Goal: Task Accomplishment & Management: Manage account settings

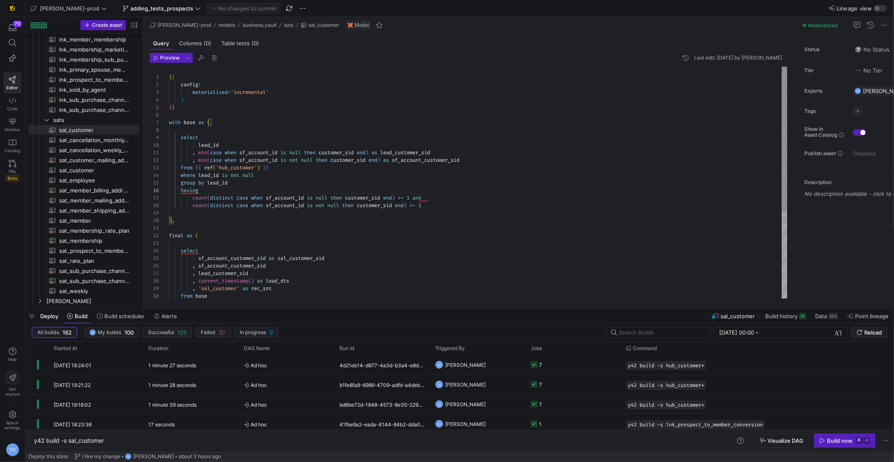
scroll to position [68, 5]
click at [316, 220] on div "count ( distinct case when sf_account_id is not null then customer_sid end ) >=…" at bounding box center [478, 251] width 619 height 369
click at [316, 213] on div "count ( distinct case when sf_account_id is not null then customer_sid end ) >=…" at bounding box center [478, 251] width 619 height 369
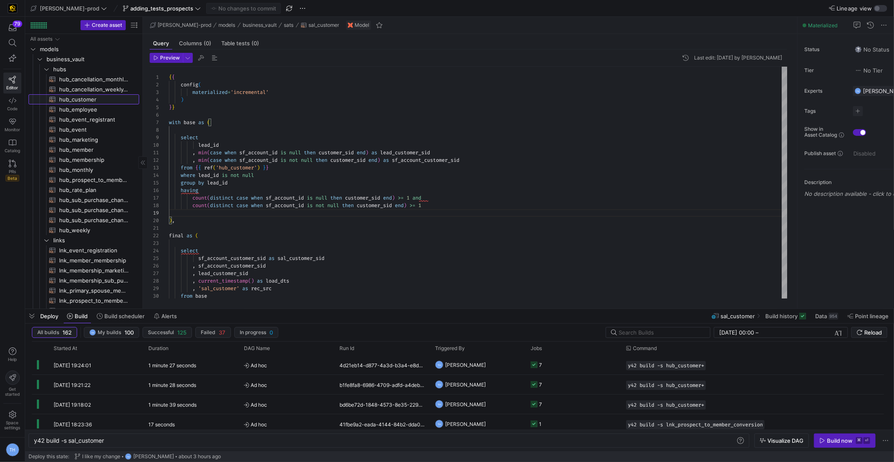
click at [86, 99] on span "hub_customer​​​​​​​​​​" at bounding box center [94, 100] width 70 height 10
type textarea "{{ config( materialized='incremental' ) }} with leads as ( select id as lead_id"
type textarea "y42 build -s hub_customer"
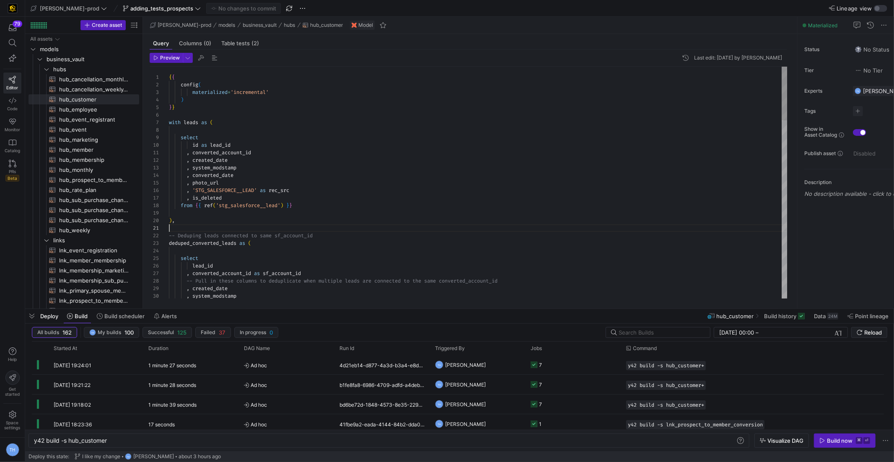
type textarea "{{ config( materialized='incremental' ) }} with leads as ( select id as lead_id"
click at [10, 161] on icon at bounding box center [13, 164] width 8 height 8
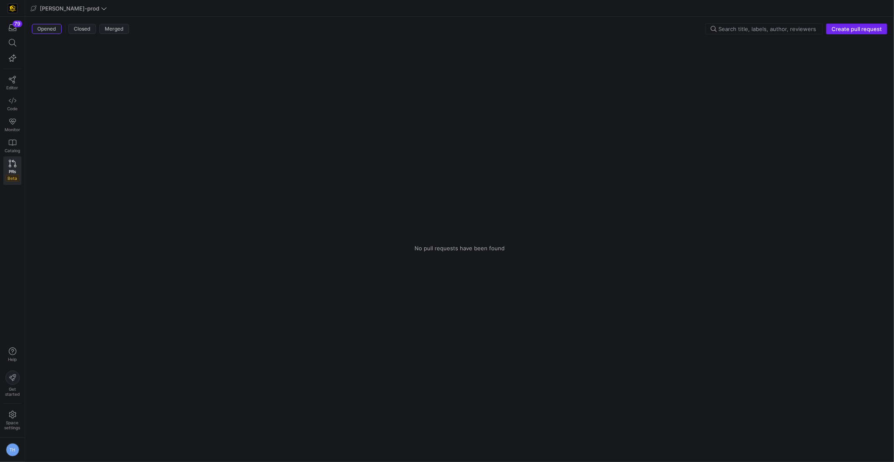
click at [841, 29] on span "Create pull request" at bounding box center [856, 29] width 50 height 7
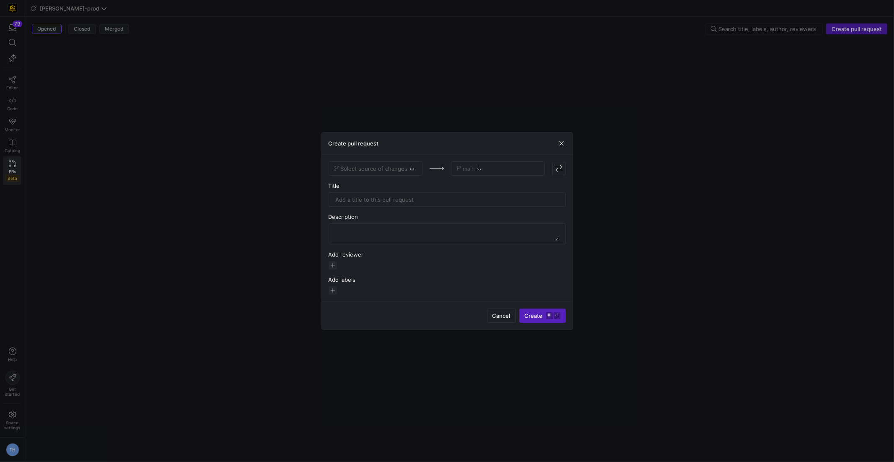
click at [386, 167] on div "Select source of changes" at bounding box center [376, 168] width 94 height 14
click at [407, 170] on span "Select source of changes" at bounding box center [375, 168] width 83 height 7
click at [402, 180] on div "adding_tests_prospects" at bounding box center [375, 183] width 80 height 7
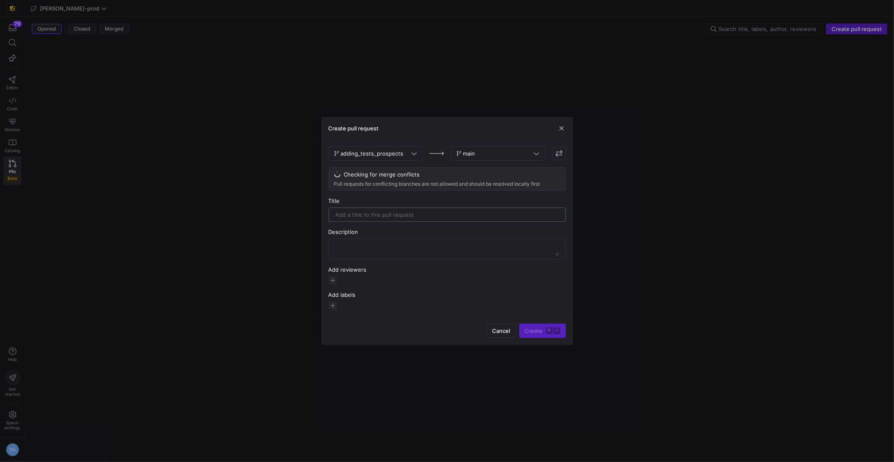
click at [399, 213] on input "text" at bounding box center [447, 214] width 223 height 7
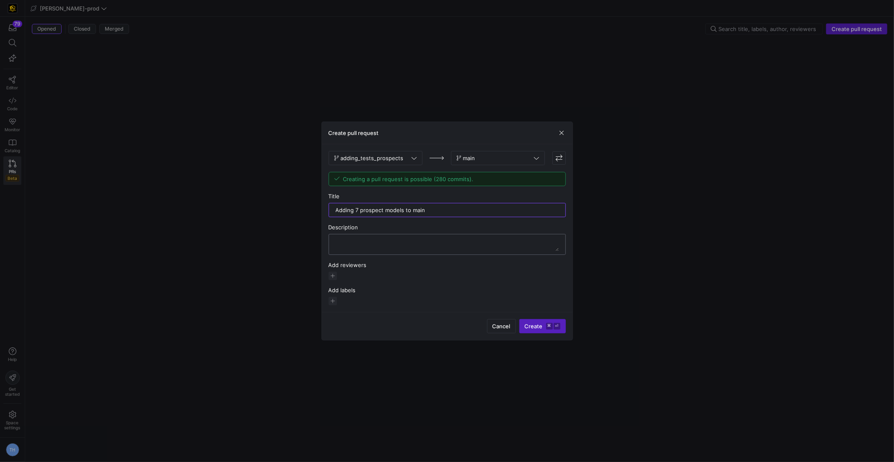
type input "Adding 7 prospect models to main"
click at [409, 247] on textarea at bounding box center [447, 244] width 223 height 13
type textarea "hub_customer, sat_customer, sat_mailing_address, hub_prospect_to_member_convers…"
click at [330, 276] on span "button" at bounding box center [333, 276] width 8 height 8
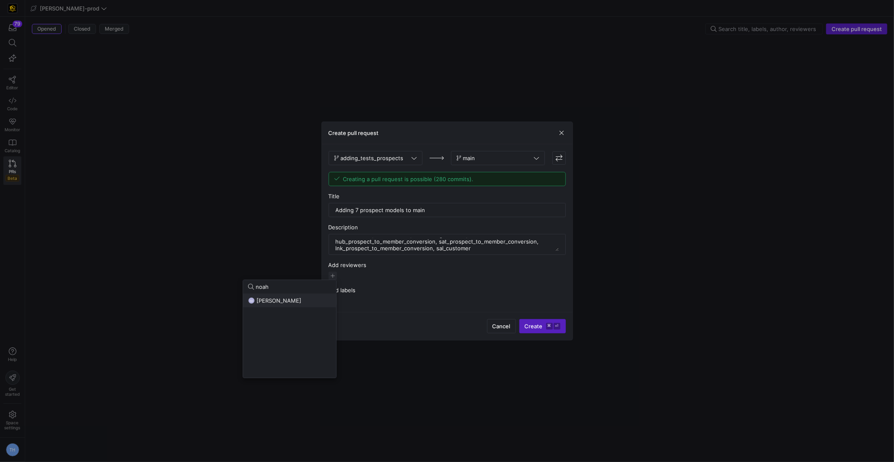
type input "noah"
click at [287, 302] on span "[PERSON_NAME]" at bounding box center [278, 300] width 45 height 7
click at [383, 274] on div at bounding box center [447, 231] width 894 height 462
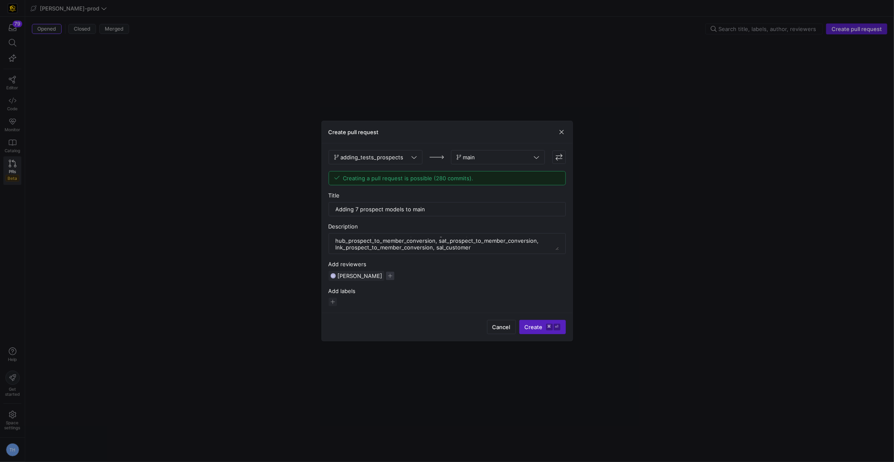
click at [386, 274] on span "button" at bounding box center [390, 276] width 8 height 8
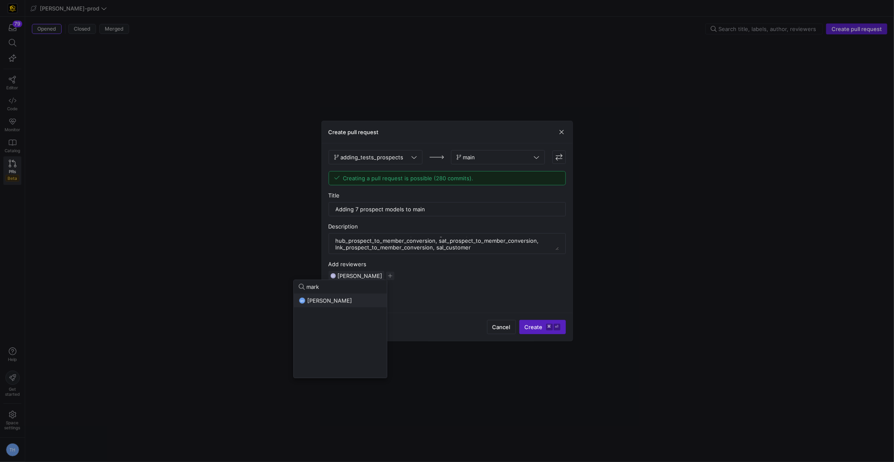
type input "mark"
click at [344, 301] on span "[PERSON_NAME]" at bounding box center [329, 300] width 45 height 7
click at [447, 285] on div at bounding box center [447, 231] width 894 height 462
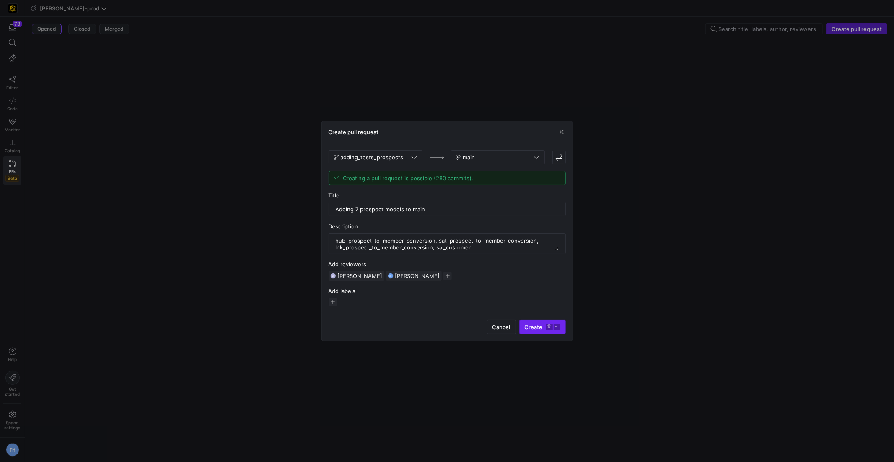
click at [546, 324] on span "Create ⌘ ⏎" at bounding box center [543, 327] width 36 height 7
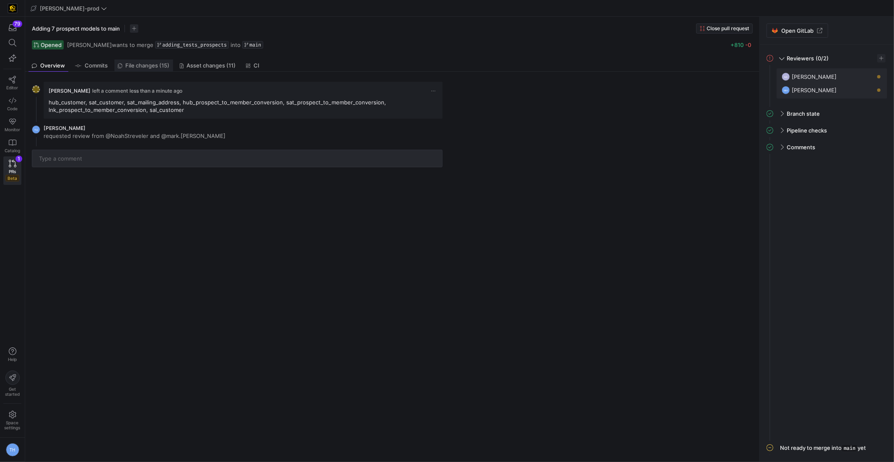
click at [156, 60] on link "File changes (15)" at bounding box center [143, 66] width 59 height 12
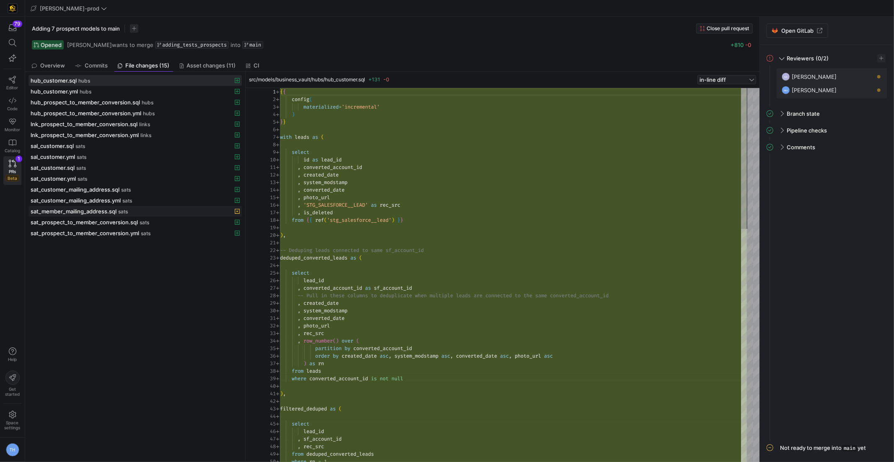
scroll to position [75, 0]
click at [179, 208] on div "sat_member_mailing_address.sql sats" at bounding box center [126, 211] width 191 height 7
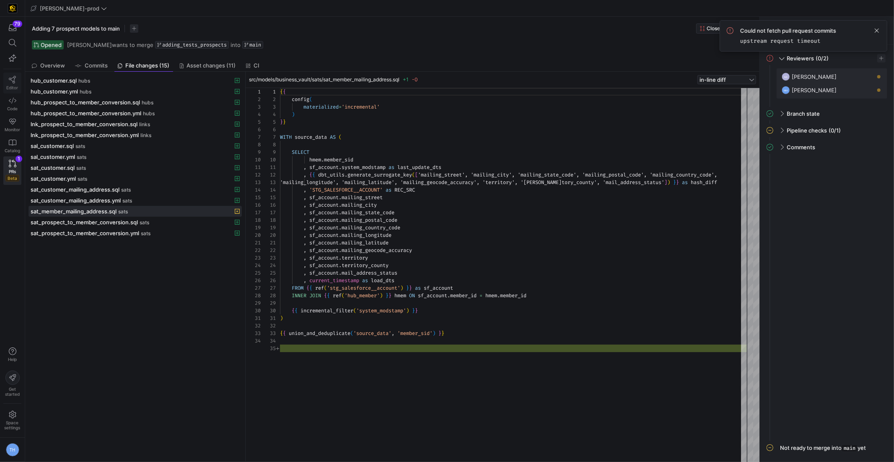
click at [9, 77] on icon at bounding box center [13, 80] width 8 height 8
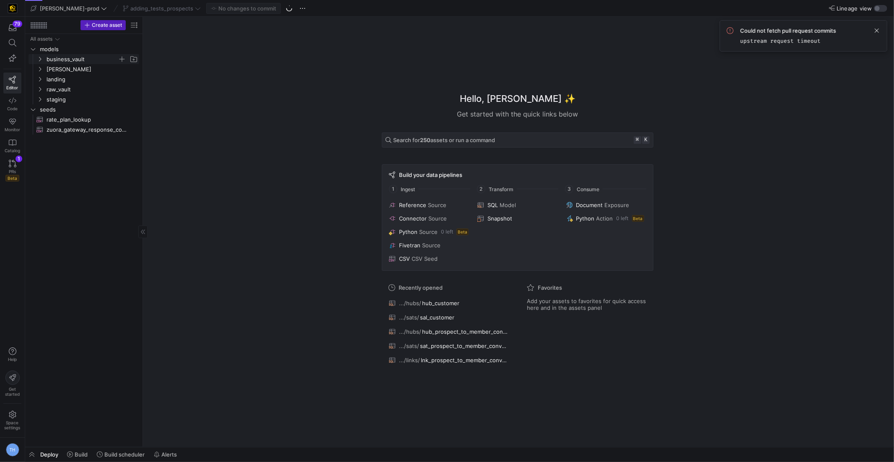
click at [81, 55] on span "business_vault" at bounding box center [82, 59] width 71 height 10
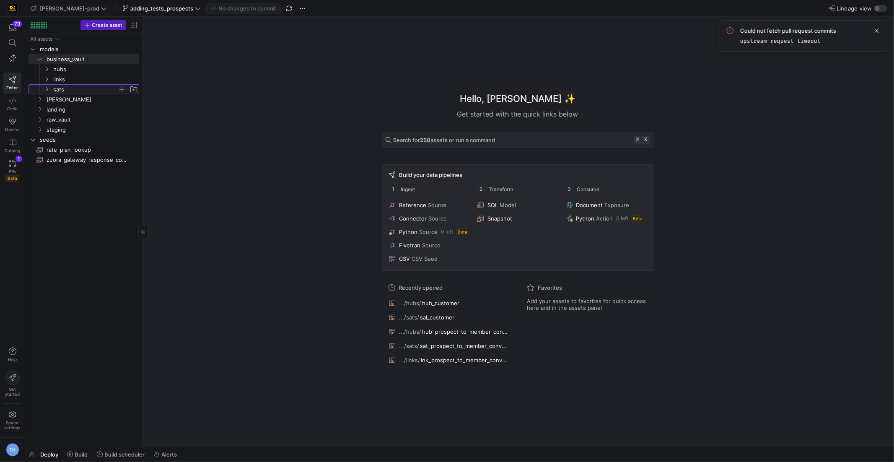
click at [85, 87] on span "sats" at bounding box center [85, 90] width 65 height 10
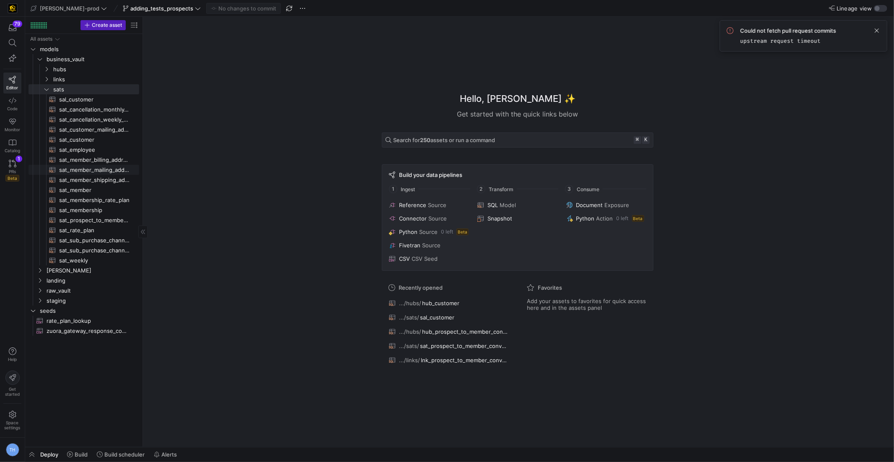
click at [112, 171] on span "sat_member_mailing_address​​​​​​​​​​" at bounding box center [94, 170] width 70 height 10
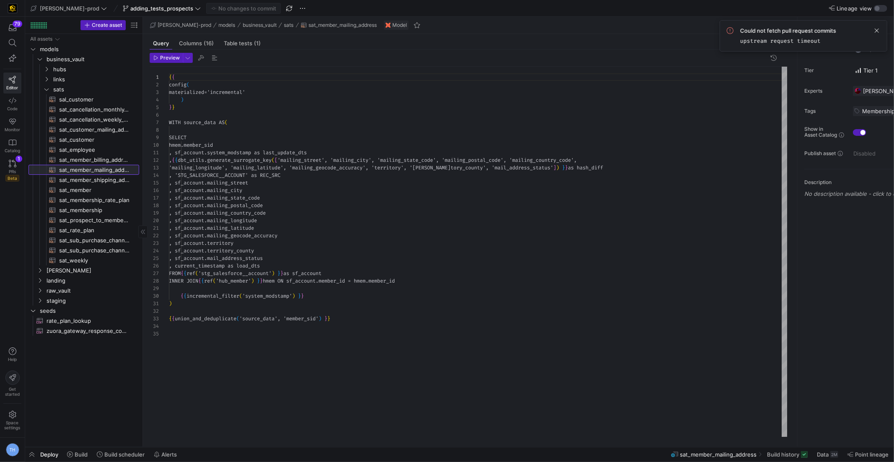
scroll to position [75, 0]
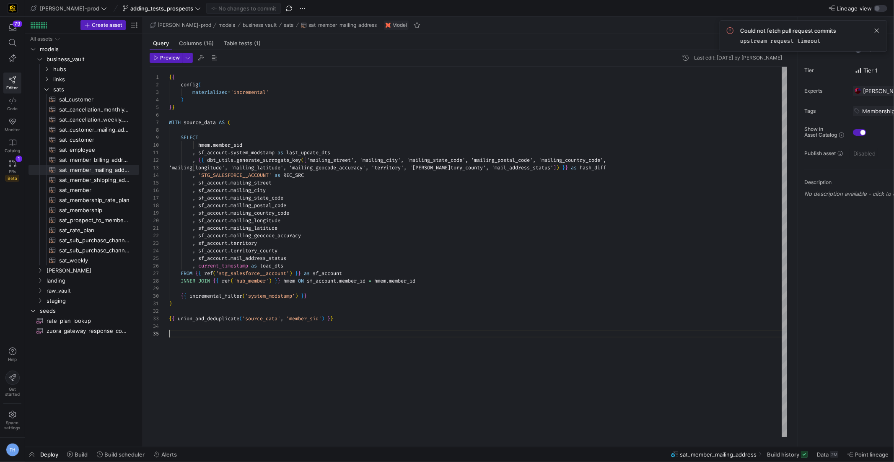
click at [194, 334] on div "{ { config ( materialized = 'incremental' ) } } WITH source_data AS ( SELECT hm…" at bounding box center [478, 252] width 619 height 370
type textarea ") {{ union_and_deduplicate('source_data', 'member_sid') }}"
click at [224, 8] on span "Commit & push (1)" at bounding box center [247, 8] width 47 height 7
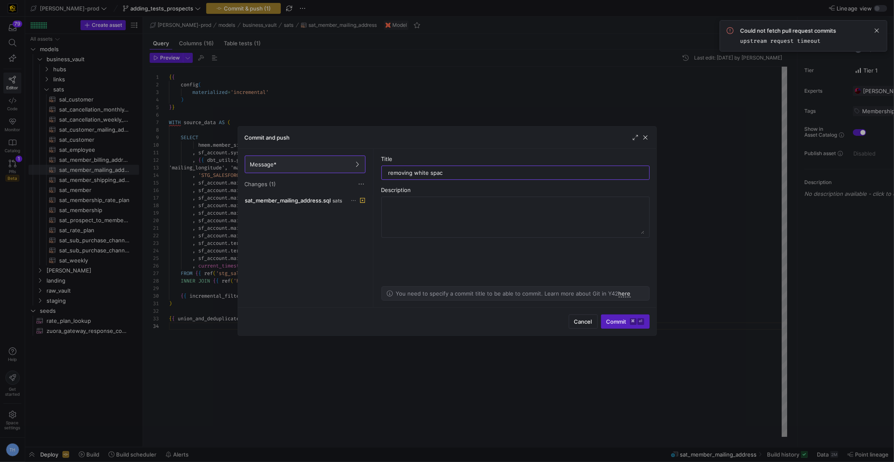
type input "removing white space"
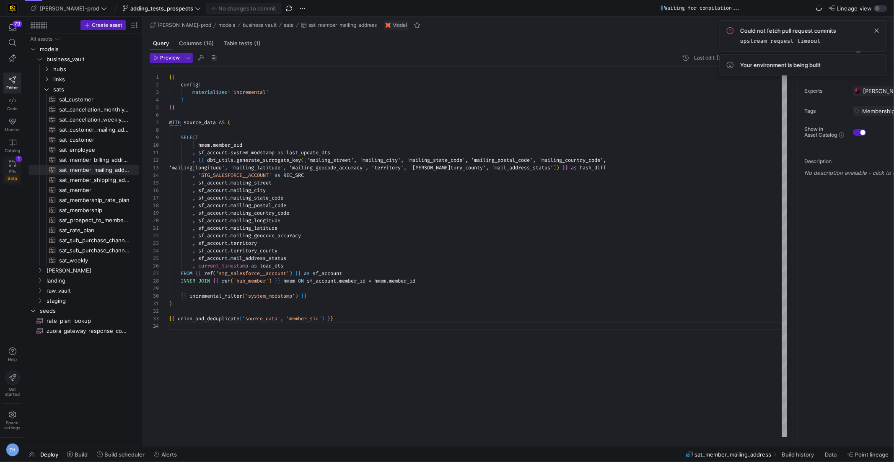
click at [11, 163] on icon at bounding box center [13, 164] width 8 height 8
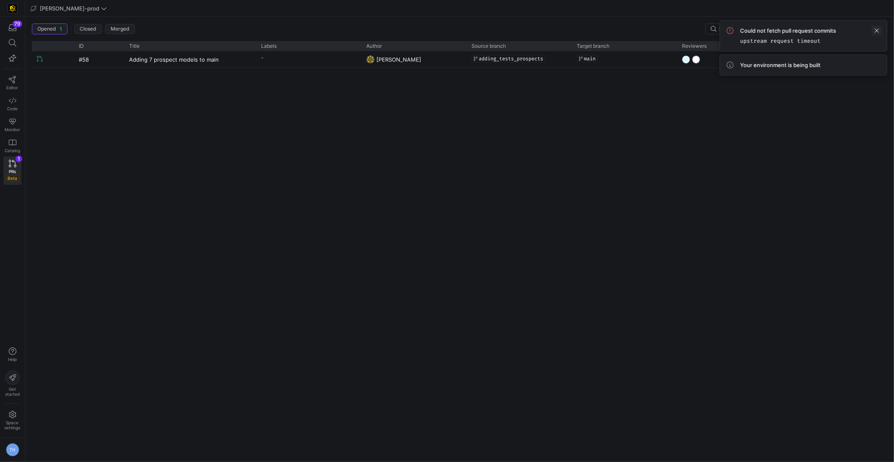
click at [875, 29] on span at bounding box center [877, 31] width 10 height 10
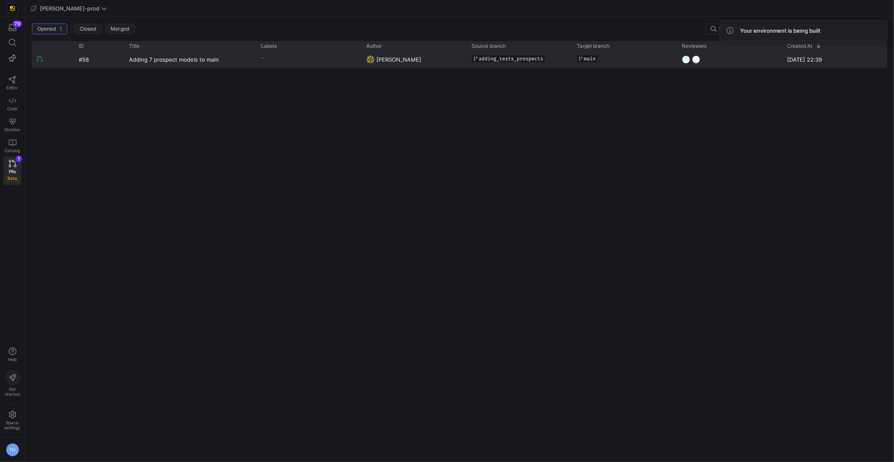
click at [640, 63] on div "main" at bounding box center [624, 59] width 95 height 14
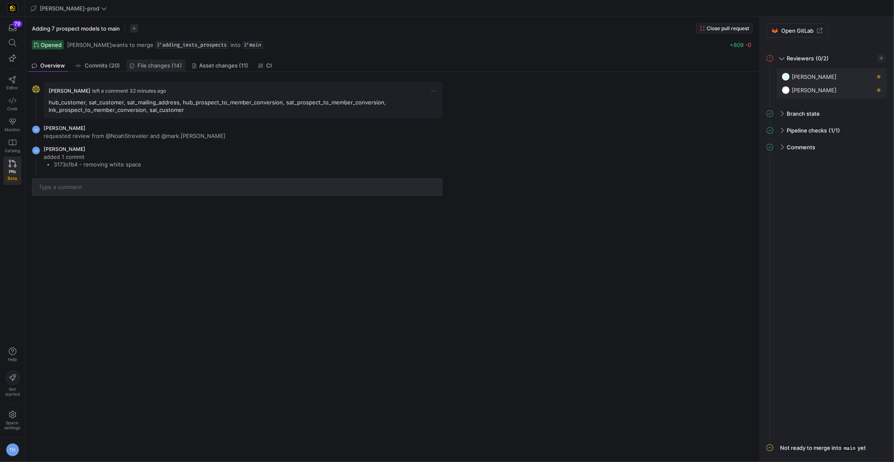
click at [149, 63] on span "File changes (14)" at bounding box center [160, 65] width 44 height 5
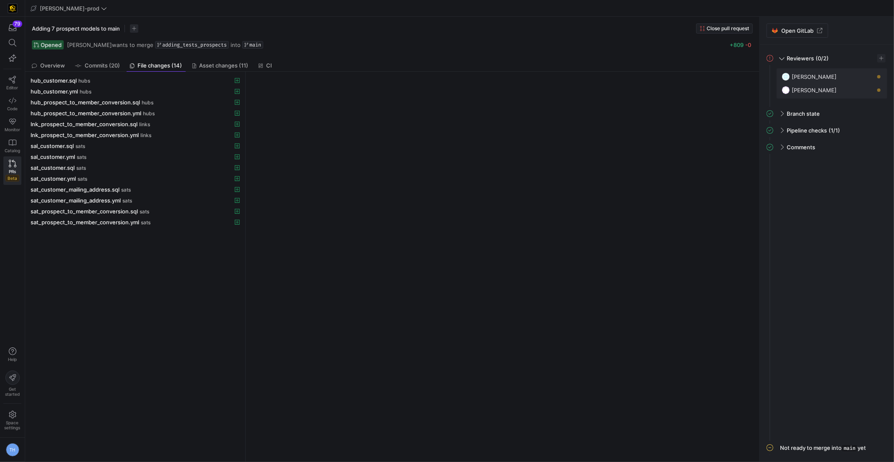
click at [105, 58] on div "Adding 7 prospect models to main Close pull request Opened [PERSON_NAME] wants …" at bounding box center [392, 38] width 734 height 43
click at [105, 65] on span "Commits (20)" at bounding box center [102, 65] width 35 height 5
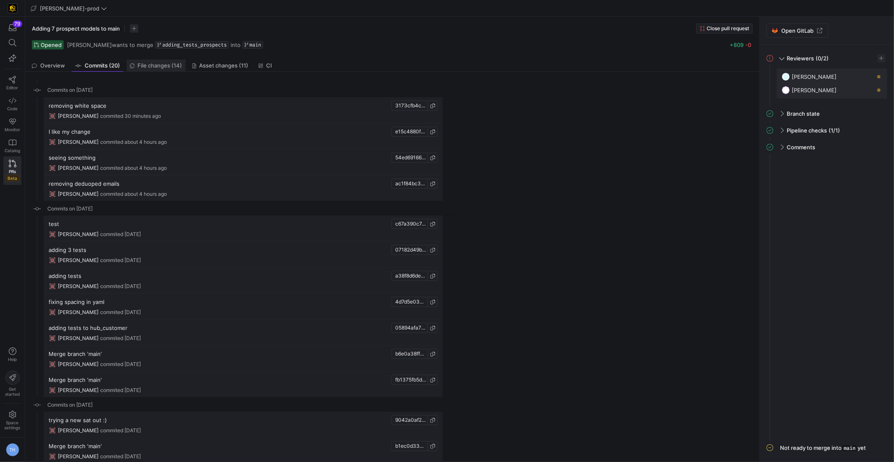
click at [165, 63] on span "File changes (14)" at bounding box center [160, 65] width 44 height 5
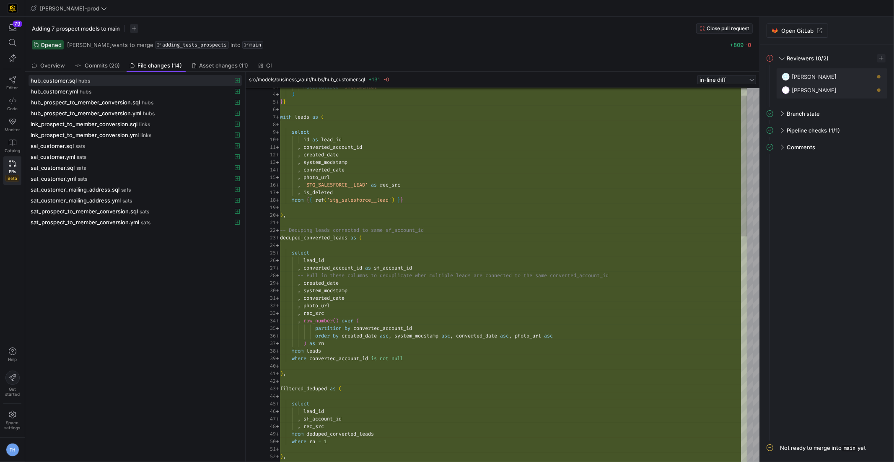
scroll to position [22, 66]
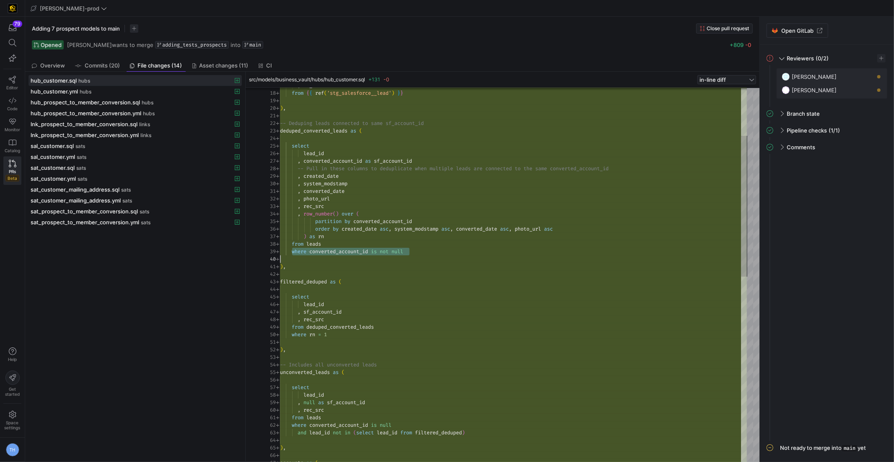
scroll to position [60, 127]
drag, startPoint x: 293, startPoint y: 251, endPoint x: 448, endPoint y: 254, distance: 154.2
click at [448, 254] on div "where converted_account_id is not null" at bounding box center [513, 252] width 467 height 8
click at [447, 246] on div ", is_deleted from { { ref ( 'stg_salesforce__lead' ) } } ) , -- Deduping leads …" at bounding box center [513, 459] width 467 height 996
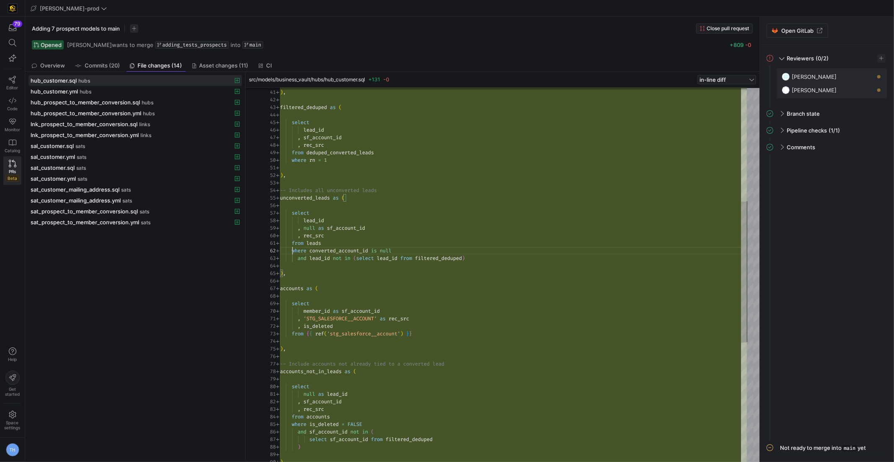
scroll to position [7, 118]
drag, startPoint x: 291, startPoint y: 249, endPoint x: 429, endPoint y: 246, distance: 137.9
click at [429, 246] on div "accounts as ( select member_id as sf_account_id , 'STG_SALESFORCE__ACCOUNT' as …" at bounding box center [513, 285] width 467 height 996
click at [355, 270] on div "accounts as ( select member_id as sf_account_id , 'STG_SALESFORCE__ACCOUNT' as …" at bounding box center [513, 285] width 467 height 996
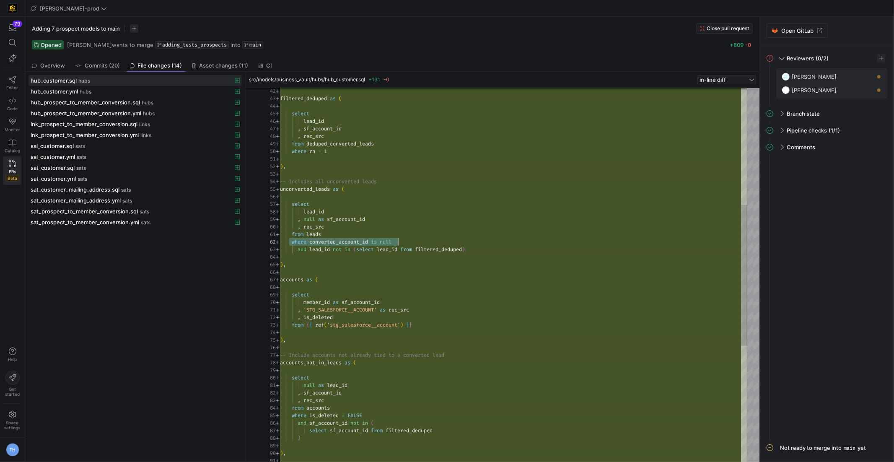
scroll to position [7, 118]
drag, startPoint x: 289, startPoint y: 242, endPoint x: 417, endPoint y: 239, distance: 127.4
click at [417, 239] on div ", rec_src from accounts where is_deleted = FALSE and sf_account_id not in ( sel…" at bounding box center [513, 276] width 467 height 996
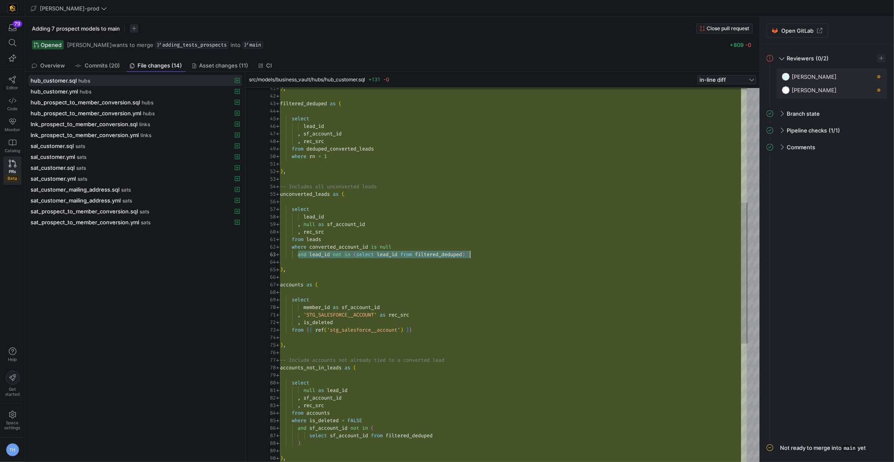
drag, startPoint x: 298, startPoint y: 255, endPoint x: 495, endPoint y: 250, distance: 197.0
click at [495, 250] on div ", rec_src from accounts where is_deleted = FALSE , sf_account_id null as lead_i…" at bounding box center [513, 281] width 467 height 996
drag, startPoint x: 290, startPoint y: 244, endPoint x: 517, endPoint y: 252, distance: 226.4
click at [517, 252] on div ", rec_src from accounts where is_deleted = FALSE , sf_account_id null as lead_i…" at bounding box center [513, 281] width 467 height 996
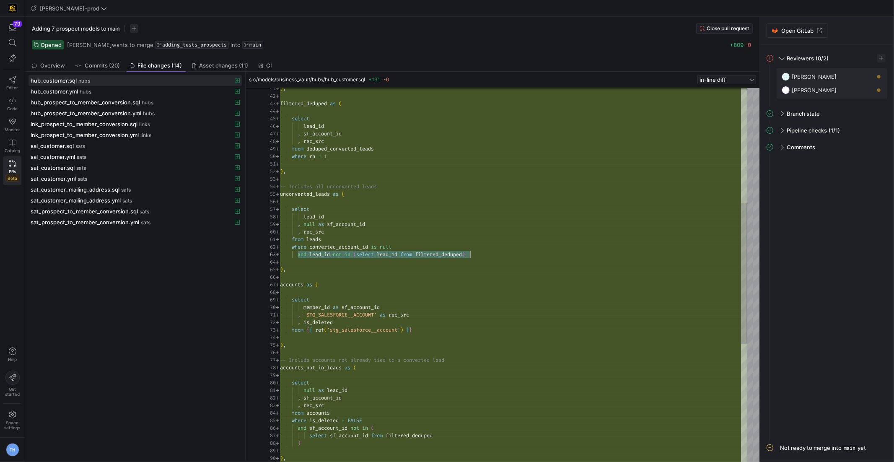
drag, startPoint x: 297, startPoint y: 254, endPoint x: 492, endPoint y: 254, distance: 194.9
click at [492, 254] on div ", rec_src from accounts where is_deleted = FALSE , sf_account_id null as lead_i…" at bounding box center [513, 281] width 467 height 996
click at [492, 253] on div ", rec_src from accounts where is_deleted = FALSE , sf_account_id null as lead_i…" at bounding box center [513, 281] width 467 height 996
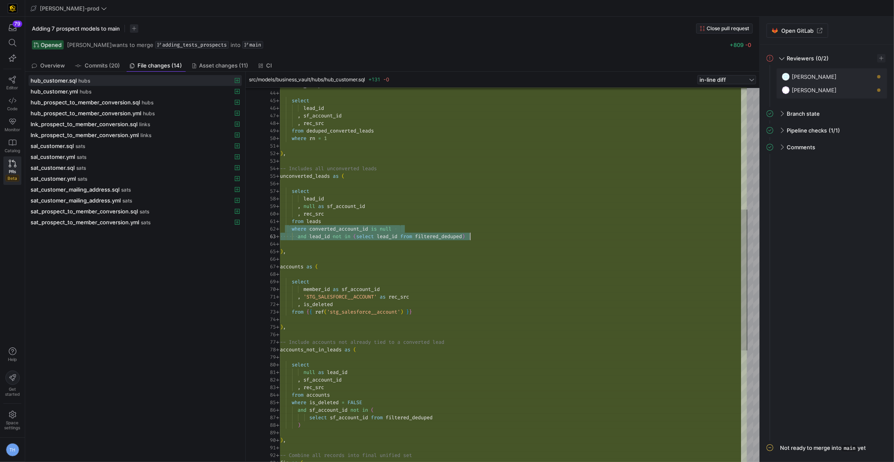
drag, startPoint x: 290, startPoint y: 228, endPoint x: 529, endPoint y: 233, distance: 239.3
click at [530, 233] on div ", rec_src from accounts where is_deleted = FALSE , sf_account_id null as lead_i…" at bounding box center [513, 263] width 467 height 996
click at [529, 233] on div ", rec_src from accounts where is_deleted = FALSE , sf_account_id null as lead_i…" at bounding box center [513, 263] width 467 height 996
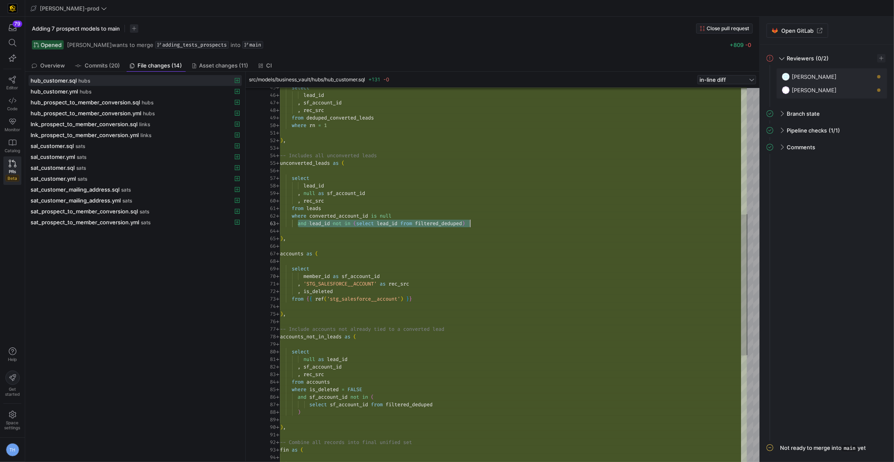
drag, startPoint x: 297, startPoint y: 224, endPoint x: 480, endPoint y: 221, distance: 183.2
click at [480, 221] on div ", rec_src from accounts where is_deleted = FALSE , sf_account_id null as lead_i…" at bounding box center [513, 250] width 467 height 996
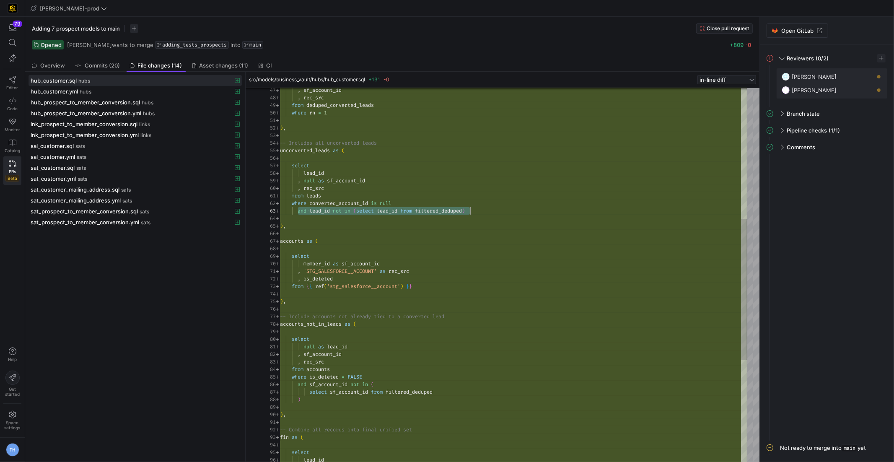
drag, startPoint x: 298, startPoint y: 210, endPoint x: 522, endPoint y: 207, distance: 223.8
click at [522, 207] on div "and lead_id not in ( select lead_id from filtered_deduped )" at bounding box center [513, 211] width 467 height 8
click at [522, 207] on div ", rec_src from accounts where is_deleted = FALSE , sf_account_id null as lead_i…" at bounding box center [513, 237] width 467 height 996
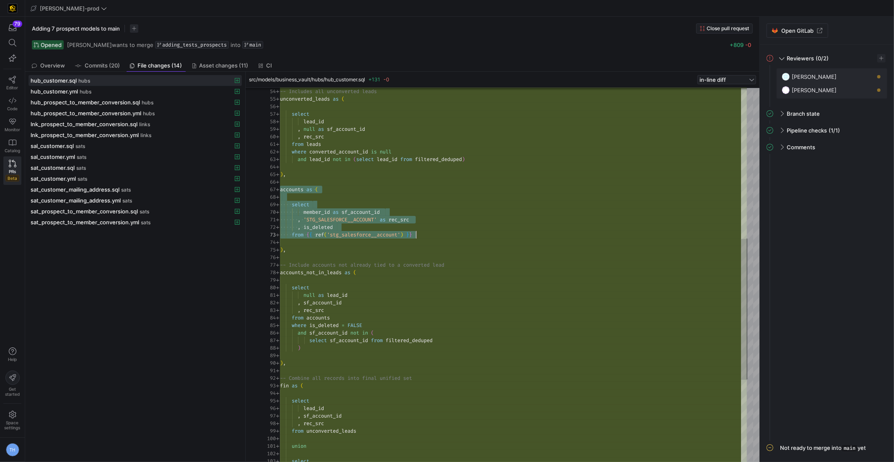
scroll to position [45, 0]
drag, startPoint x: 281, startPoint y: 189, endPoint x: 479, endPoint y: 247, distance: 206.1
click at [479, 247] on div ", rec_src from accounts where is_deleted = FALSE , sf_account_id null as lead_i…" at bounding box center [513, 186] width 467 height 996
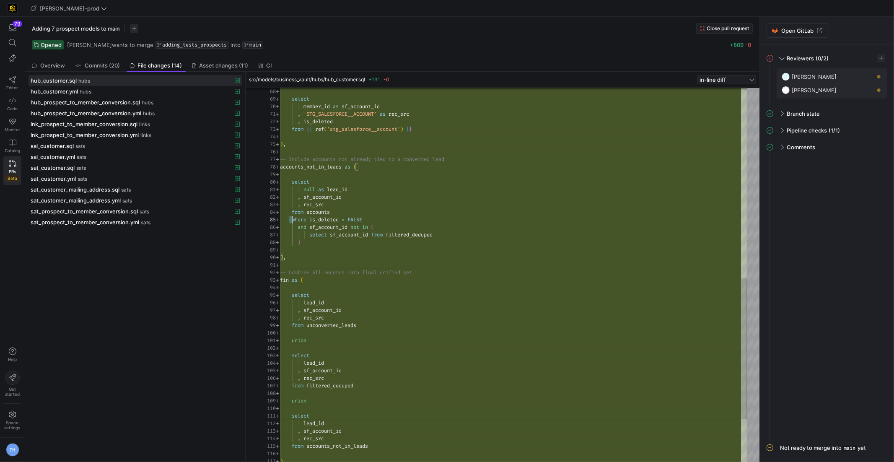
scroll to position [30, 84]
drag, startPoint x: 290, startPoint y: 220, endPoint x: 386, endPoint y: 215, distance: 95.2
click at [386, 216] on div "where is_deleted = FALSE" at bounding box center [513, 220] width 467 height 8
click at [386, 215] on div ", rec_src from accounts where is_deleted = FALSE , sf_account_id null as lead_i…" at bounding box center [513, 80] width 467 height 996
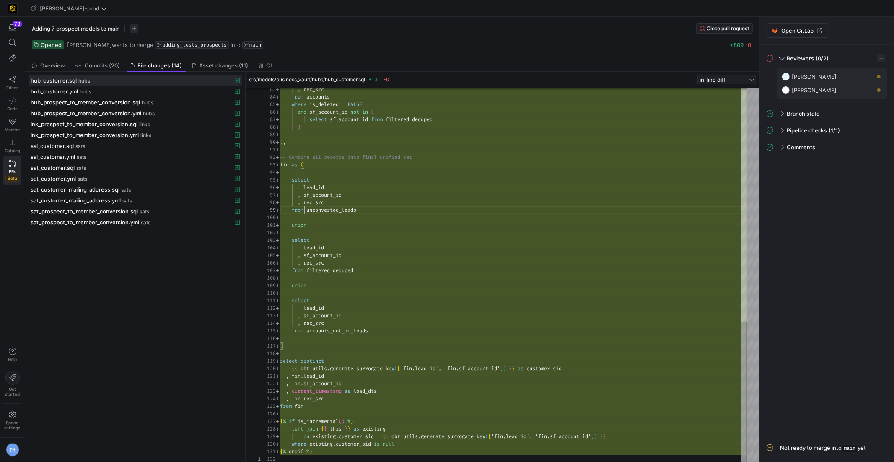
scroll to position [60, 78]
drag, startPoint x: 305, startPoint y: 210, endPoint x: 376, endPoint y: 209, distance: 70.8
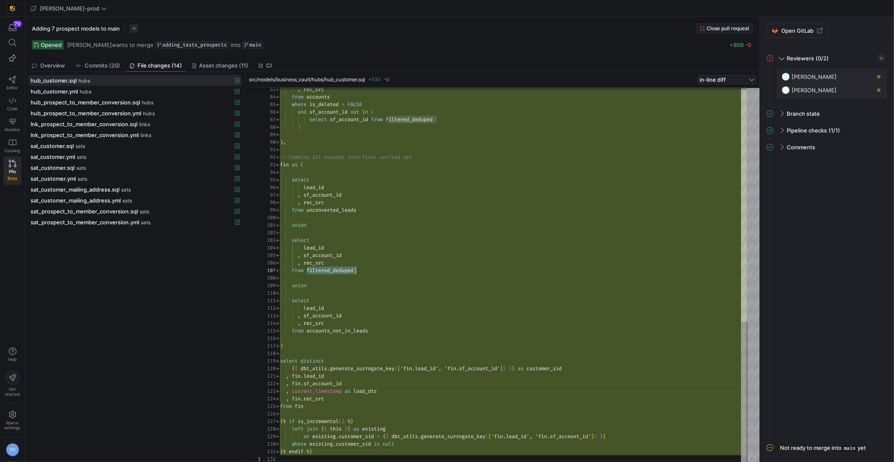
drag, startPoint x: 306, startPoint y: 269, endPoint x: 389, endPoint y: 266, distance: 83.0
drag, startPoint x: 307, startPoint y: 331, endPoint x: 391, endPoint y: 330, distance: 84.7
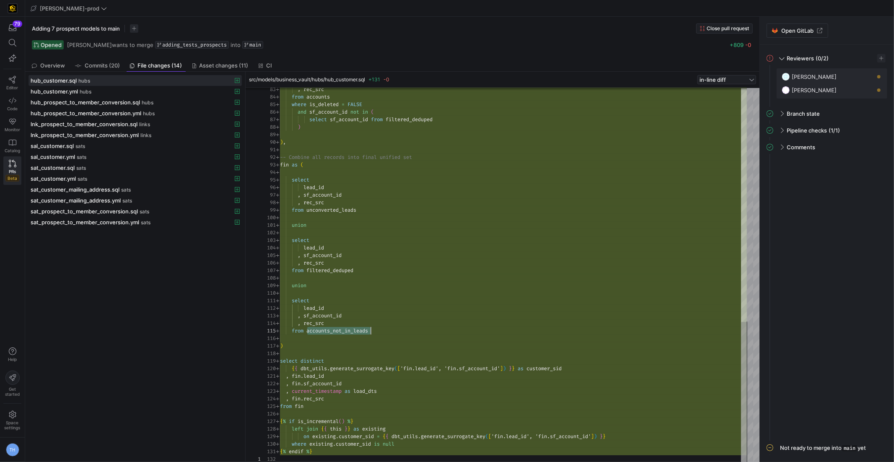
drag, startPoint x: 303, startPoint y: 307, endPoint x: 363, endPoint y: 312, distance: 61.0
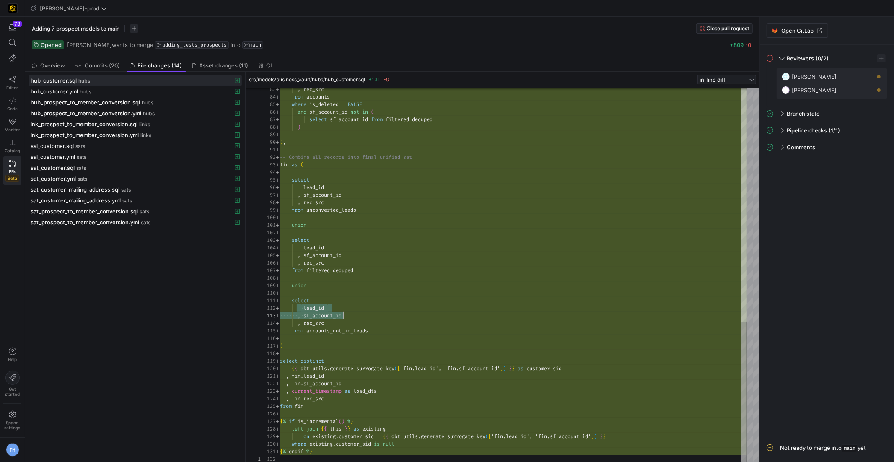
drag, startPoint x: 292, startPoint y: 375, endPoint x: 358, endPoint y: 375, distance: 66.6
click at [359, 375] on div ", fin . lead_id" at bounding box center [513, 376] width 467 height 8
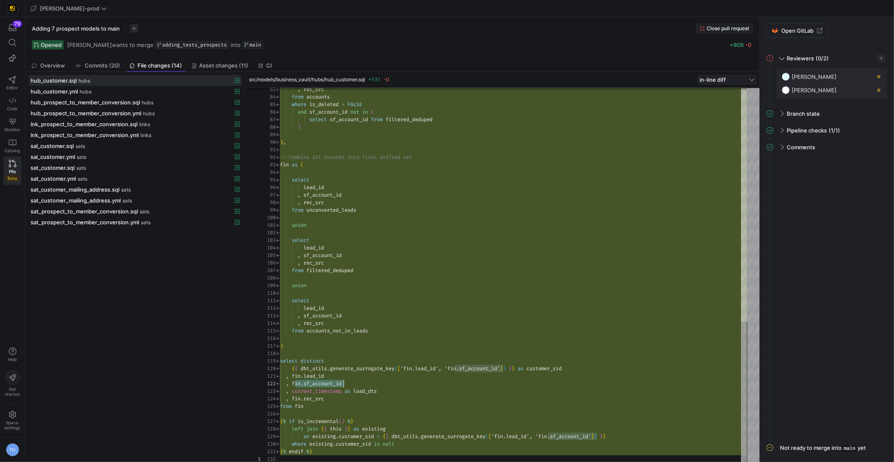
drag, startPoint x: 295, startPoint y: 383, endPoint x: 389, endPoint y: 383, distance: 94.3
click at [390, 383] on div ", fin . sf_account_id" at bounding box center [513, 384] width 467 height 8
type textarea "select lead_id , sf_account_id , rec_src from accounts_not_in_leads ) select di…"
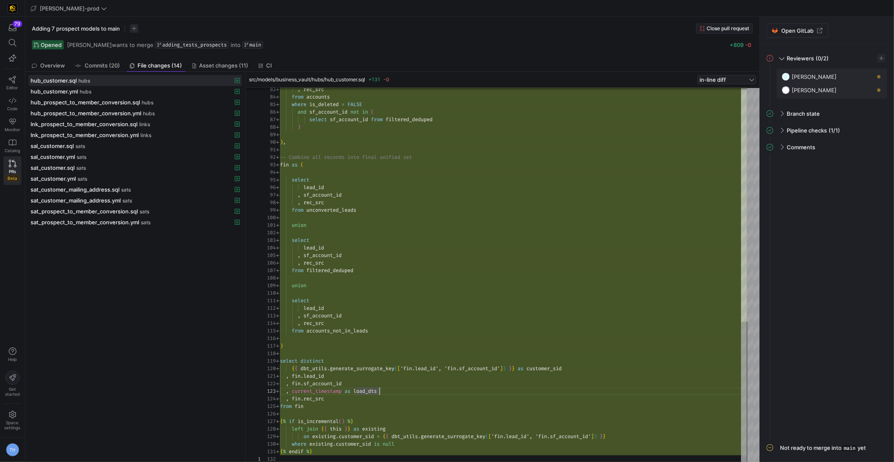
scroll to position [53, 0]
drag, startPoint x: 300, startPoint y: 360, endPoint x: 351, endPoint y: 360, distance: 50.7
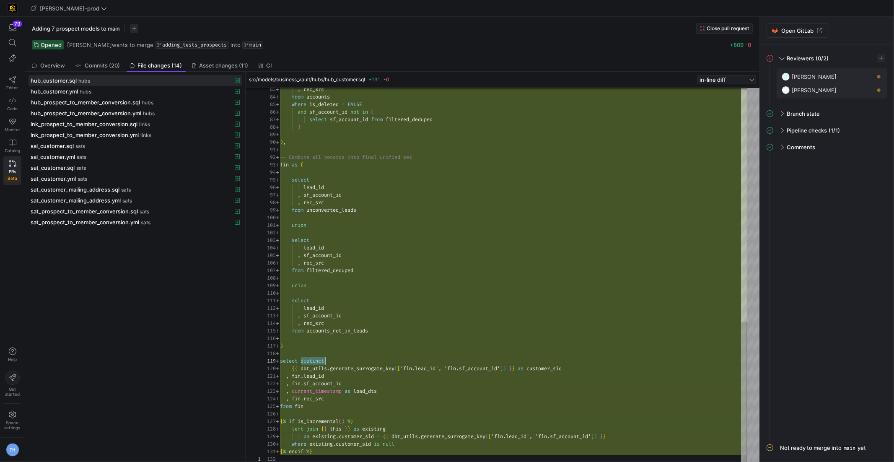
click at [106, 254] on div "hub_customer.sql hubs hub_customer.yml hubs hub_prospect_to_member_conversion.s…" at bounding box center [134, 266] width 213 height 383
click at [129, 164] on div "sat_customer.sql sats" at bounding box center [126, 167] width 191 height 7
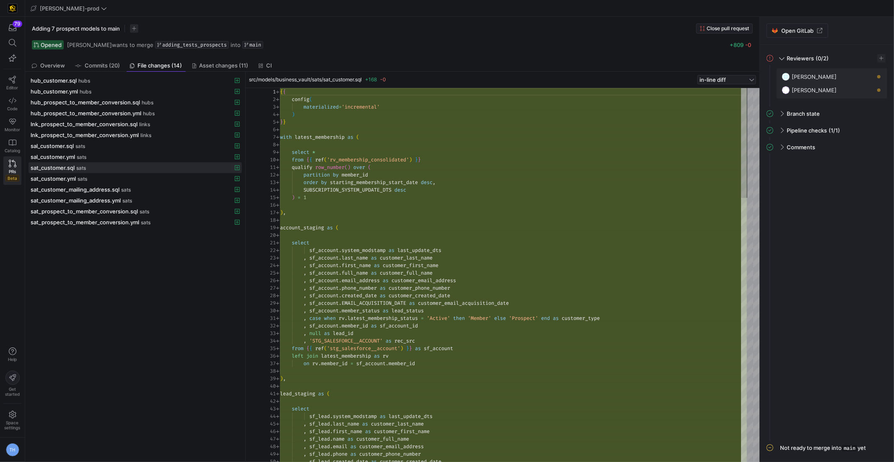
scroll to position [68, 144]
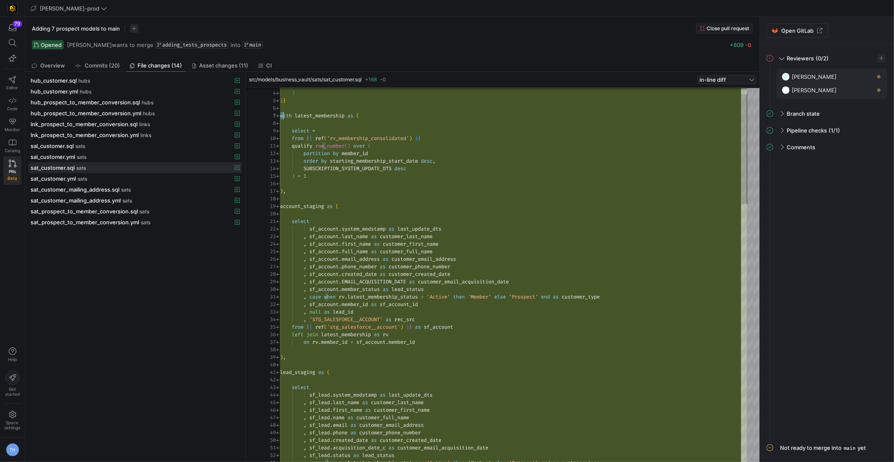
scroll to position [45, 0]
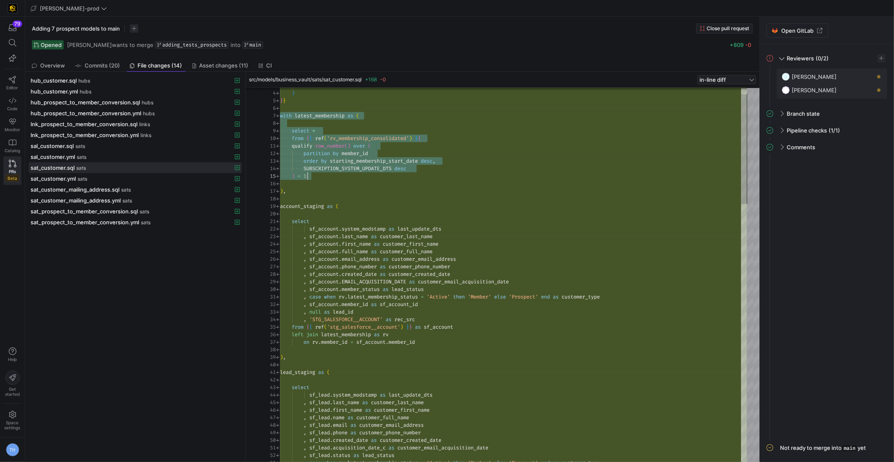
drag, startPoint x: 281, startPoint y: 116, endPoint x: 382, endPoint y: 175, distance: 117.2
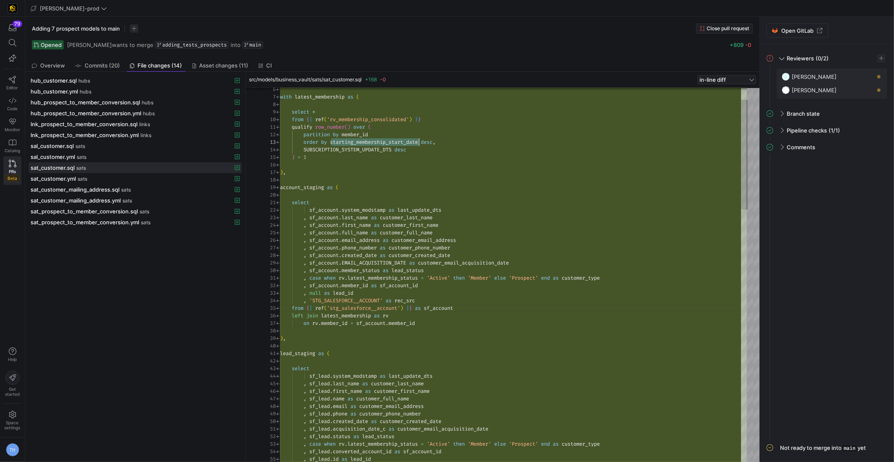
scroll to position [15, 141]
drag, startPoint x: 330, startPoint y: 141, endPoint x: 421, endPoint y: 139, distance: 90.5
click at [421, 139] on span "order by starting_membership_start_date desc ," at bounding box center [357, 142] width 155 height 7
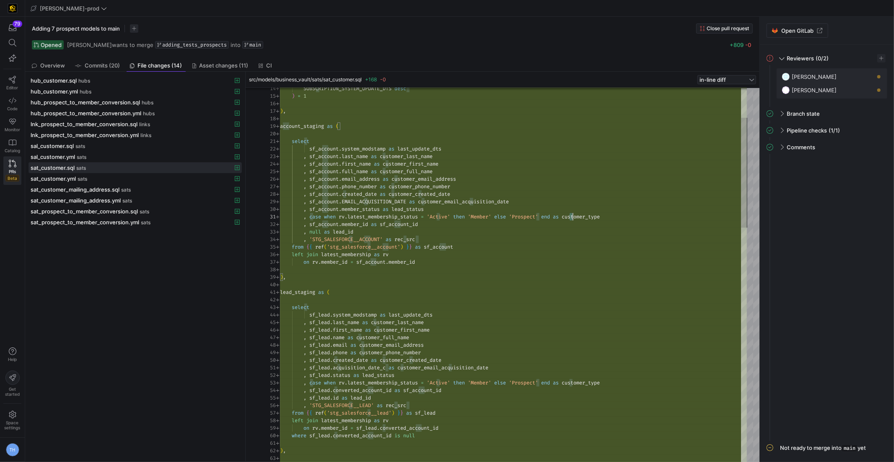
scroll to position [0, 328]
drag, startPoint x: 569, startPoint y: 215, endPoint x: 638, endPoint y: 215, distance: 68.3
click at [638, 215] on div ", case when rv . latest_membership_status = 'Active' then 'Member' else 'Prospe…" at bounding box center [513, 217] width 467 height 8
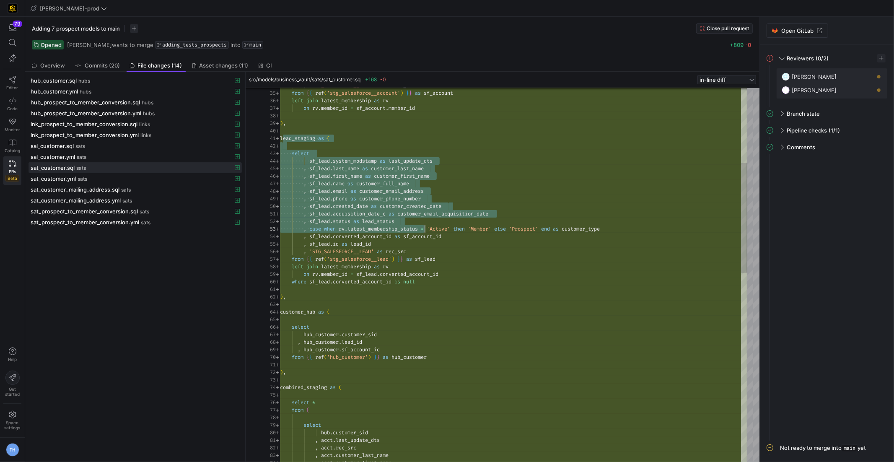
scroll to position [0, 151]
drag, startPoint x: 282, startPoint y: 136, endPoint x: 431, endPoint y: 228, distance: 175.7
click at [432, 229] on div ", 'STG_SALESFORCE__ACCOUNT' as rec_src from { { ref ( 'stg_salesforce__account'…" at bounding box center [513, 470] width 467 height 1275
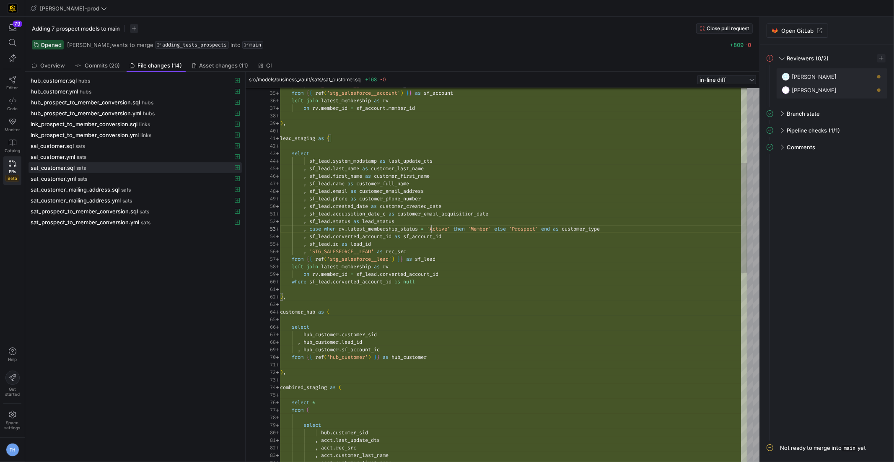
scroll to position [15, 151]
click at [431, 228] on div ", 'STG_SALESFORCE__ACCOUNT' as rec_src from { { ref ( 'stg_salesforce__account'…" at bounding box center [513, 470] width 467 height 1275
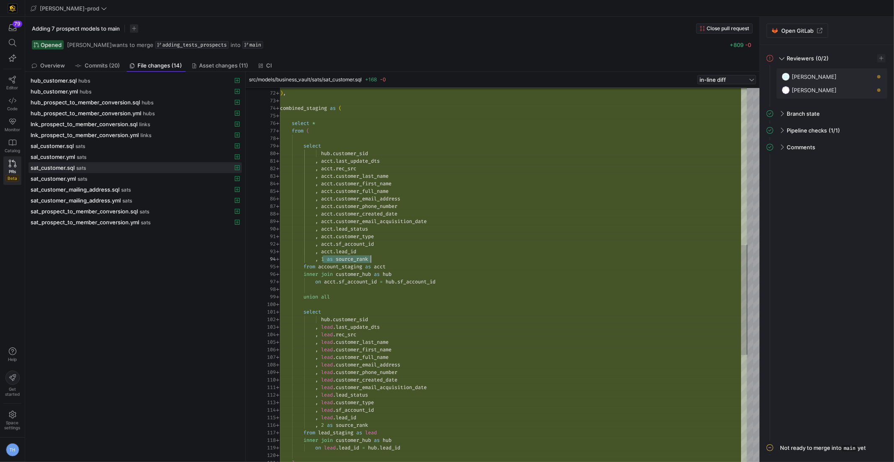
scroll to position [22, 91]
drag, startPoint x: 321, startPoint y: 257, endPoint x: 389, endPoint y: 256, distance: 67.5
click at [389, 256] on div ") , combined_staging as ( select * from ( select hub . customer_sid , acct . la…" at bounding box center [513, 191] width 467 height 1275
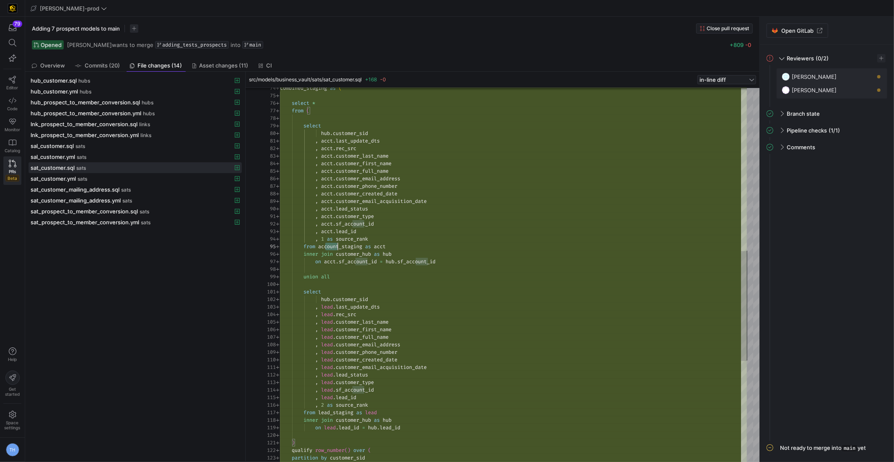
drag, startPoint x: 324, startPoint y: 248, endPoint x: 361, endPoint y: 248, distance: 36.9
click at [361, 248] on div "combined_staging as ( select * from ( select hub . customer_sid , acct . last_u…" at bounding box center [513, 171] width 467 height 1275
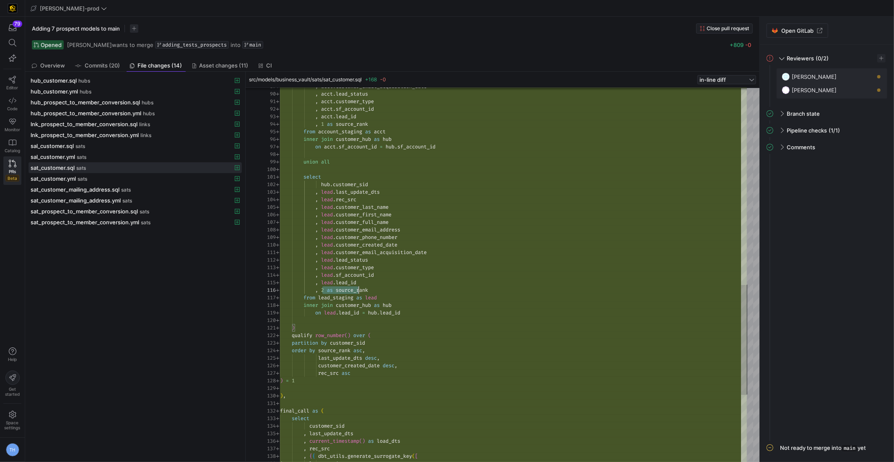
scroll to position [38, 91]
drag, startPoint x: 321, startPoint y: 288, endPoint x: 370, endPoint y: 288, distance: 49.0
click at [370, 288] on div ", acct . customer_email_acquisition_date , acct . lead_status , acct . customer…" at bounding box center [513, 56] width 467 height 1275
drag, startPoint x: 317, startPoint y: 299, endPoint x: 360, endPoint y: 298, distance: 42.8
click at [360, 298] on div ", acct . customer_email_acquisition_date , acct . lead_status , acct . customer…" at bounding box center [513, 56] width 467 height 1275
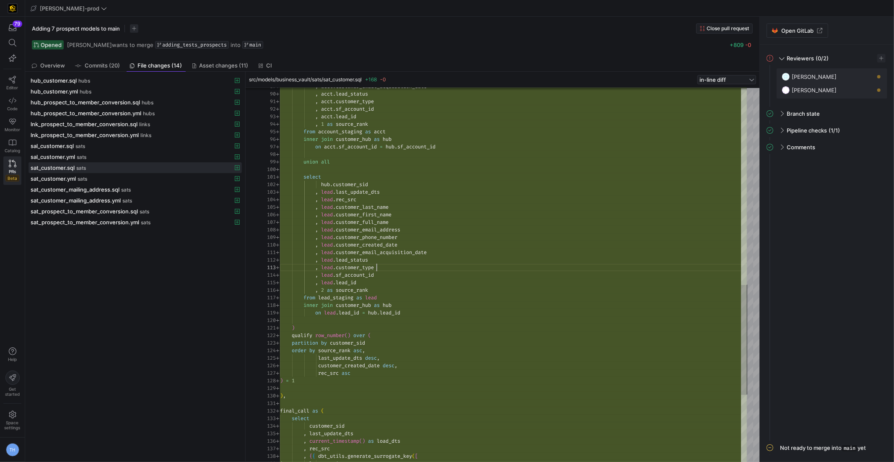
click at [388, 270] on div ", acct . customer_email_acquisition_date , acct . lead_status , acct . customer…" at bounding box center [513, 56] width 467 height 1275
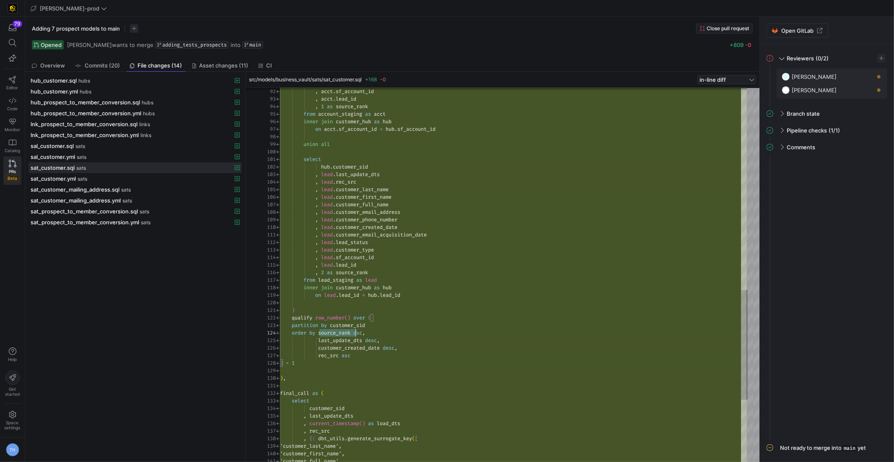
drag, startPoint x: 319, startPoint y: 332, endPoint x: 357, endPoint y: 332, distance: 38.6
click at [357, 332] on div ", acct . sf_account_id , acct . lead_id , 1 as source_rank from account_staging…" at bounding box center [513, 38] width 467 height 1275
click at [352, 333] on div ", acct . sf_account_id , acct . lead_id , 1 as source_rank from account_staging…" at bounding box center [513, 38] width 467 height 1275
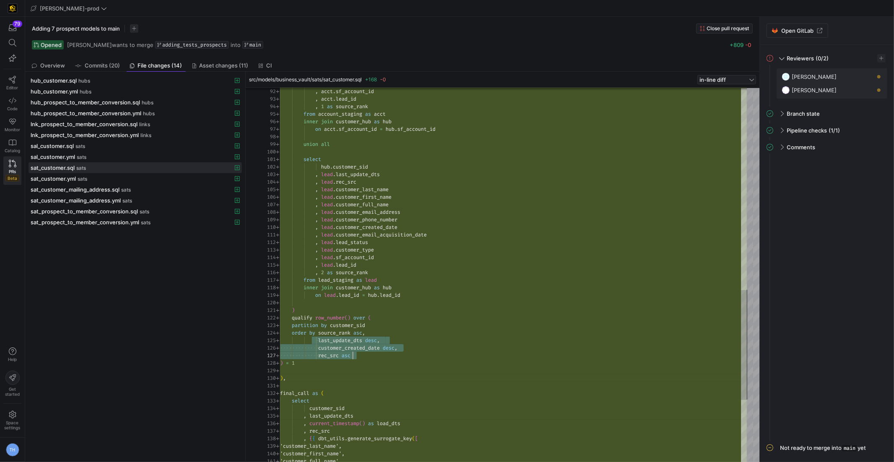
drag, startPoint x: 316, startPoint y: 340, endPoint x: 364, endPoint y: 351, distance: 48.6
click at [364, 351] on div ", acct . sf_account_id , acct . lead_id , 1 as source_rank from account_staging…" at bounding box center [513, 38] width 467 height 1275
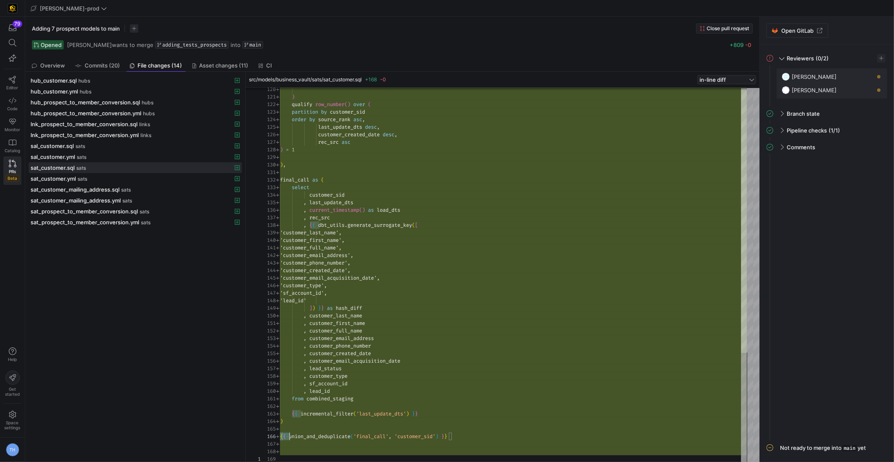
scroll to position [38, 171]
drag, startPoint x: 281, startPoint y: 436, endPoint x: 471, endPoint y: 432, distance: 190.3
click at [471, 432] on div "{ { union_and_deduplicate ( 'final_call' , 'customer_sid' ) } }" at bounding box center [513, 436] width 467 height 8
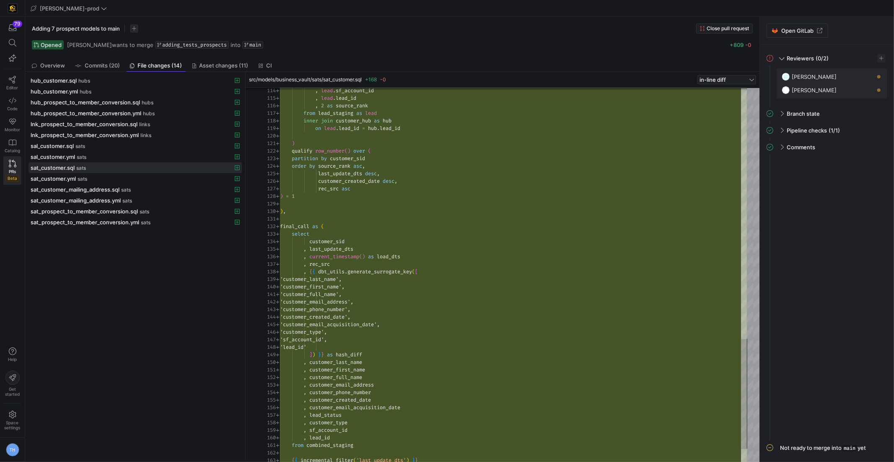
type textarea ") qualify row_number() over ( partition by customer_sid order by source_rank as…"
drag, startPoint x: 289, startPoint y: 150, endPoint x: 378, endPoint y: 198, distance: 100.5
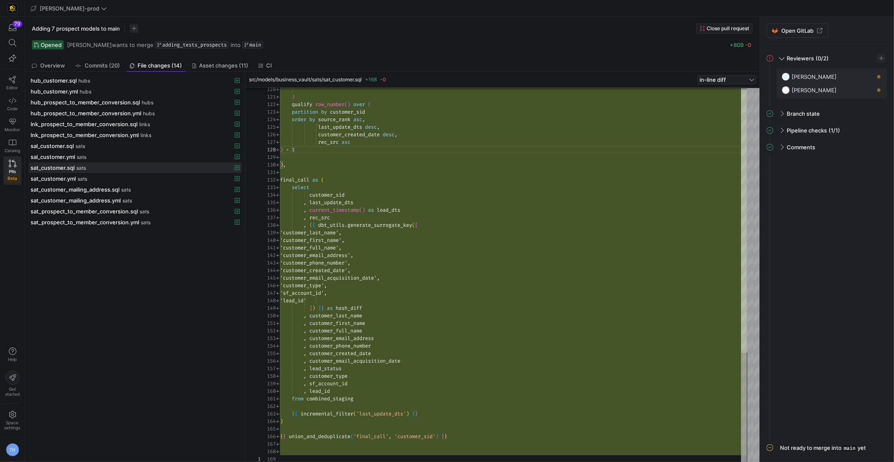
click at [135, 259] on div "hub_customer.sql hubs hub_customer.yml hubs hub_prospect_to_member_conversion.s…" at bounding box center [134, 266] width 213 height 383
click at [146, 186] on div "sat_customer_mailing_address.sql sats" at bounding box center [126, 189] width 191 height 7
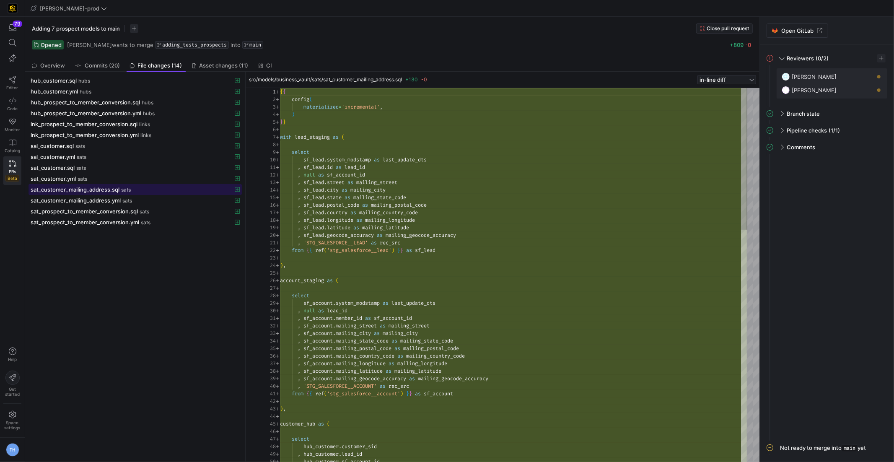
scroll to position [75, 0]
click at [124, 90] on div "hub_customer.yml hubs" at bounding box center [126, 91] width 191 height 7
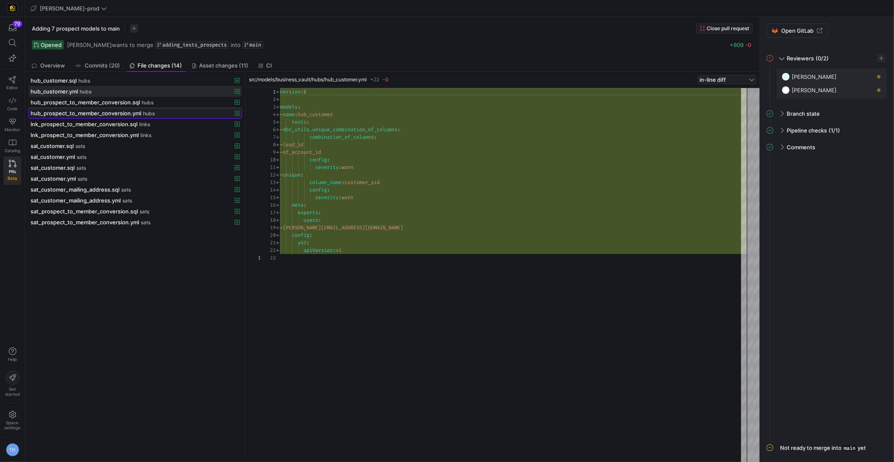
click at [160, 110] on div "hub_prospect_to_member_conversion.yml hubs" at bounding box center [126, 113] width 191 height 7
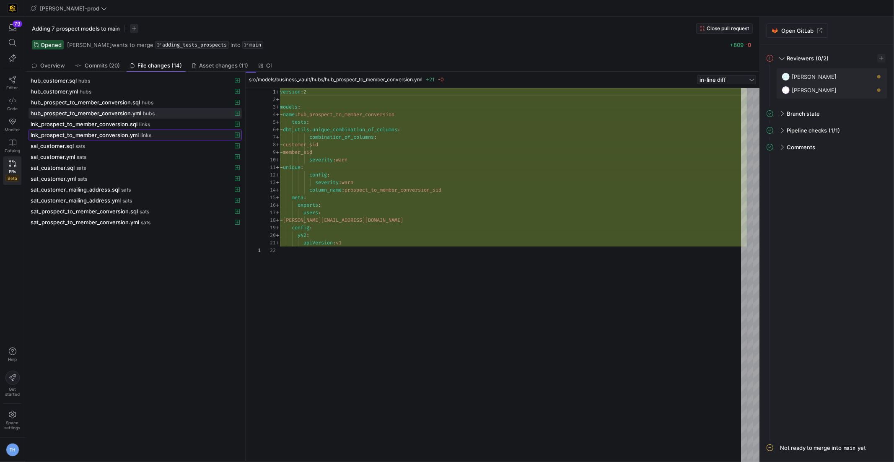
click at [176, 133] on div "lnk_prospect_to_member_conversion.yml links" at bounding box center [126, 135] width 191 height 7
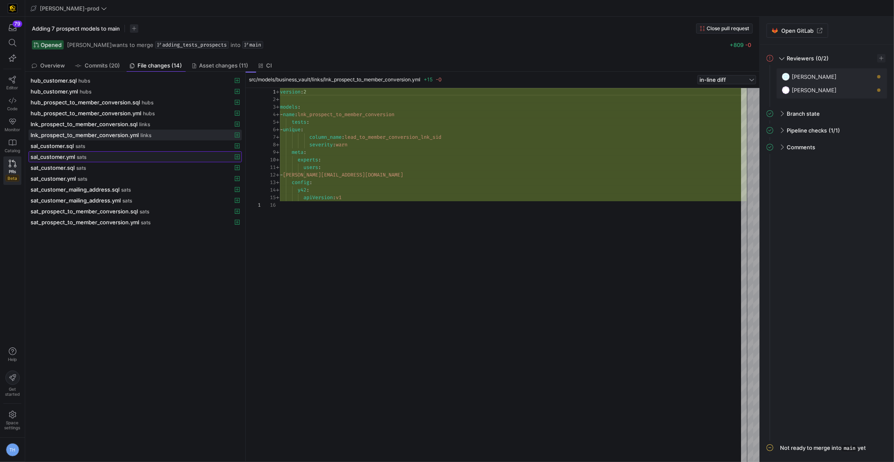
click at [153, 155] on div "sal_customer.yml sats" at bounding box center [126, 156] width 191 height 7
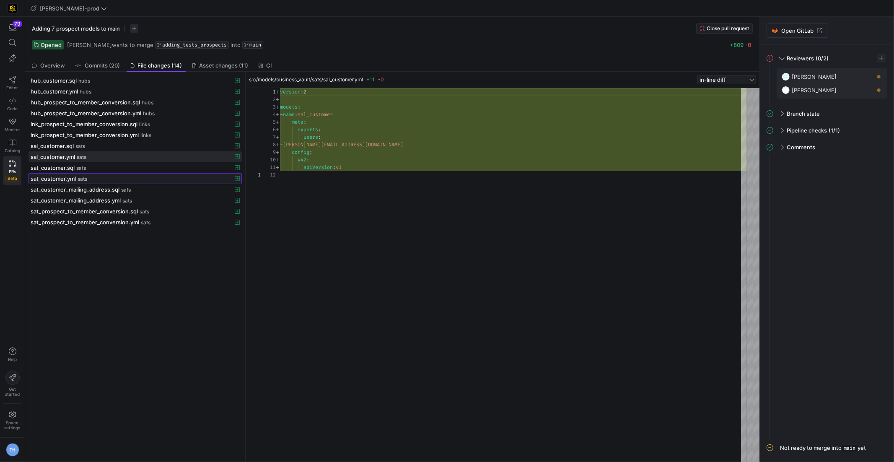
click at [153, 175] on div "sat_customer.yml sats" at bounding box center [126, 178] width 191 height 7
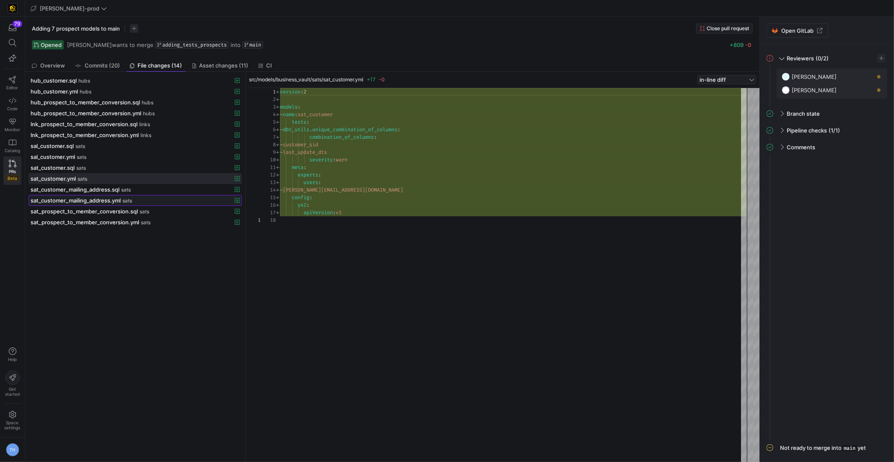
click at [150, 197] on div "sat_customer_mailing_address.yml sats" at bounding box center [126, 200] width 191 height 7
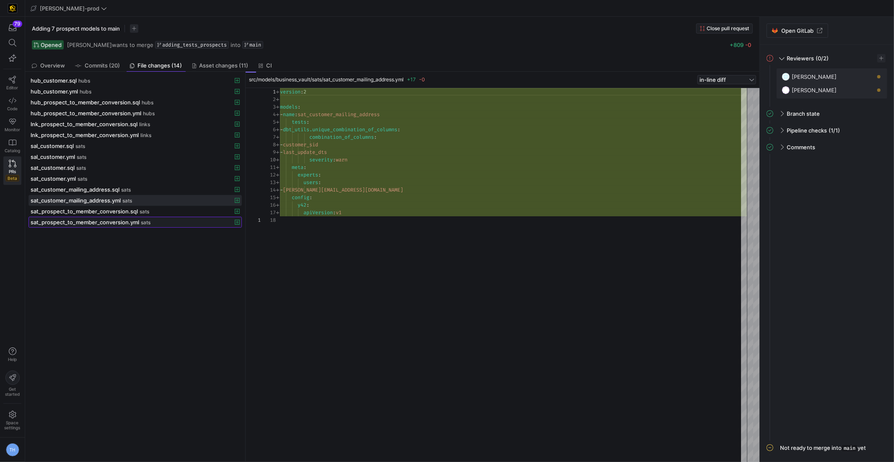
click at [157, 219] on div "sat_prospect_to_member_conversion.yml sats" at bounding box center [126, 222] width 191 height 7
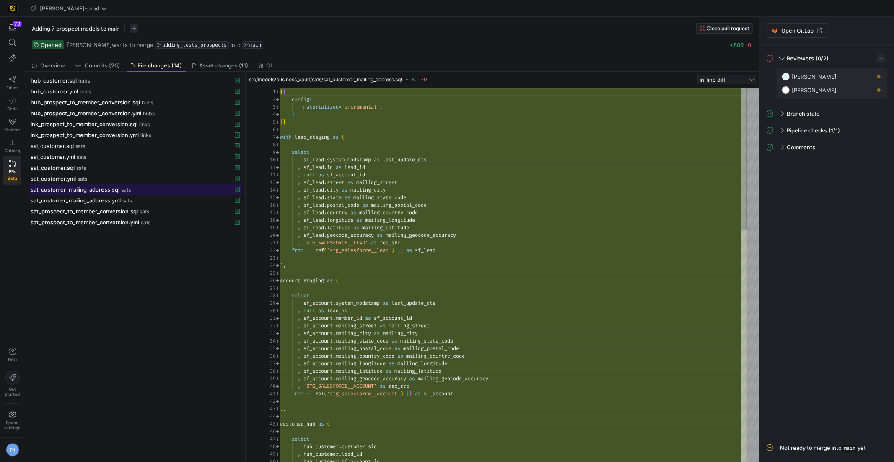
click at [145, 186] on div "sat_customer_mailing_address.sql sats" at bounding box center [126, 189] width 191 height 7
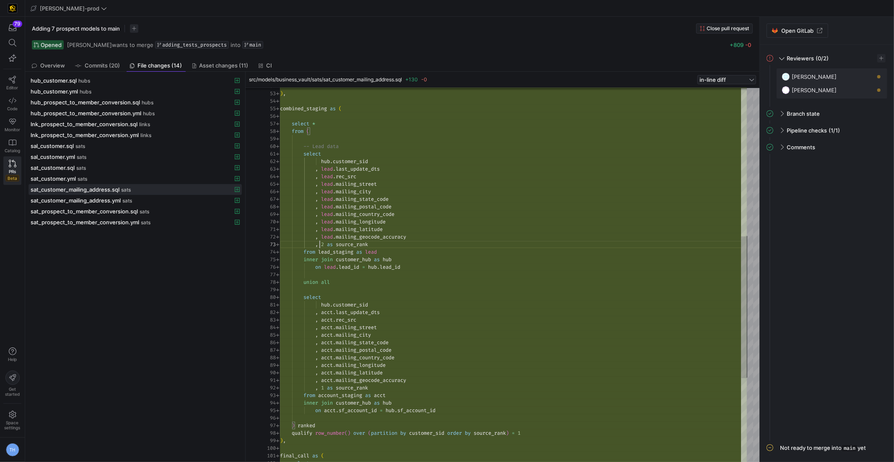
scroll to position [15, 93]
drag, startPoint x: 320, startPoint y: 242, endPoint x: 389, endPoint y: 242, distance: 69.1
click at [390, 242] on div ") , combined_staging as ( select * from ( -- Lead data select hub . customer_si…" at bounding box center [513, 191] width 467 height 988
click at [378, 281] on div ") , combined_staging as ( select * from ( -- Lead data select hub . customer_si…" at bounding box center [513, 191] width 467 height 988
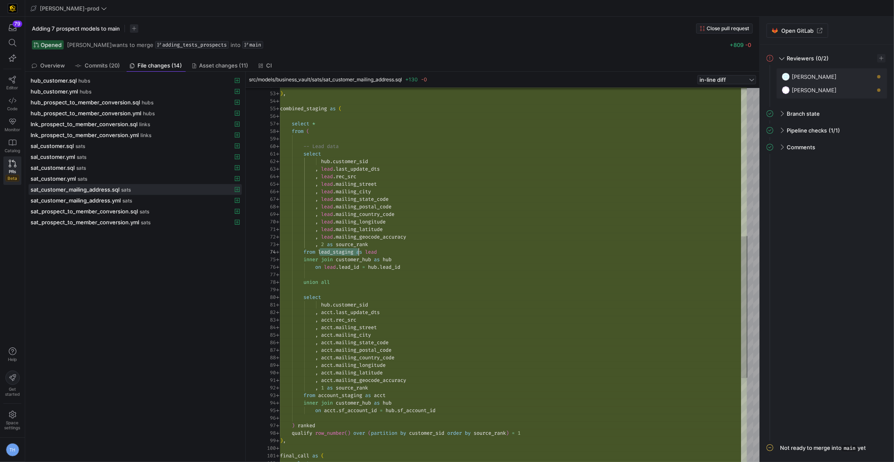
drag, startPoint x: 320, startPoint y: 251, endPoint x: 357, endPoint y: 251, distance: 37.7
click at [357, 251] on div ") , combined_staging as ( select * from ( -- Lead data select hub . customer_si…" at bounding box center [513, 191] width 467 height 988
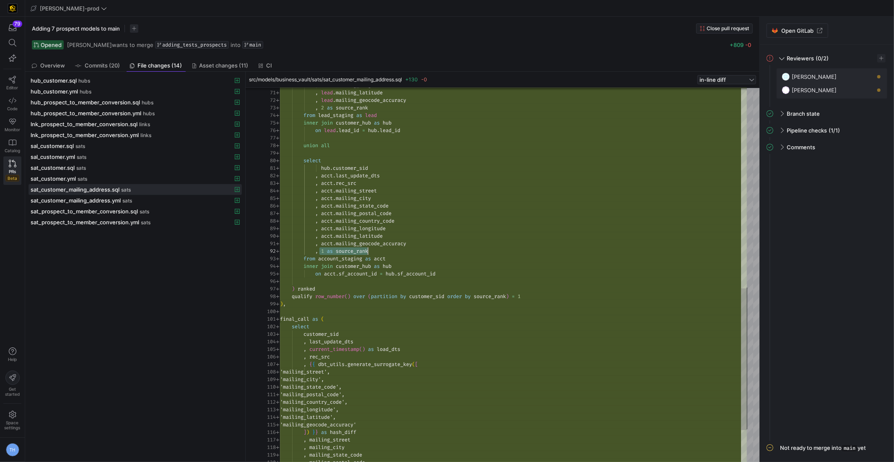
scroll to position [7, 91]
drag, startPoint x: 319, startPoint y: 251, endPoint x: 370, endPoint y: 250, distance: 51.1
click at [370, 250] on div ", lead . mailing_longitude , lead . mailing_latitude , lead . mailing_geocode_a…" at bounding box center [513, 55] width 467 height 988
click at [346, 179] on div ", lead . mailing_longitude , lead . mailing_latitude , lead . mailing_geocode_a…" at bounding box center [513, 55] width 467 height 988
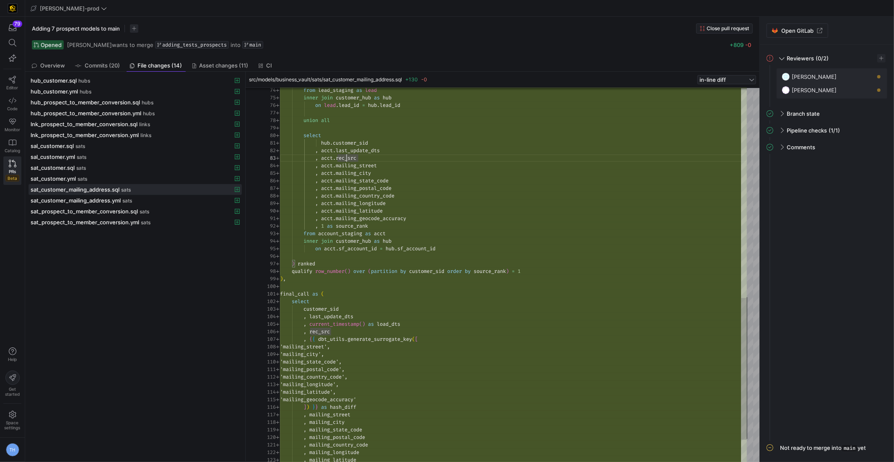
click at [298, 260] on div "from lead_staging as lead inner join customer_hub as hub on lead . lead_id = hu…" at bounding box center [513, 30] width 467 height 988
drag, startPoint x: 290, startPoint y: 271, endPoint x: 559, endPoint y: 270, distance: 269.5
click at [560, 270] on div "qualify row_number ( ) over ( partition by customer_sid order by source_rank ) …" at bounding box center [513, 271] width 467 height 8
click at [549, 273] on div "from lead_staging as lead inner join customer_hub as hub on lead . lead_id = hu…" at bounding box center [513, 30] width 467 height 988
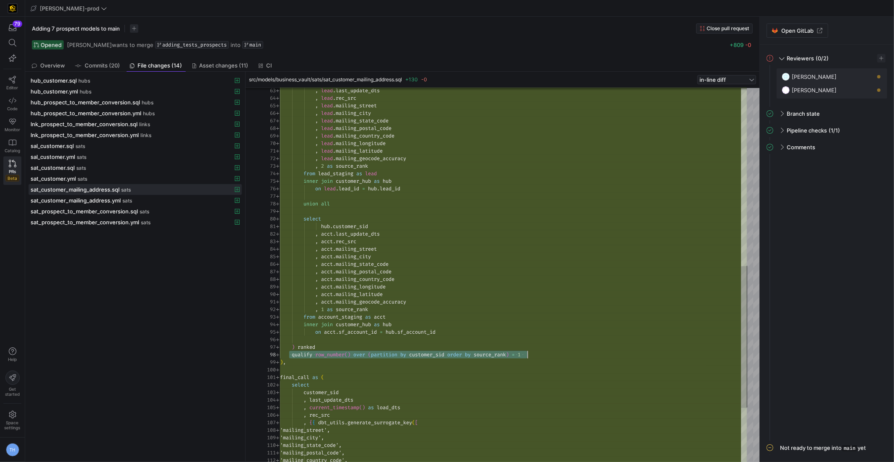
drag, startPoint x: 290, startPoint y: 353, endPoint x: 615, endPoint y: 353, distance: 325.2
click at [616, 353] on div "qualify row_number ( ) over ( partition by customer_sid order by source_rank ) …" at bounding box center [513, 355] width 467 height 8
click at [615, 353] on div "select union all , 2 as source_rank from lead_staging as lead inner join custom…" at bounding box center [513, 113] width 467 height 988
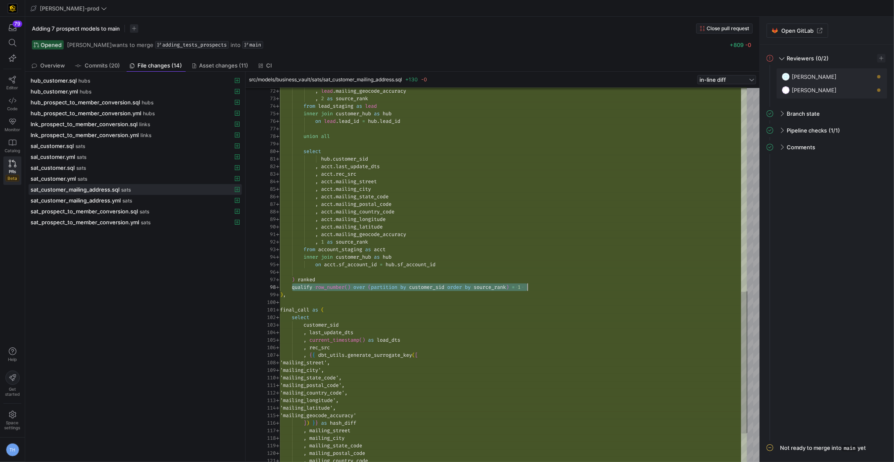
drag, startPoint x: 291, startPoint y: 287, endPoint x: 589, endPoint y: 286, distance: 298.4
click at [590, 286] on div "select union all , 2 as source_rank from lead_staging as lead inner join custom…" at bounding box center [513, 46] width 467 height 988
click at [589, 286] on div "select union all , 2 as source_rank from lead_staging as lead inner join custom…" at bounding box center [513, 46] width 467 height 988
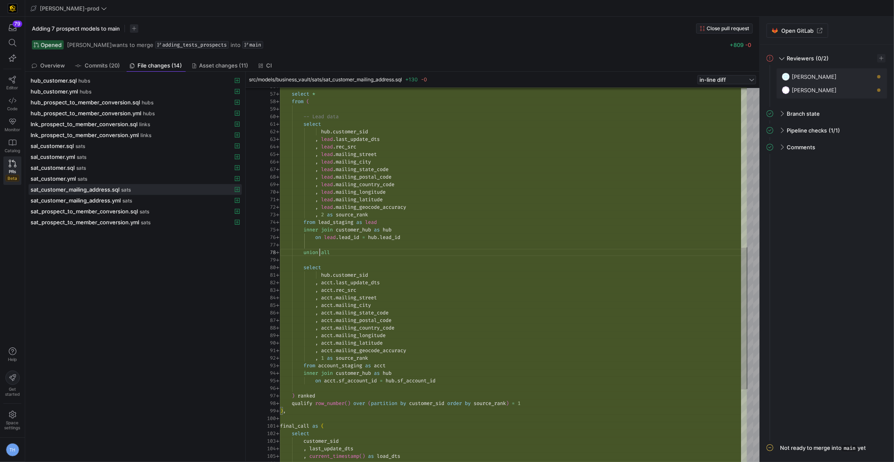
scroll to position [53, 51]
drag, startPoint x: 320, startPoint y: 252, endPoint x: 358, endPoint y: 252, distance: 37.7
click at [358, 252] on div "select union all , 2 as source_rank from lead_staging as lead inner join custom…" at bounding box center [513, 162] width 467 height 988
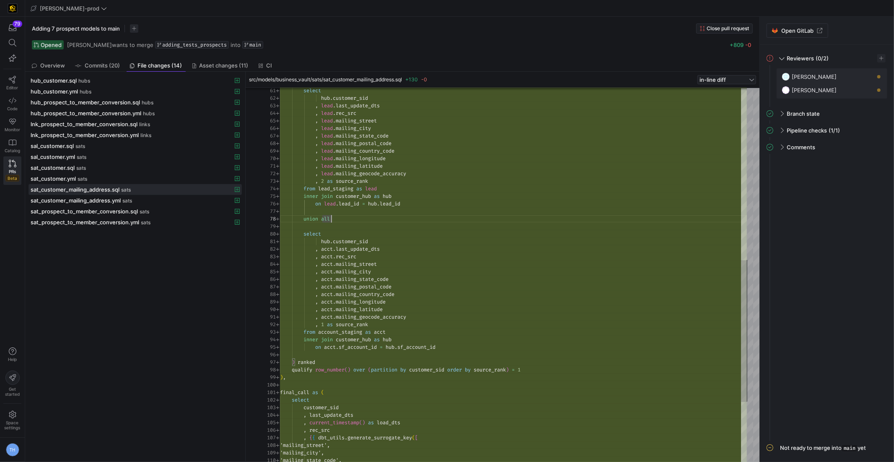
type textarea ", acct.mailing_geocode_accuracy , 1 as source_rank from account_staging as acct…"
drag, startPoint x: 321, startPoint y: 321, endPoint x: 370, endPoint y: 321, distance: 48.6
click at [370, 321] on div "select union all , 2 as source_rank from lead_staging as lead inner join custom…" at bounding box center [513, 128] width 467 height 988
click at [355, 339] on div "select union all , 2 as source_rank from lead_staging as lead inner join custom…" at bounding box center [513, 128] width 467 height 988
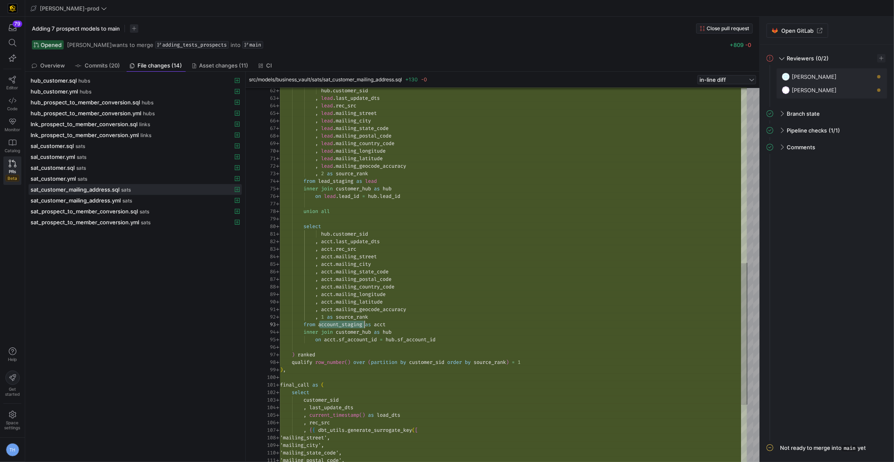
drag, startPoint x: 320, startPoint y: 325, endPoint x: 365, endPoint y: 325, distance: 44.8
click at [365, 325] on div ", lead . mailing_street , lead . mailing_city , lead . rec_src , lead . last_up…" at bounding box center [513, 121] width 467 height 988
click at [384, 313] on div ", lead . mailing_street , lead . mailing_city , lead . rec_src , lead . last_up…" at bounding box center [513, 121] width 467 height 988
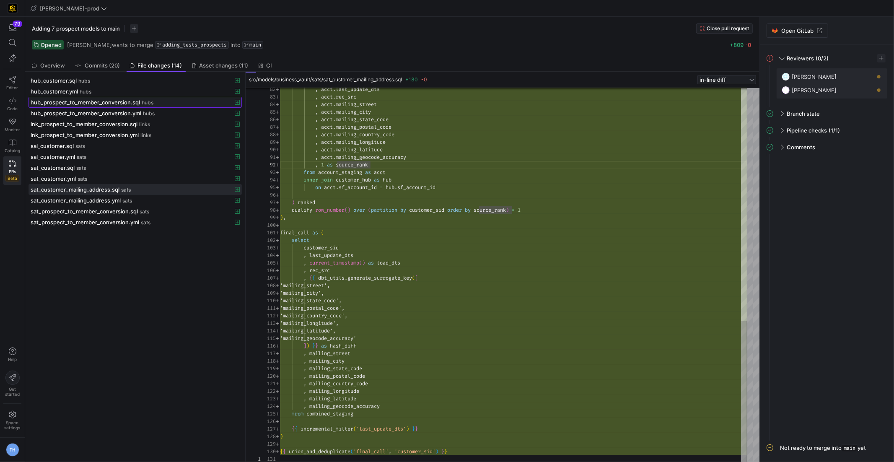
click at [140, 101] on div "hub_prospect_to_member_conversion.sql hubs" at bounding box center [126, 102] width 191 height 7
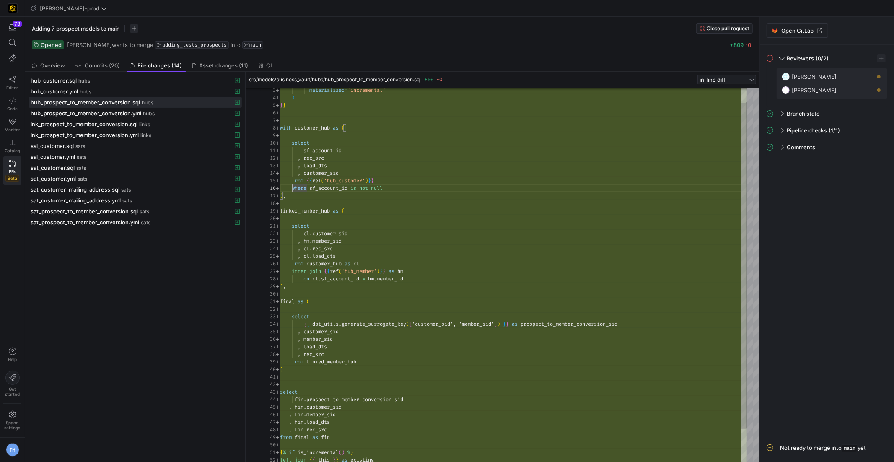
scroll to position [38, 105]
drag, startPoint x: 291, startPoint y: 187, endPoint x: 409, endPoint y: 189, distance: 118.2
click at [409, 189] on div "materialized = 'incremental' ) } } with customer_hub as ( select sf_account_id …" at bounding box center [513, 286] width 467 height 430
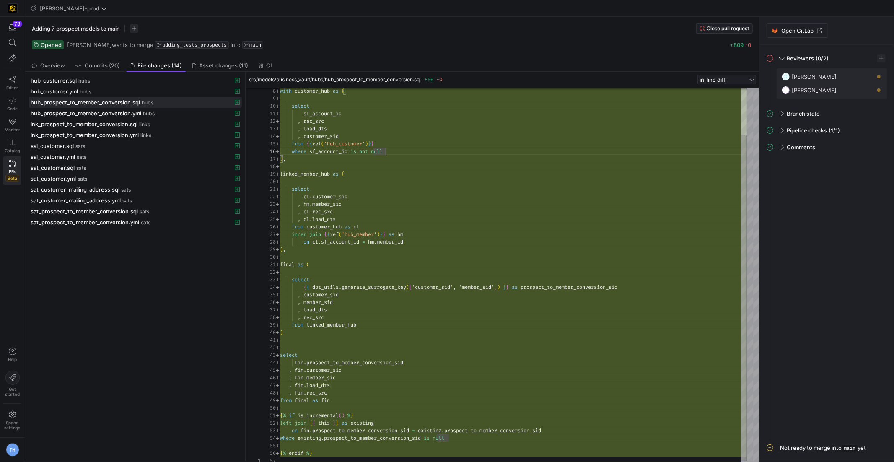
scroll to position [60, 5]
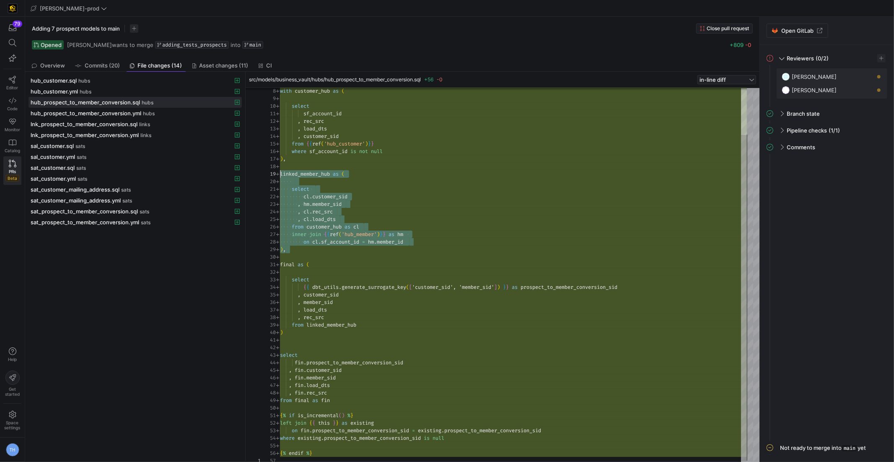
drag, startPoint x: 302, startPoint y: 246, endPoint x: 265, endPoint y: 171, distance: 83.8
click at [280, 171] on div "with customer_hub as ( select sf_account_id , rec_src , load_dts , customer_sid…" at bounding box center [513, 249] width 467 height 430
type textarea "select cl.customer_sid , hm.member_sid , cl.rec_src , cl.load_dts from customer…"
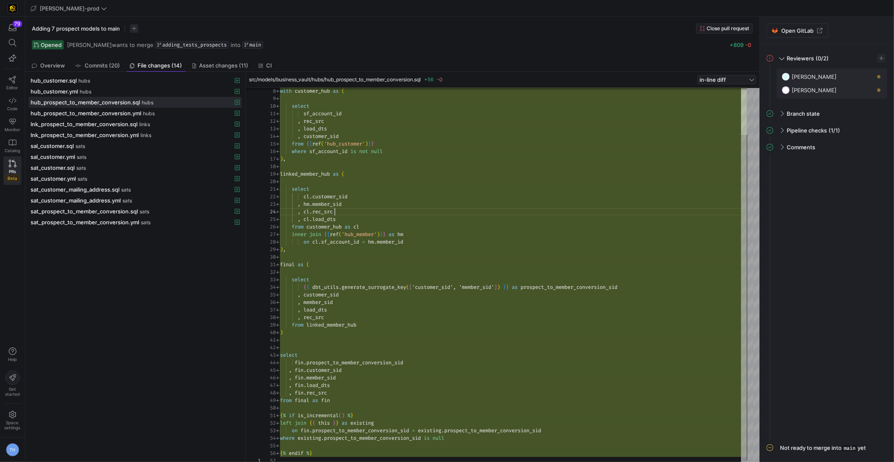
scroll to position [22, 54]
click at [413, 214] on div "with customer_hub as ( select sf_account_id , rec_src , load_dts , customer_sid…" at bounding box center [513, 249] width 467 height 430
click at [177, 208] on div "sat_prospect_to_member_conversion.sql sats" at bounding box center [126, 211] width 191 height 7
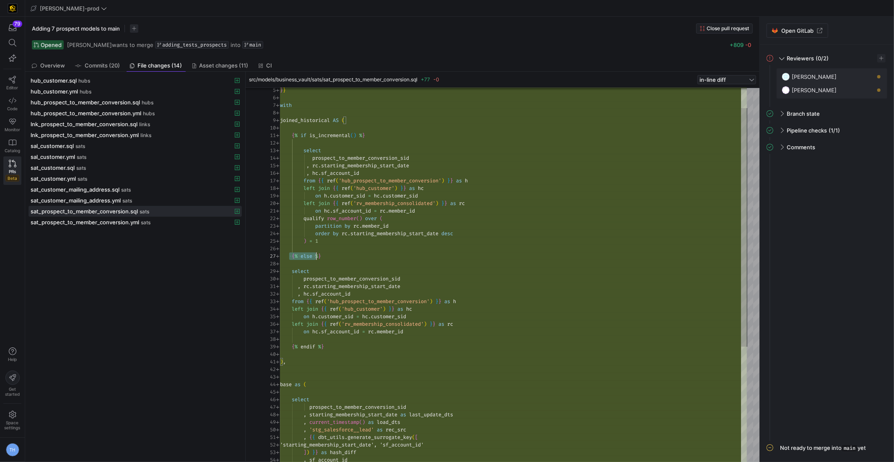
scroll to position [45, 42]
drag, startPoint x: 289, startPoint y: 254, endPoint x: 348, endPoint y: 255, distance: 59.1
click at [348, 255] on div "select prospect_to_member_conversion_sid , rc . starting_membership_start_date …" at bounding box center [513, 350] width 467 height 588
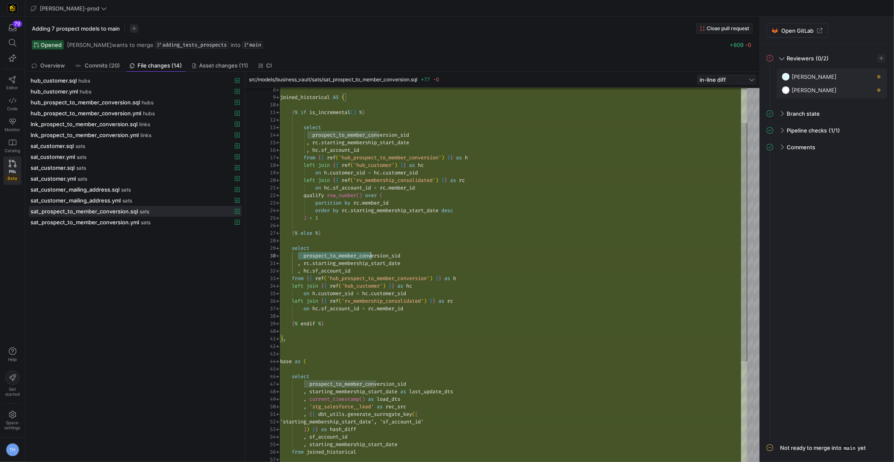
scroll to position [68, 124]
drag, startPoint x: 298, startPoint y: 254, endPoint x: 423, endPoint y: 254, distance: 124.9
click at [423, 254] on div "select prospect_to_member_conversion_sid , rc . starting_membership_start_date …" at bounding box center [513, 327] width 467 height 588
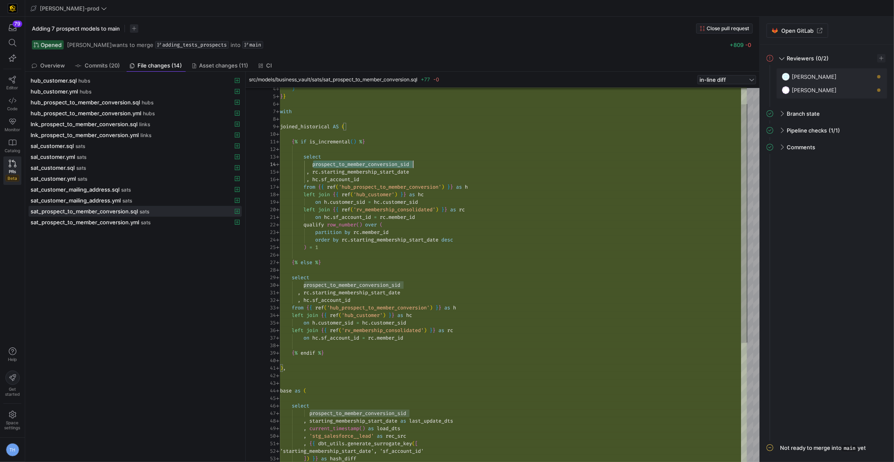
scroll to position [22, 133]
drag, startPoint x: 312, startPoint y: 164, endPoint x: 445, endPoint y: 165, distance: 133.3
click at [445, 165] on div "select prospect_to_member_conversion_sid , rc . starting_membership_start_date …" at bounding box center [513, 356] width 467 height 588
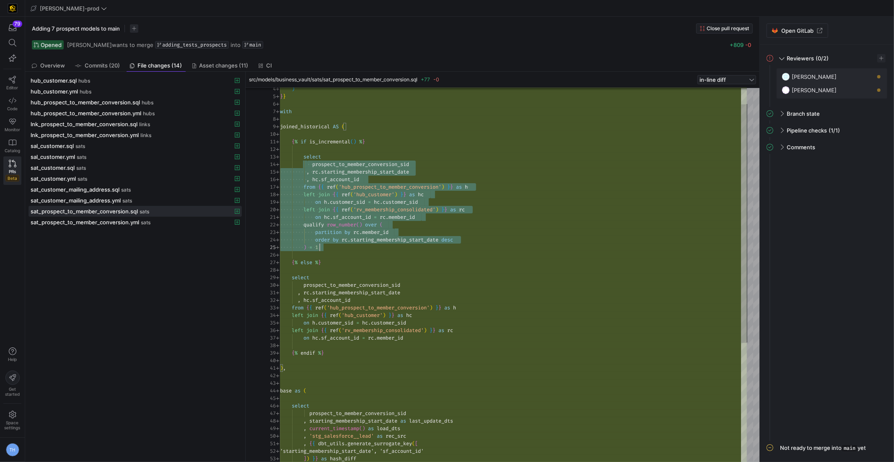
drag, startPoint x: 307, startPoint y: 161, endPoint x: 424, endPoint y: 241, distance: 142.0
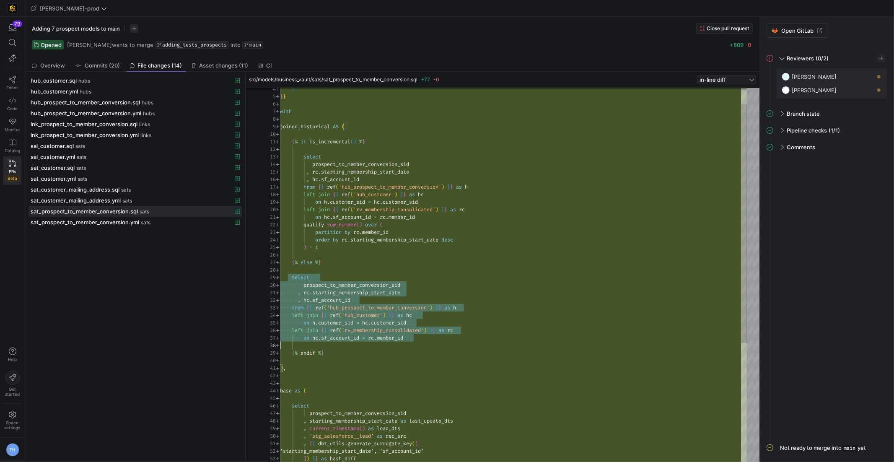
scroll to position [60, 45]
drag, startPoint x: 291, startPoint y: 275, endPoint x: 378, endPoint y: 355, distance: 118.3
click at [378, 355] on div "select prospect_to_member_conversion_sid , rc . starting_membership_start_date …" at bounding box center [513, 356] width 467 height 588
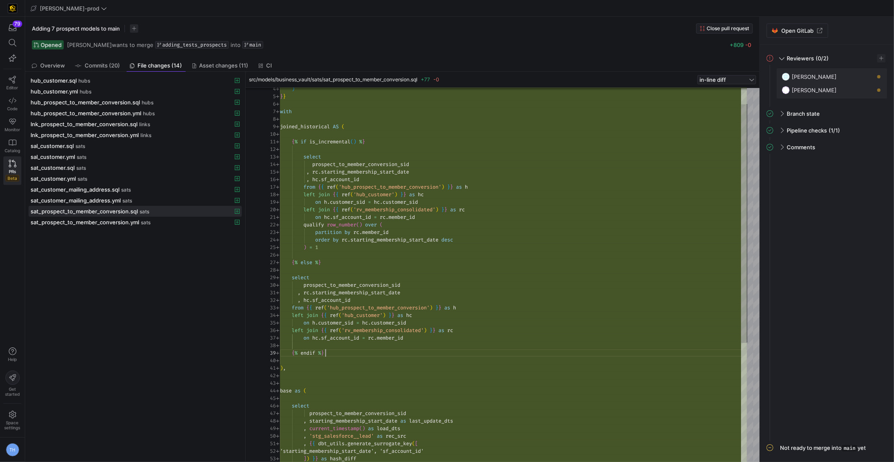
click at [378, 355] on div "select prospect_to_member_conversion_sid , rc . starting_membership_start_date …" at bounding box center [513, 356] width 467 height 588
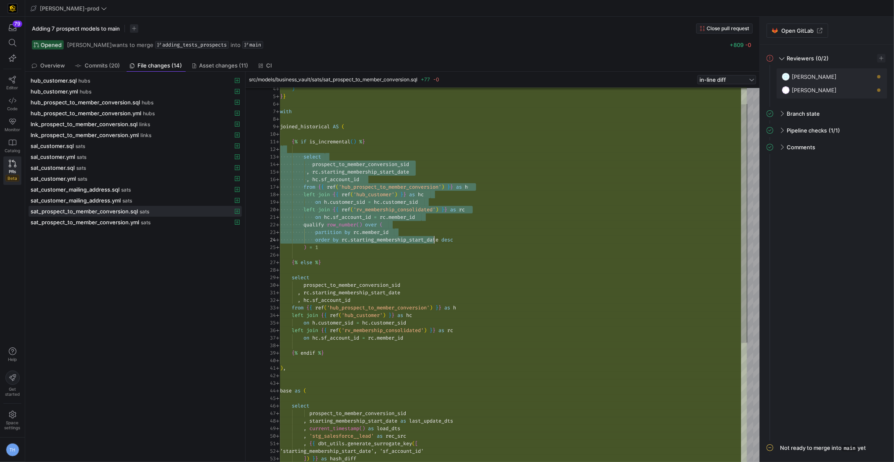
scroll to position [7, 39]
drag, startPoint x: 301, startPoint y: 151, endPoint x: 437, endPoint y: 244, distance: 165.3
click at [438, 245] on div "select prospect_to_member_conversion_sid , rc . starting_membership_start_date …" at bounding box center [513, 356] width 467 height 588
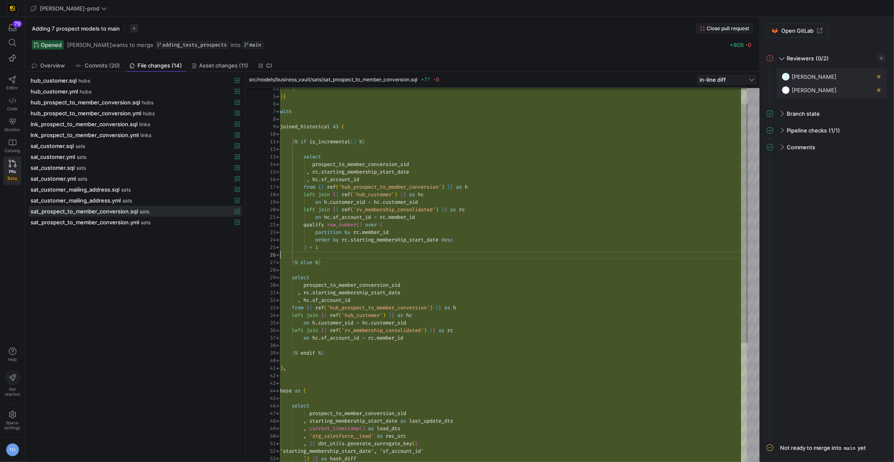
scroll to position [38, 0]
click at [435, 251] on div "select prospect_to_member_conversion_sid , rc . starting_membership_start_date …" at bounding box center [513, 356] width 467 height 588
drag, startPoint x: 342, startPoint y: 237, endPoint x: 436, endPoint y: 239, distance: 94.3
click at [436, 239] on div "select prospect_to_member_conversion_sid , rc . starting_membership_start_date …" at bounding box center [513, 356] width 467 height 588
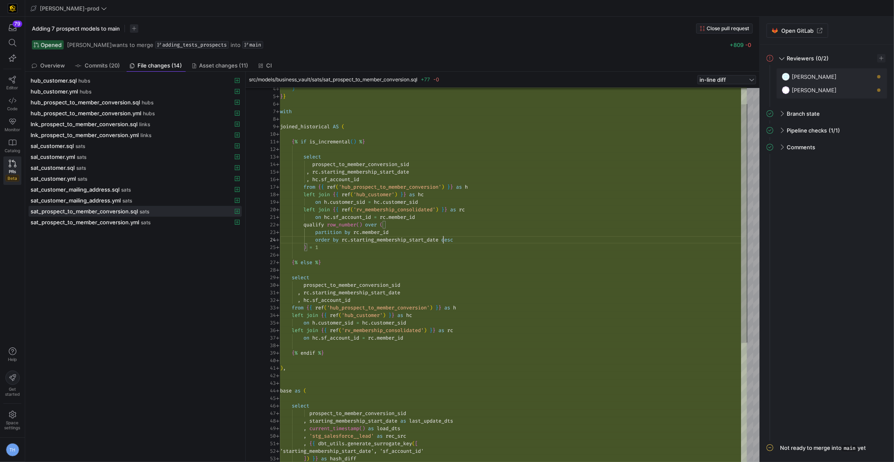
click at [442, 238] on div "select prospect_to_member_conversion_sid , rc . starting_membership_start_date …" at bounding box center [513, 356] width 467 height 588
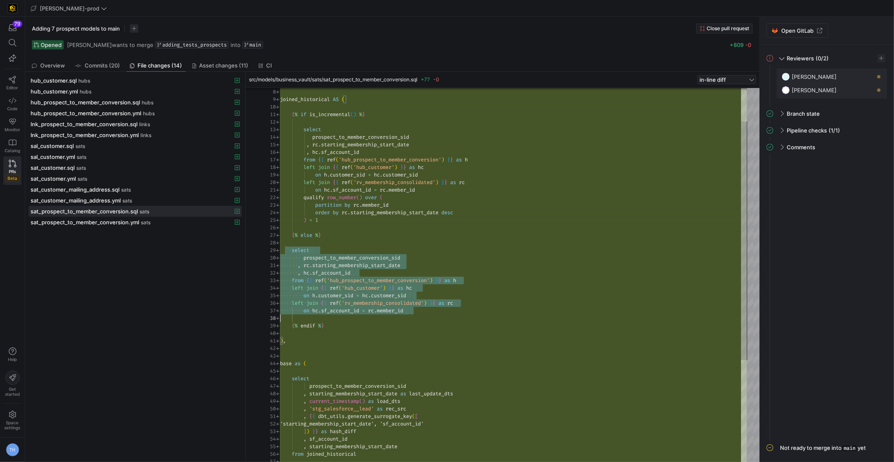
scroll to position [60, 45]
drag, startPoint x: 290, startPoint y: 247, endPoint x: 366, endPoint y: 320, distance: 104.6
click at [366, 320] on div "select prospect_to_member_conversion_sid , rc . starting_membership_start_date …" at bounding box center [513, 329] width 467 height 588
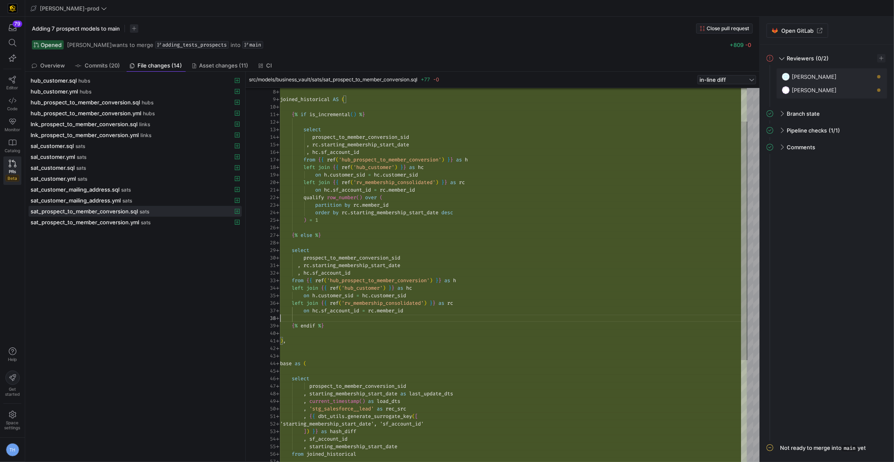
scroll to position [53, 0]
click at [366, 320] on div "select prospect_to_member_conversion_sid , rc . starting_membership_start_date …" at bounding box center [513, 329] width 467 height 588
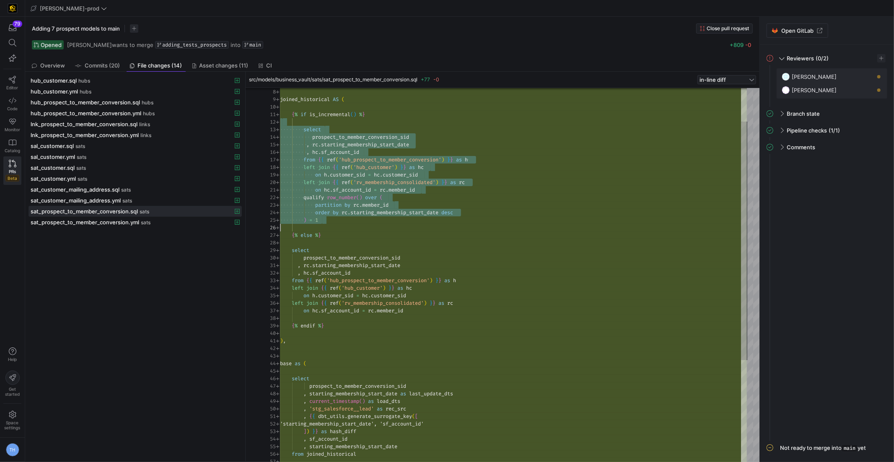
scroll to position [7, 42]
drag, startPoint x: 299, startPoint y: 123, endPoint x: 468, endPoint y: 229, distance: 199.3
click at [468, 229] on div "select prospect_to_member_conversion_sid , rc . starting_membership_start_date …" at bounding box center [513, 329] width 467 height 588
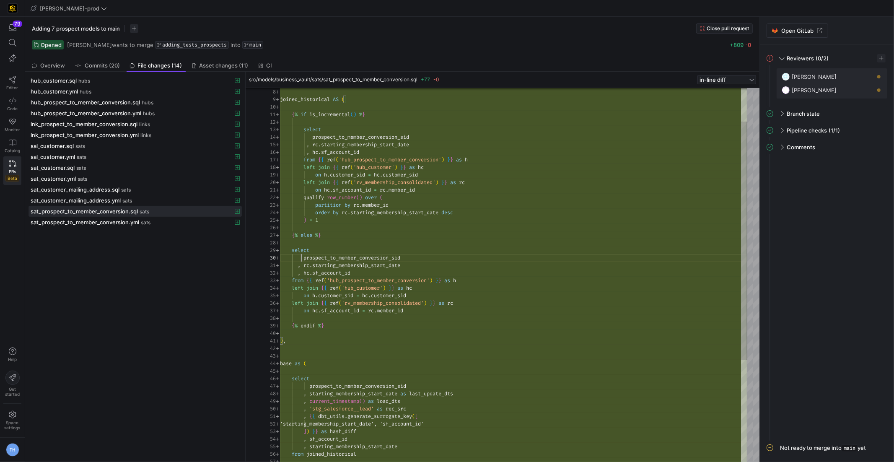
scroll to position [68, 124]
drag, startPoint x: 300, startPoint y: 259, endPoint x: 476, endPoint y: 255, distance: 175.6
click at [476, 255] on div "select prospect_to_member_conversion_sid , rc . starting_membership_start_date …" at bounding box center [513, 329] width 467 height 588
drag, startPoint x: 304, startPoint y: 256, endPoint x: 446, endPoint y: 254, distance: 142.5
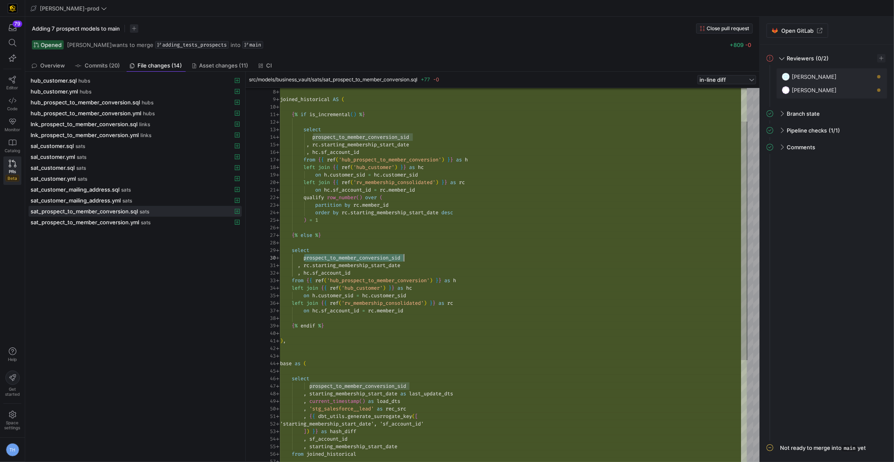
click at [446, 254] on div "select prospect_to_member_conversion_sid , rc . starting_membership_start_date …" at bounding box center [513, 329] width 467 height 588
click at [314, 255] on div "select prospect_to_member_conversion_sid , rc . starting_membership_start_date …" at bounding box center [513, 329] width 467 height 588
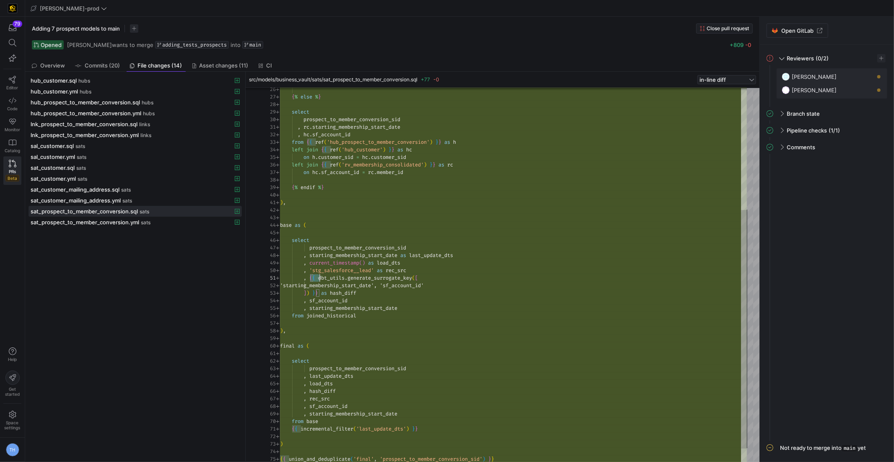
scroll to position [0, 69]
drag, startPoint x: 311, startPoint y: 275, endPoint x: 413, endPoint y: 296, distance: 103.9
click at [413, 296] on div "select prospect_to_member_conversion_sid , rc . starting_membership_start_date …" at bounding box center [513, 191] width 467 height 588
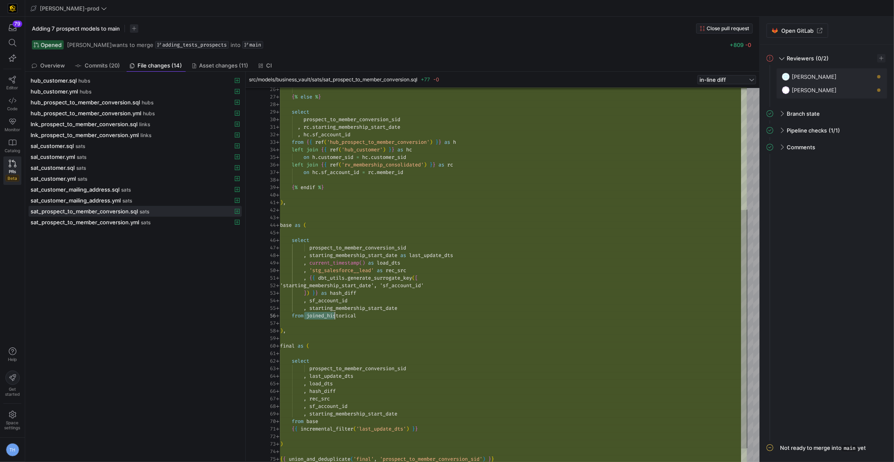
scroll to position [38, 78]
drag, startPoint x: 305, startPoint y: 313, endPoint x: 375, endPoint y: 312, distance: 69.2
click at [375, 313] on div "select prospect_to_member_conversion_sid , rc . starting_membership_start_date …" at bounding box center [513, 191] width 467 height 588
click at [375, 312] on div "select prospect_to_member_conversion_sid , rc . starting_membership_start_date …" at bounding box center [513, 191] width 467 height 588
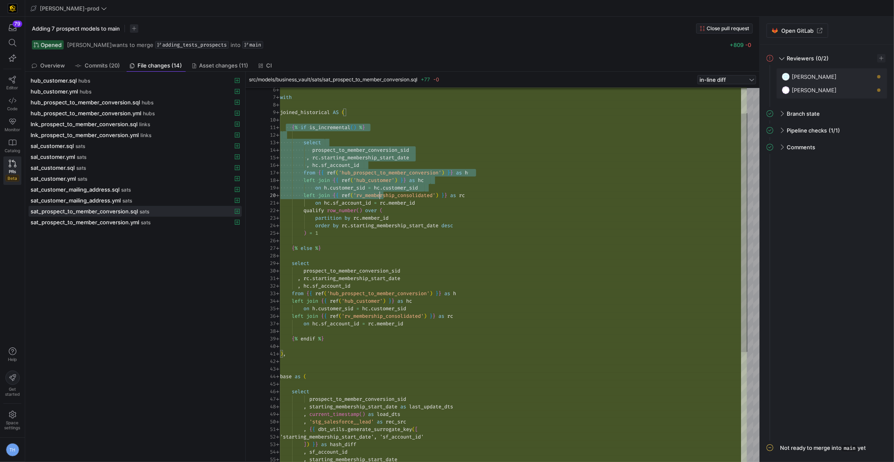
scroll to position [0, 39]
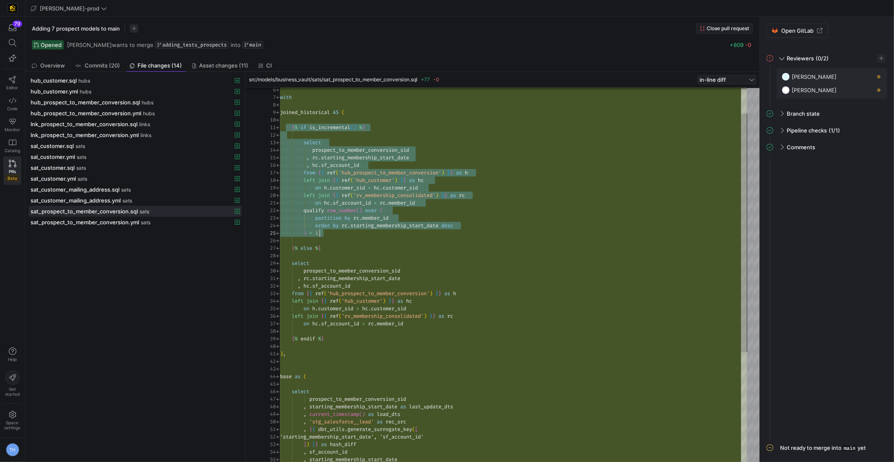
drag, startPoint x: 286, startPoint y: 126, endPoint x: 435, endPoint y: 234, distance: 183.6
click at [435, 234] on div "select prospect_to_member_conversion_sid , rc . starting_membership_start_date …" at bounding box center [513, 342] width 467 height 588
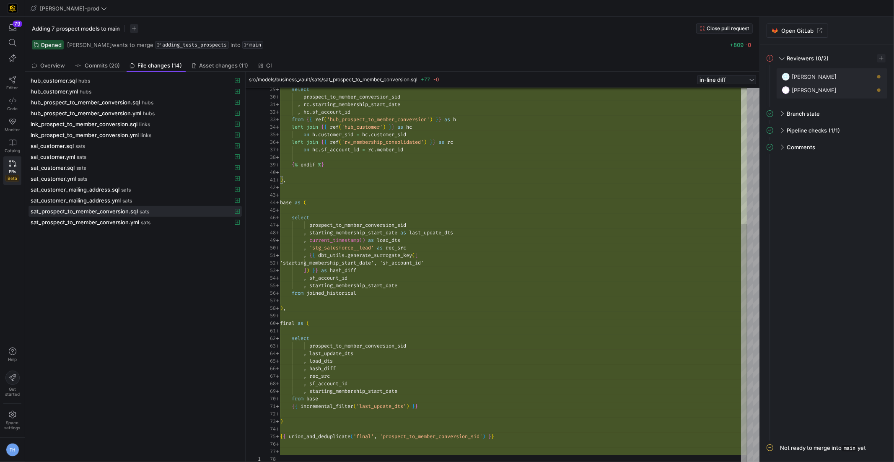
type textarea ", {{ dbt_utils.generate_surrogate_key([ 'starting_membership_start_date', 'sf_a…"
drag, startPoint x: 328, startPoint y: 268, endPoint x: 404, endPoint y: 269, distance: 75.4
click at [404, 269] on div "select prospect_to_member_conversion_sid , rc . starting_membership_start_date …" at bounding box center [513, 168] width 467 height 588
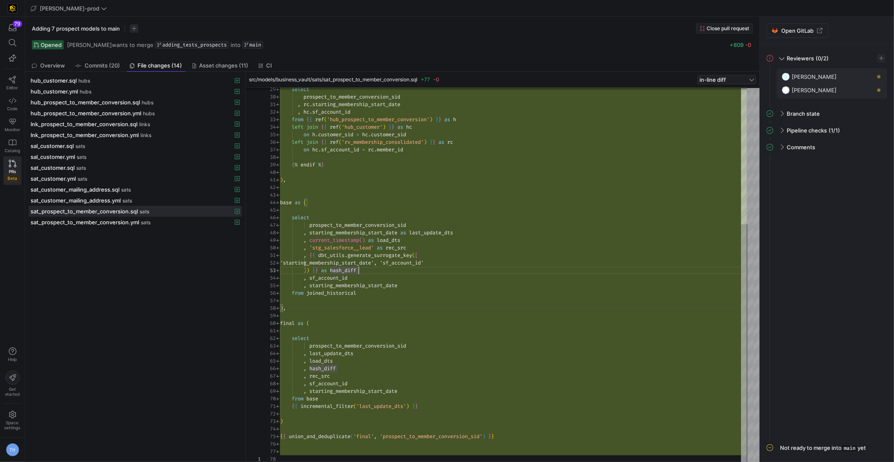
click at [164, 264] on div "hub_customer.sql hubs hub_customer.yml hubs hub_prospect_to_member_conversion.s…" at bounding box center [134, 266] width 213 height 383
click at [166, 122] on div "lnk_prospect_to_member_conversion.sql links" at bounding box center [126, 124] width 191 height 7
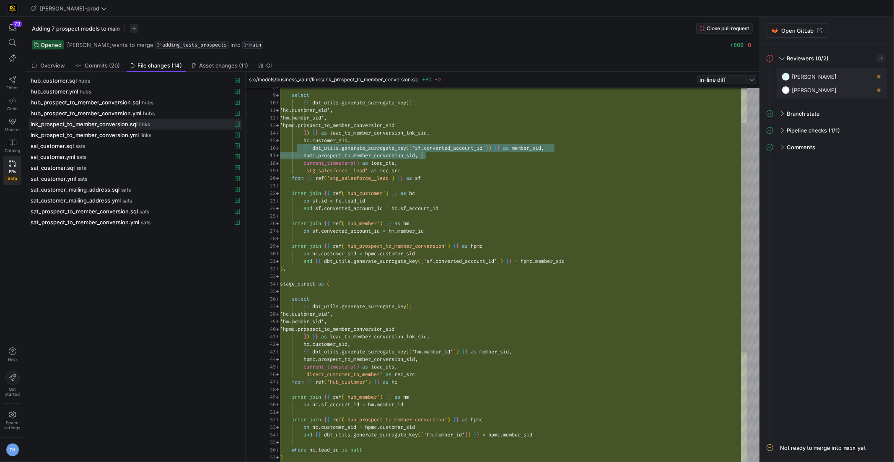
scroll to position [38, 271]
drag, startPoint x: 300, startPoint y: 146, endPoint x: 588, endPoint y: 147, distance: 287.1
click at [587, 149] on div ") , stage_direct as ( select { { dbt_utils . generate_surrogate_key ( [ 'hc.cus…" at bounding box center [513, 336] width 467 height 611
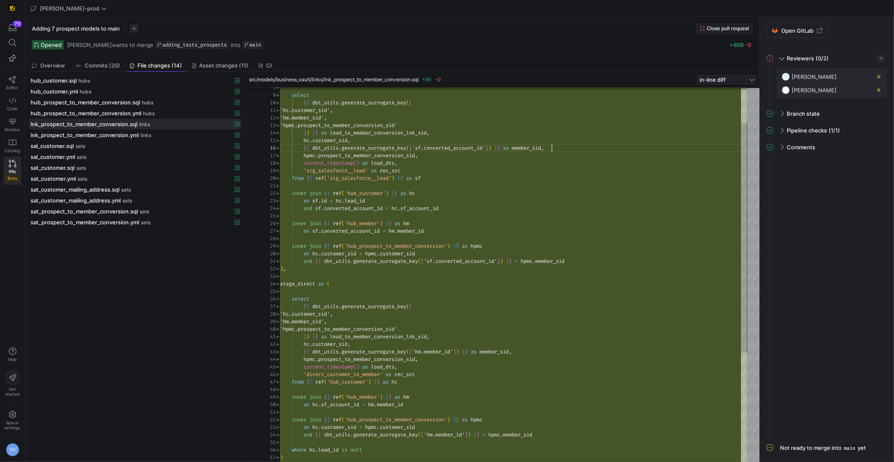
click at [588, 147] on div ") , stage_direct as ( select { { dbt_utils . generate_surrogate_key ( [ 'hc.cus…" at bounding box center [513, 336] width 467 height 611
drag, startPoint x: 347, startPoint y: 192, endPoint x: 381, endPoint y: 192, distance: 34.4
click at [381, 192] on div ") , stage_direct as ( select { { dbt_utils . generate_surrogate_key ( [ 'hc.cus…" at bounding box center [513, 336] width 467 height 611
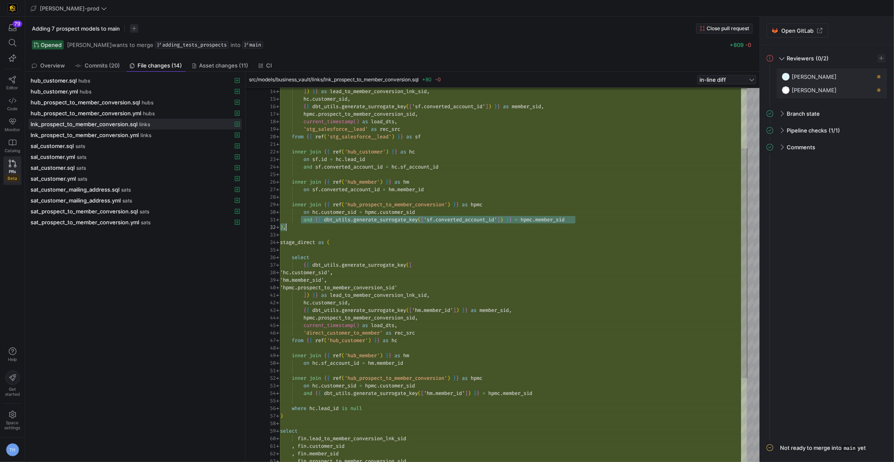
scroll to position [0, 292]
drag, startPoint x: 303, startPoint y: 218, endPoint x: 611, endPoint y: 220, distance: 308.8
click at [612, 220] on div ") , stage_direct as ( select { { dbt_utils . generate_surrogate_key ( [ 'hc.cus…" at bounding box center [513, 295] width 467 height 611
click at [611, 220] on div ") , stage_direct as ( select { { dbt_utils . generate_surrogate_key ( [ 'hc.cus…" at bounding box center [513, 295] width 467 height 611
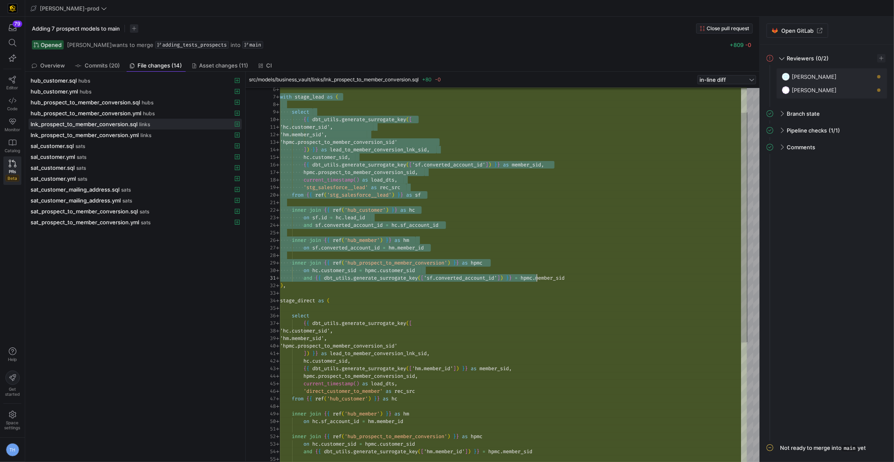
scroll to position [45, 5]
drag, startPoint x: 280, startPoint y: 96, endPoint x: 541, endPoint y: 285, distance: 322.2
click at [541, 285] on div ") , stage_direct as ( select { { dbt_utils . generate_surrogate_key ( [ 'hc.cus…" at bounding box center [513, 353] width 467 height 611
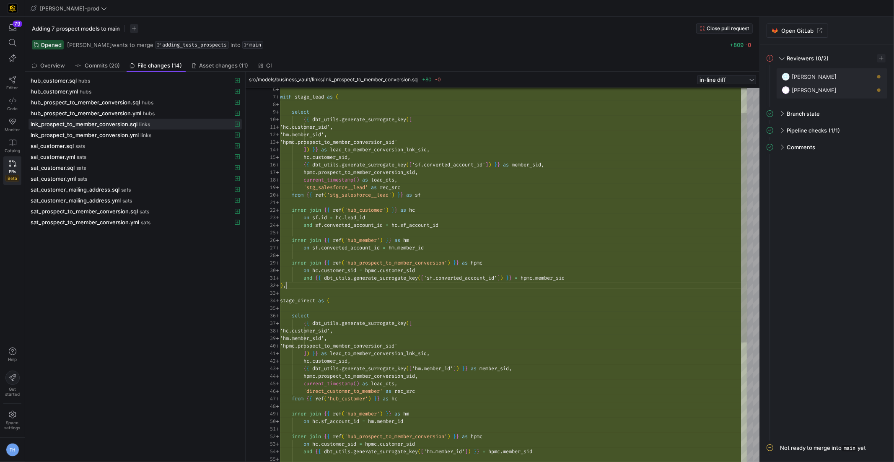
scroll to position [7, 5]
click at [541, 285] on div ") , stage_direct as ( select { { dbt_utils . generate_surrogate_key ( [ 'hc.cus…" at bounding box center [513, 353] width 467 height 611
drag, startPoint x: 324, startPoint y: 225, endPoint x: 480, endPoint y: 224, distance: 156.3
click at [480, 224] on div ") , stage_direct as ( select { { dbt_utils . generate_surrogate_key ( [ 'hc.cus…" at bounding box center [513, 353] width 467 height 611
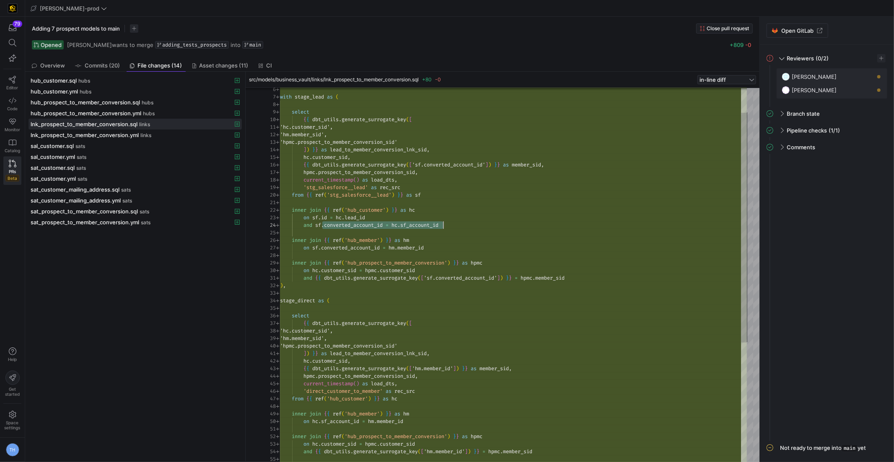
click at [480, 223] on div ") , stage_direct as ( select { { dbt_utils . generate_surrogate_key ( [ 'hc.cus…" at bounding box center [513, 353] width 467 height 611
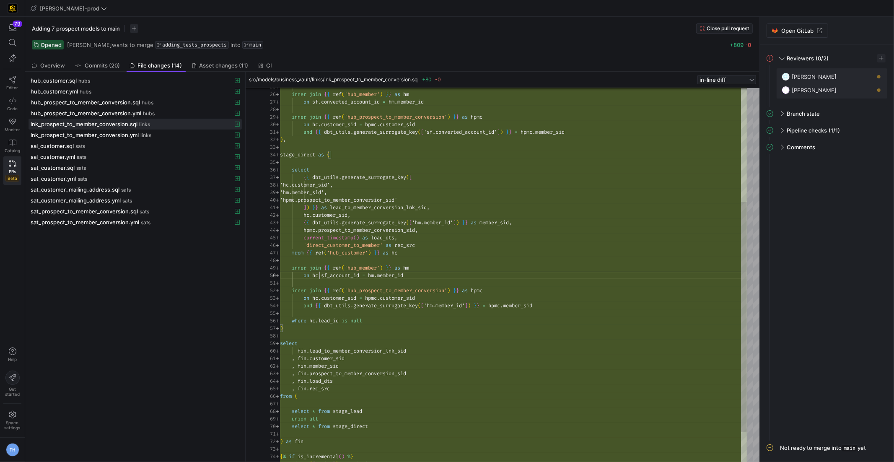
scroll to position [68, 96]
drag, startPoint x: 318, startPoint y: 272, endPoint x: 376, endPoint y: 272, distance: 57.8
click at [376, 272] on div ") , stage_direct as ( select { { dbt_utils . generate_surrogate_key ( [ 'hc.cus…" at bounding box center [513, 207] width 467 height 611
drag, startPoint x: 319, startPoint y: 322, endPoint x: 352, endPoint y: 321, distance: 33.5
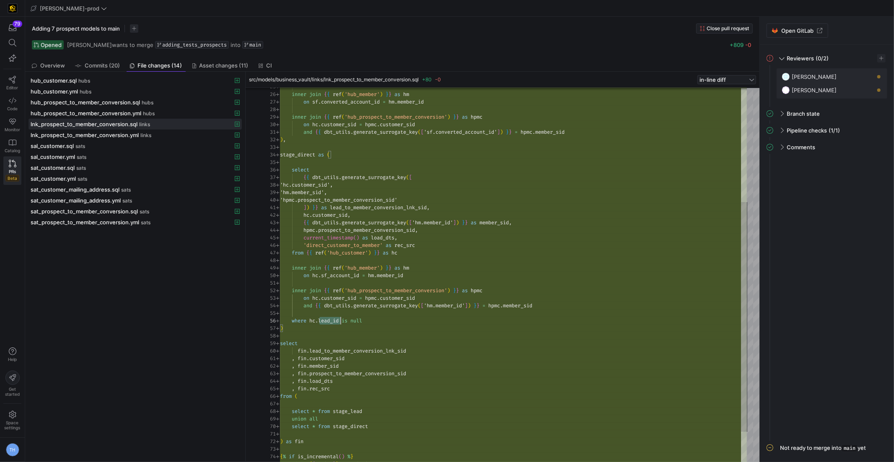
click at [353, 322] on div ") , stage_direct as ( select { { dbt_utils . generate_surrogate_key ( [ 'hc.cus…" at bounding box center [513, 207] width 467 height 611
click at [392, 317] on div ") , stage_direct as ( select { { dbt_utils . generate_surrogate_key ( [ 'hc.cus…" at bounding box center [513, 207] width 467 height 611
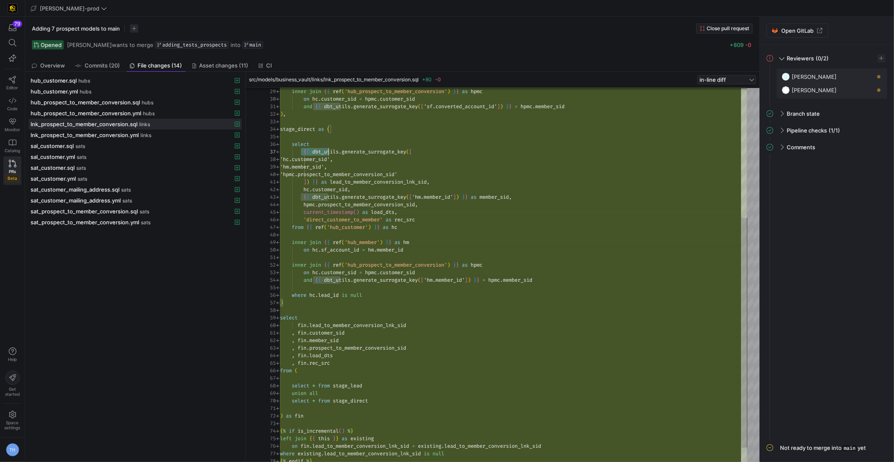
scroll to position [45, 135]
drag, startPoint x: 300, startPoint y: 150, endPoint x: 431, endPoint y: 150, distance: 131.2
click at [431, 150] on div ") , stage_direct as ( select { { dbt_utils . generate_surrogate_key ( [ 'hc.cus…" at bounding box center [513, 181] width 467 height 611
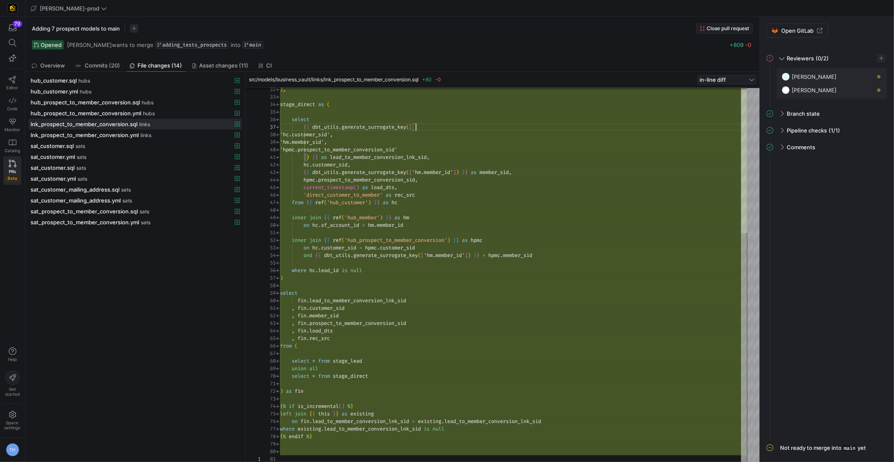
type textarea ", fin.customer_sid , fin.member_sid , fin.prospect_to_member_conversion_sid , f…"
drag, startPoint x: 334, startPoint y: 360, endPoint x: 395, endPoint y: 360, distance: 60.8
click at [395, 360] on div ") , stage_direct as ( select { { dbt_utils . generate_surrogate_key ( [ 'hc.cus…" at bounding box center [513, 157] width 467 height 611
drag, startPoint x: 335, startPoint y: 377, endPoint x: 406, endPoint y: 377, distance: 71.7
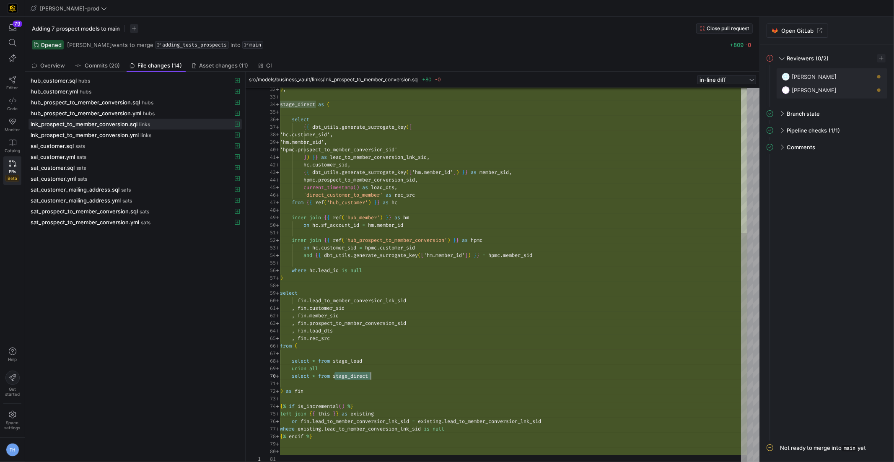
click at [406, 377] on div ") , stage_direct as ( select { { dbt_utils . generate_surrogate_key ( [ 'hc.cus…" at bounding box center [513, 157] width 467 height 611
click at [373, 361] on div ") , stage_direct as ( select { { dbt_utils . generate_surrogate_key ( [ 'hc.cus…" at bounding box center [513, 157] width 467 height 611
drag, startPoint x: 308, startPoint y: 367, endPoint x: 335, endPoint y: 365, distance: 26.9
click at [335, 365] on div "union all" at bounding box center [513, 369] width 467 height 8
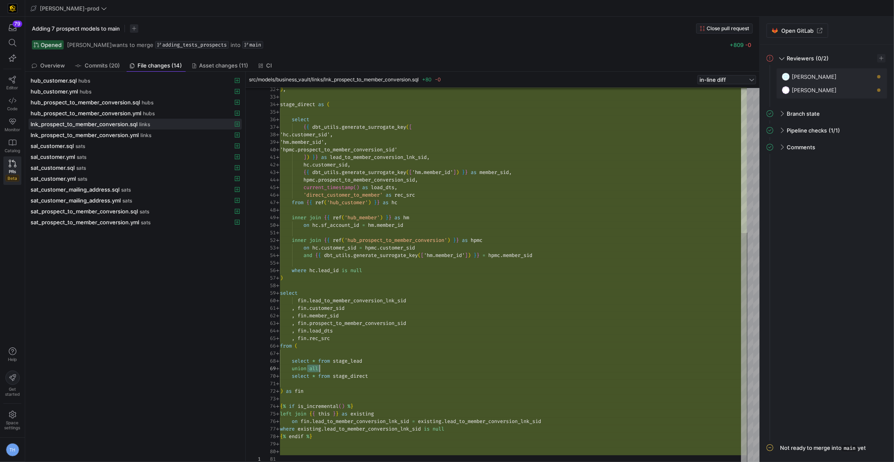
click at [335, 365] on div ") , stage_direct as ( select { { dbt_utils . generate_surrogate_key ( [ 'hc.cus…" at bounding box center [513, 157] width 467 height 611
click at [142, 142] on div "sal_customer.sql sats" at bounding box center [126, 145] width 191 height 7
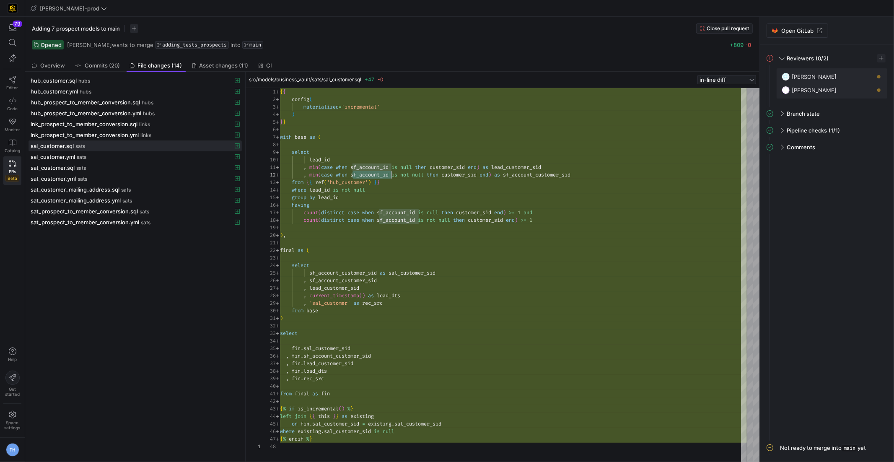
scroll to position [7, 111]
drag, startPoint x: 352, startPoint y: 175, endPoint x: 392, endPoint y: 176, distance: 39.8
click at [392, 176] on div "{ { config ( materialized = 'incremental' ) } } with base as ( select lead_id ,…" at bounding box center [513, 275] width 467 height 375
drag, startPoint x: 308, startPoint y: 188, endPoint x: 332, endPoint y: 187, distance: 24.7
click at [333, 187] on span "where lead_id is not null" at bounding box center [322, 189] width 85 height 7
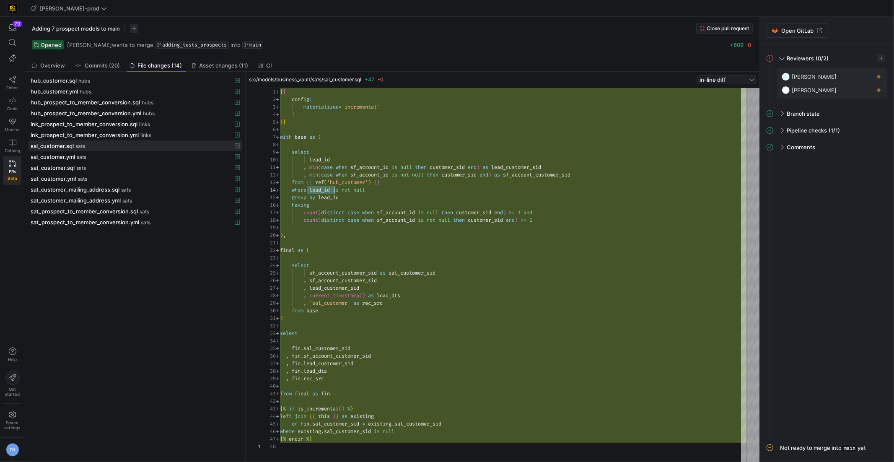
click at [342, 189] on div "{ { config ( materialized = 'incremental' ) } } with base as ( select lead_id ,…" at bounding box center [513, 275] width 467 height 375
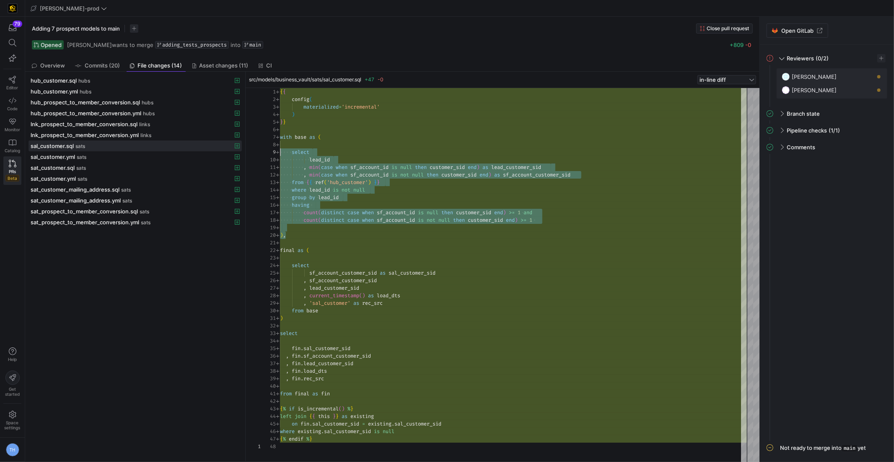
scroll to position [53, 0]
drag, startPoint x: 337, startPoint y: 233, endPoint x: 268, endPoint y: 142, distance: 114.0
click at [280, 142] on div "{ { config ( materialized = 'incremental' ) } } with base as ( select lead_id ,…" at bounding box center [513, 275] width 467 height 375
type textarea ", min(case when sf_account_id is null then customer_sid end) as lead_customer_s…"
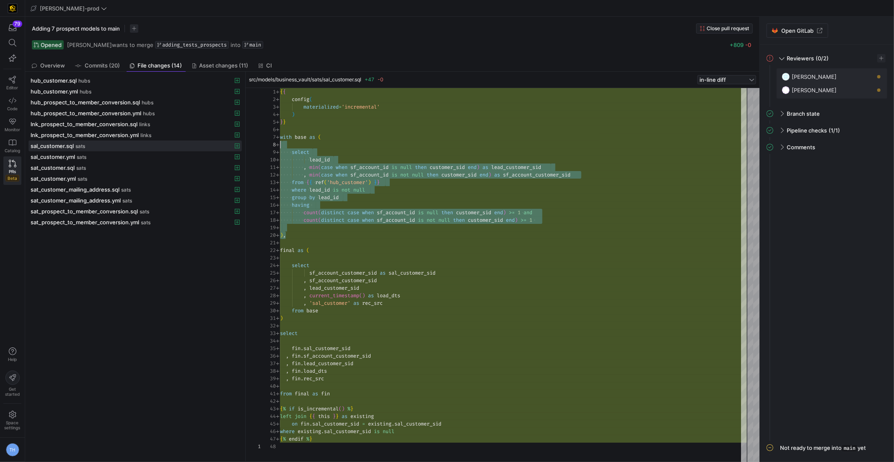
click at [367, 169] on div "{ { config ( materialized = 'incremental' ) } } with base as ( select lead_id ,…" at bounding box center [513, 275] width 467 height 375
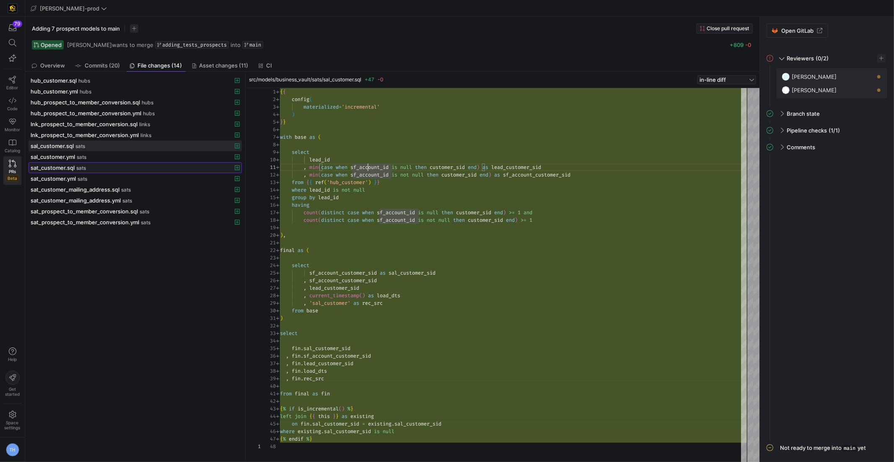
click at [90, 167] on div "sat_customer.sql sats" at bounding box center [126, 167] width 191 height 7
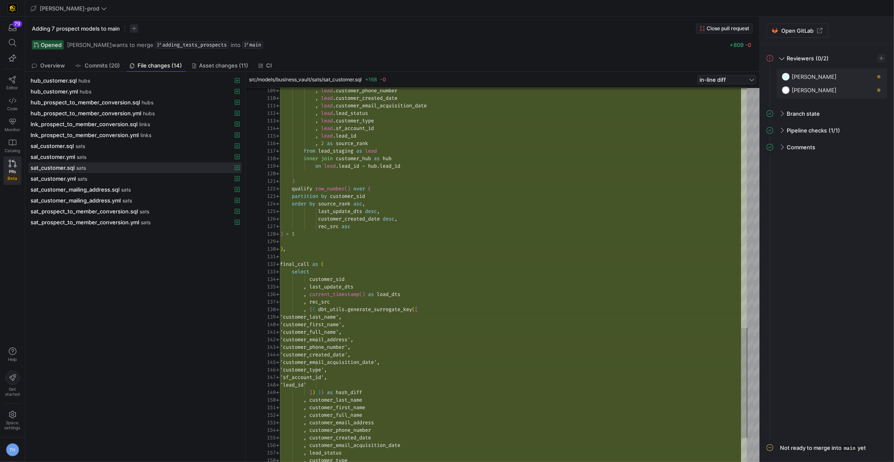
type textarea ") qualify row_number() over ( partition by customer_sid order by source_rank as…"
drag, startPoint x: 317, startPoint y: 211, endPoint x: 404, endPoint y: 227, distance: 88.3
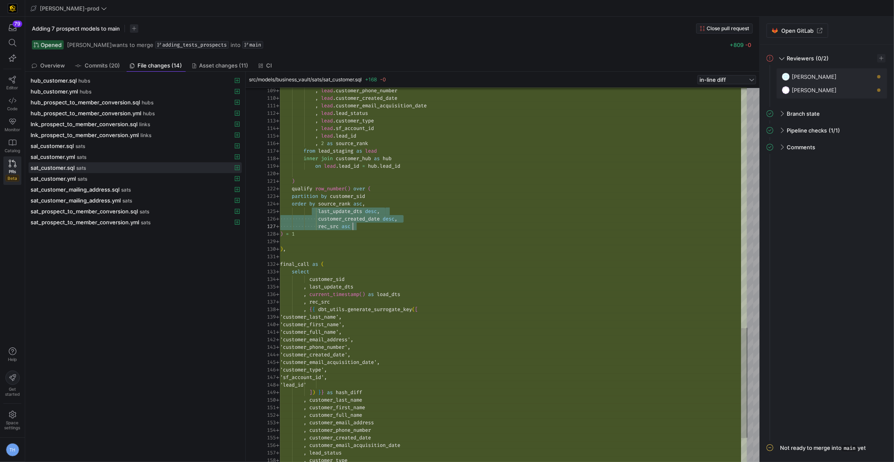
drag, startPoint x: 317, startPoint y: 212, endPoint x: 390, endPoint y: 224, distance: 74.0
drag, startPoint x: 319, startPoint y: 210, endPoint x: 411, endPoint y: 236, distance: 95.4
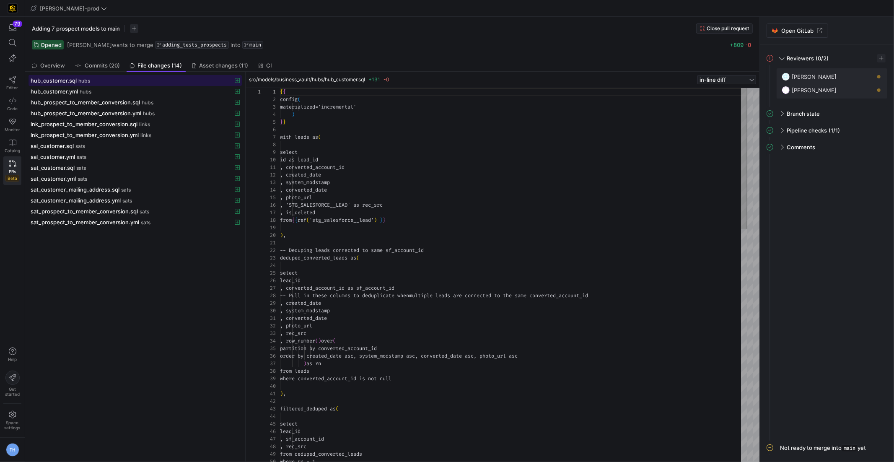
click at [78, 79] on span "hubs" at bounding box center [84, 81] width 12 height 6
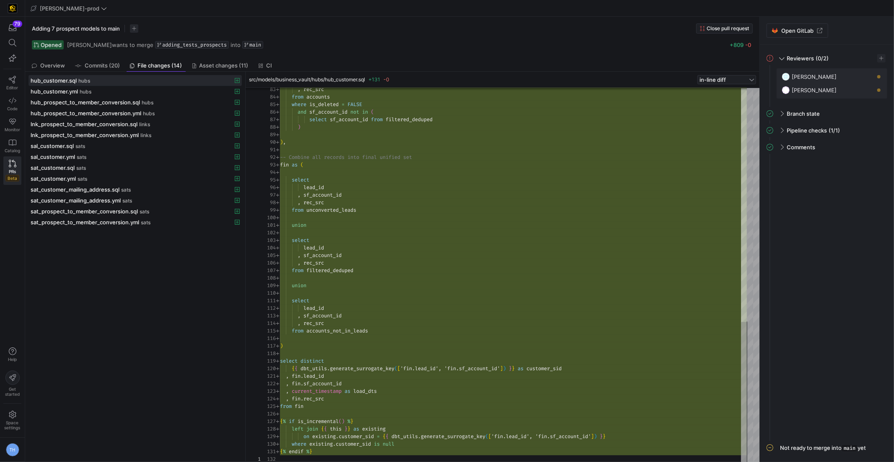
type textarea "select lead_id , sf_account_id , rec_src from accounts_not_in_leads ) select di…"
drag, startPoint x: 335, startPoint y: 360, endPoint x: 298, endPoint y: 358, distance: 36.9
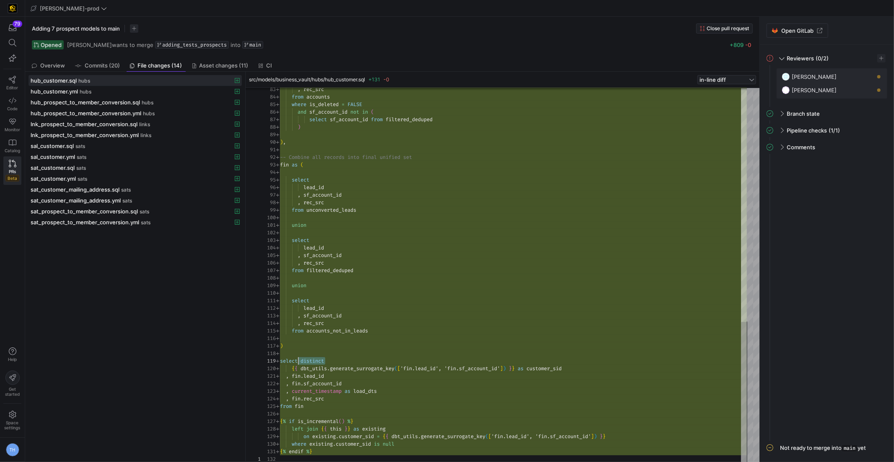
drag, startPoint x: 301, startPoint y: 359, endPoint x: 343, endPoint y: 359, distance: 42.3
click at [344, 359] on div "select distinct" at bounding box center [513, 361] width 467 height 8
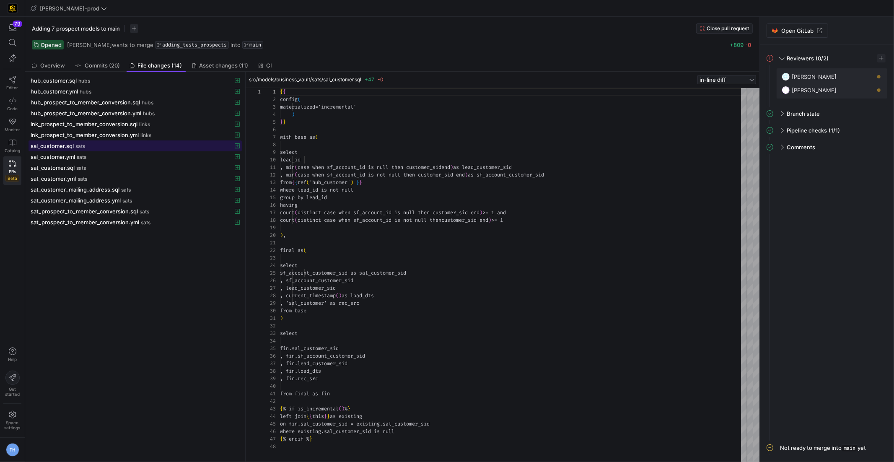
click at [88, 144] on div "sal_customer.sql sats" at bounding box center [126, 145] width 191 height 7
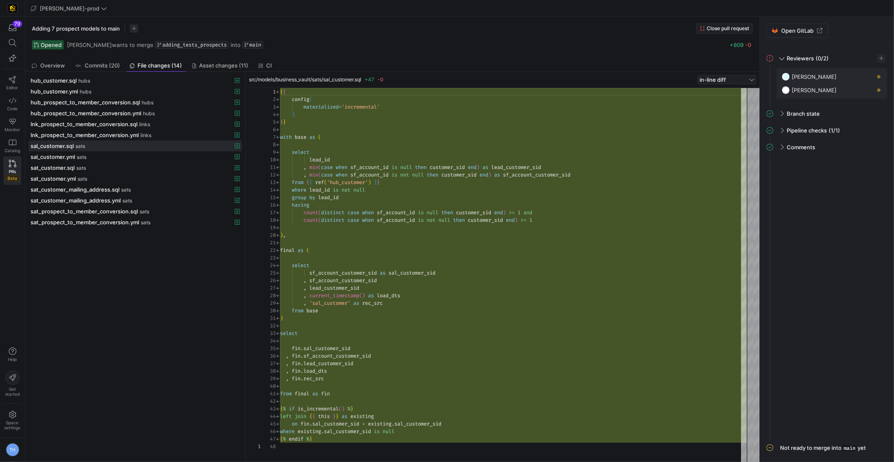
type textarea ", min(case when sf_account_id is null then customer_sid end) as lead_customer_s…"
drag, startPoint x: 308, startPoint y: 170, endPoint x: 323, endPoint y: 170, distance: 15.1
click at [323, 170] on div "{ { config ( materialized = 'incremental' ) } } with base as ( select lead_id ,…" at bounding box center [513, 275] width 467 height 375
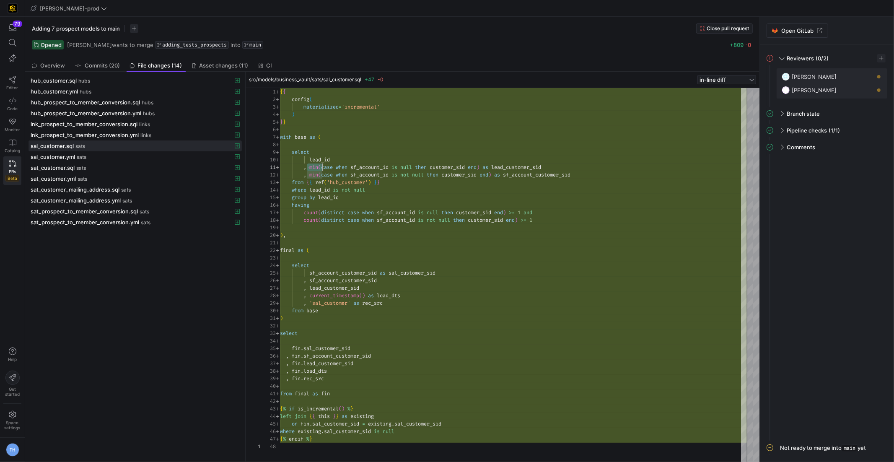
click at [322, 173] on div "{ { config ( materialized = 'incremental' ) } } with base as ( select lead_id ,…" at bounding box center [513, 275] width 467 height 375
click at [114, 83] on div "hub_customer.sql hubs" at bounding box center [126, 80] width 191 height 7
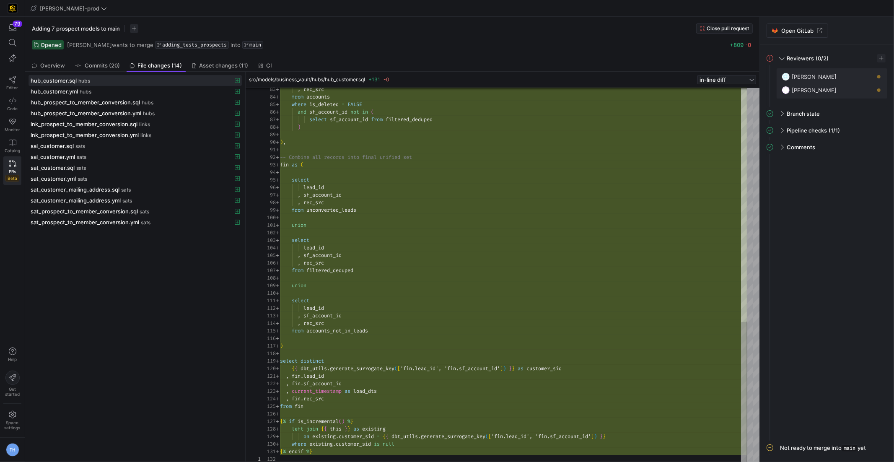
type textarea "union select lead_id , sf_account_id , rec_src from filtered_deduped union"
drag, startPoint x: 317, startPoint y: 227, endPoint x: 294, endPoint y: 227, distance: 23.0
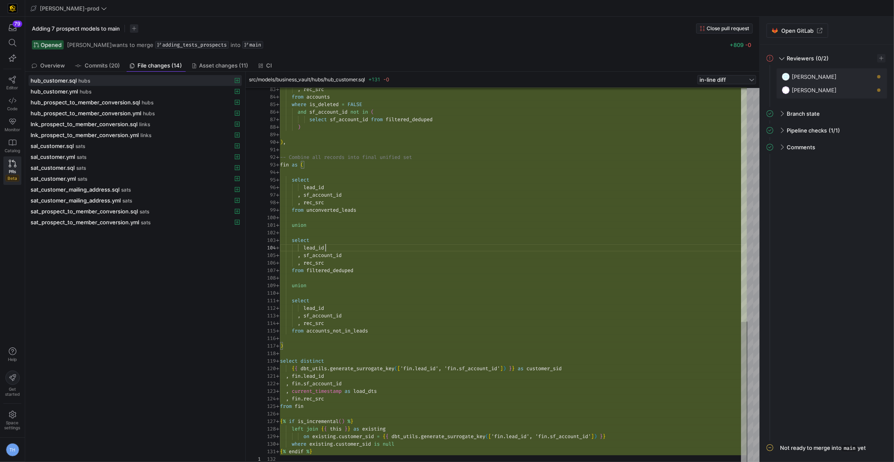
click at [94, 164] on div "sat_customer.sql sats" at bounding box center [126, 167] width 191 height 7
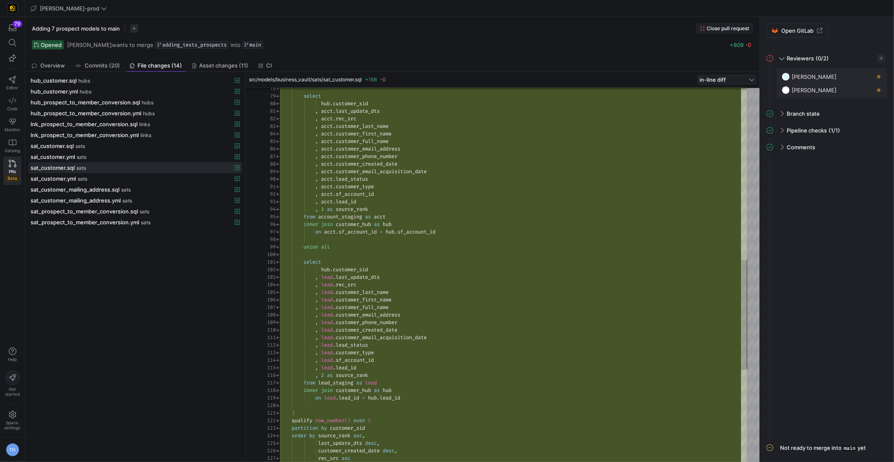
type textarea ", acct.customer_type , acct.sf_account_id , acct.lead_id , 1 as source_rank fro…"
drag, startPoint x: 321, startPoint y: 208, endPoint x: 404, endPoint y: 207, distance: 83.0
click at [404, 207] on div "select hub . customer_sid , acct . last_update_dts , acct . rec_src , acct . cu…" at bounding box center [513, 141] width 467 height 1275
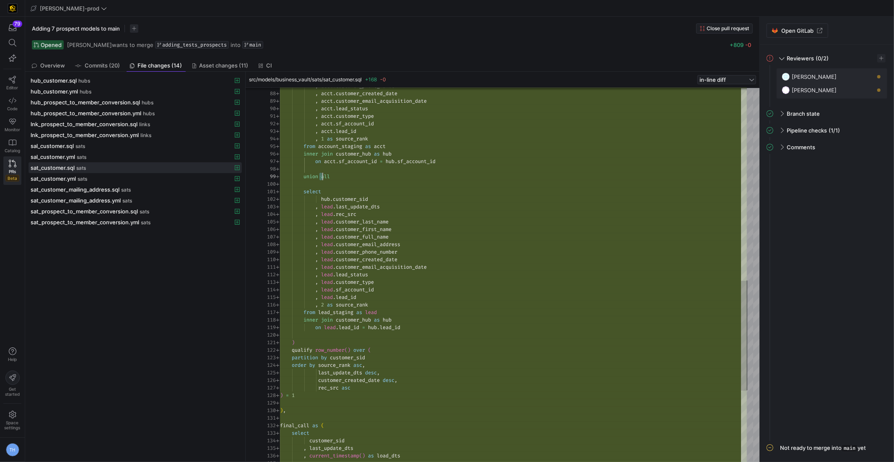
scroll to position [60, 51]
drag, startPoint x: 321, startPoint y: 179, endPoint x: 336, endPoint y: 179, distance: 15.1
click at [336, 179] on div ", acct . customer_phone_number , acct . customer_created_date , acct . customer…" at bounding box center [513, 70] width 467 height 1275
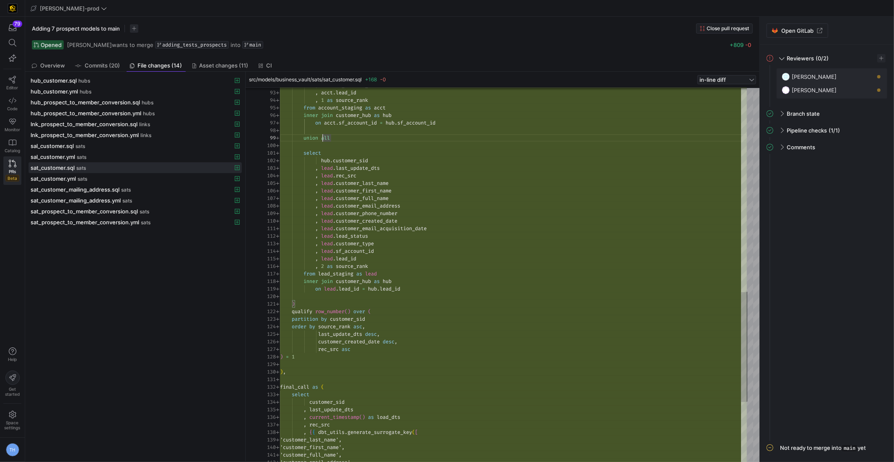
drag, startPoint x: 321, startPoint y: 137, endPoint x: 350, endPoint y: 137, distance: 28.5
click at [350, 137] on div "select hub . customer_sid , lead . last_update_dts , lead . rec_src , lead . cu…" at bounding box center [513, 32] width 467 height 1275
click at [14, 28] on icon "button" at bounding box center [13, 28] width 8 height 8
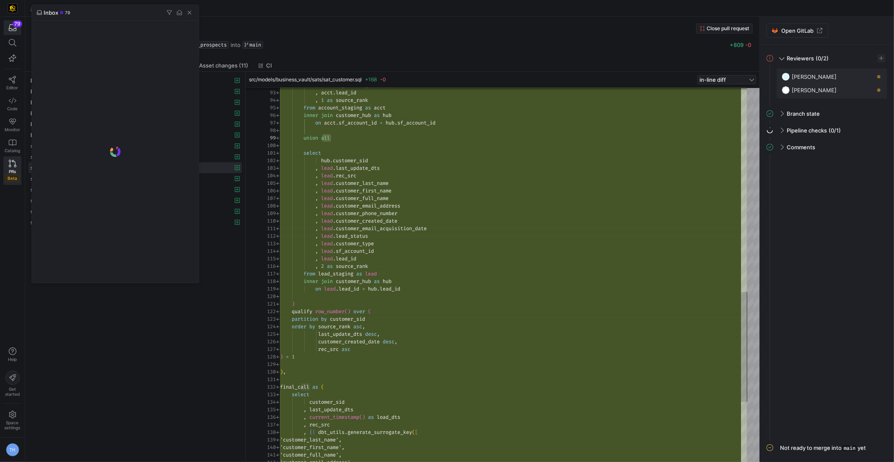
click at [14, 28] on div at bounding box center [447, 231] width 894 height 462
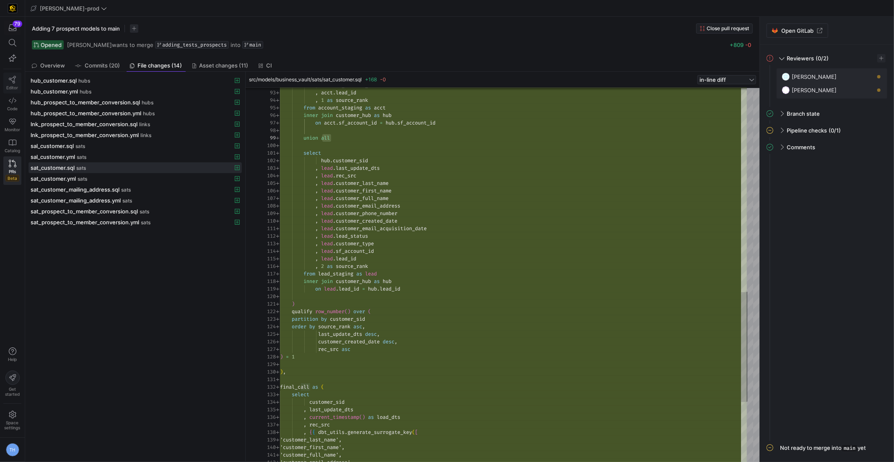
click at [13, 76] on icon at bounding box center [13, 80] width 8 height 8
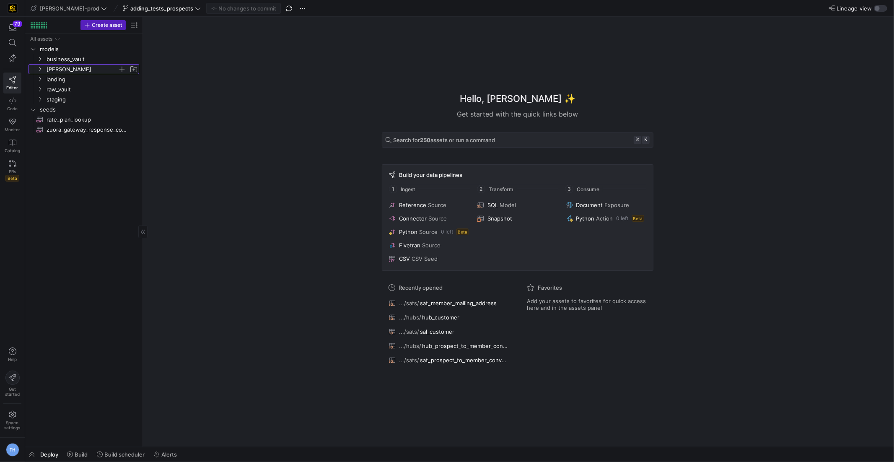
click at [79, 70] on span "[PERSON_NAME]" at bounding box center [82, 70] width 71 height 10
click at [82, 58] on span "business_vault" at bounding box center [82, 59] width 71 height 10
click at [83, 66] on span "hubs" at bounding box center [85, 70] width 65 height 10
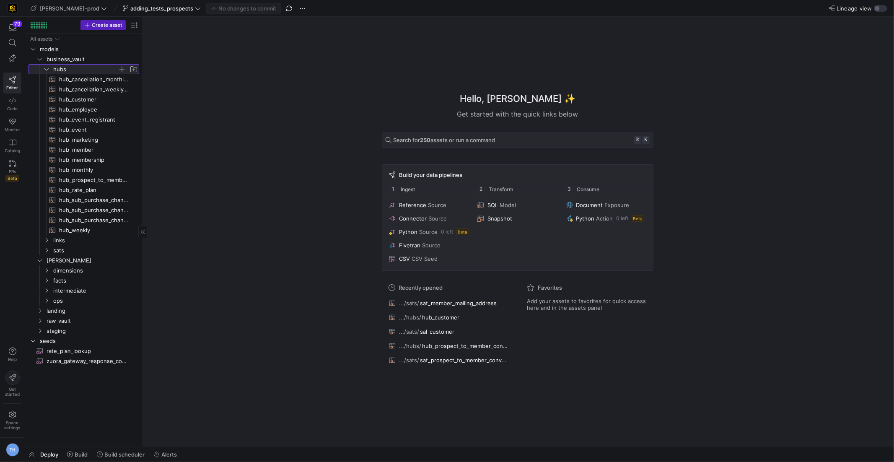
click at [83, 66] on span "hubs" at bounding box center [85, 70] width 65 height 10
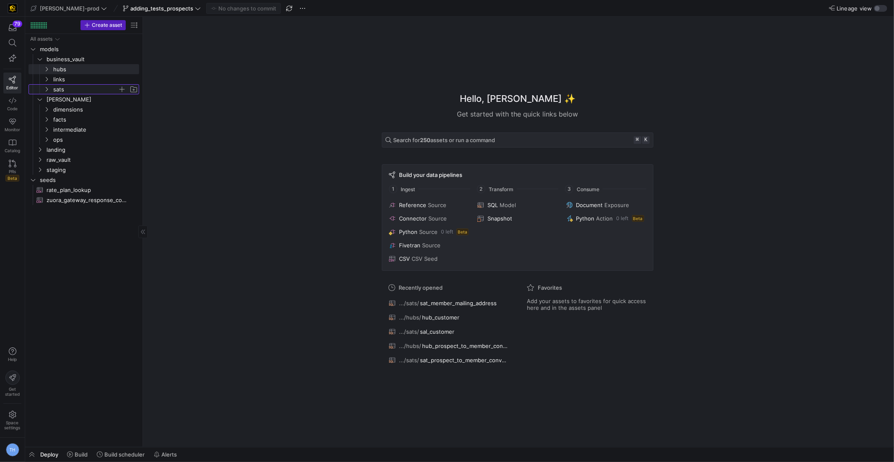
click at [78, 87] on span "sats" at bounding box center [85, 90] width 65 height 10
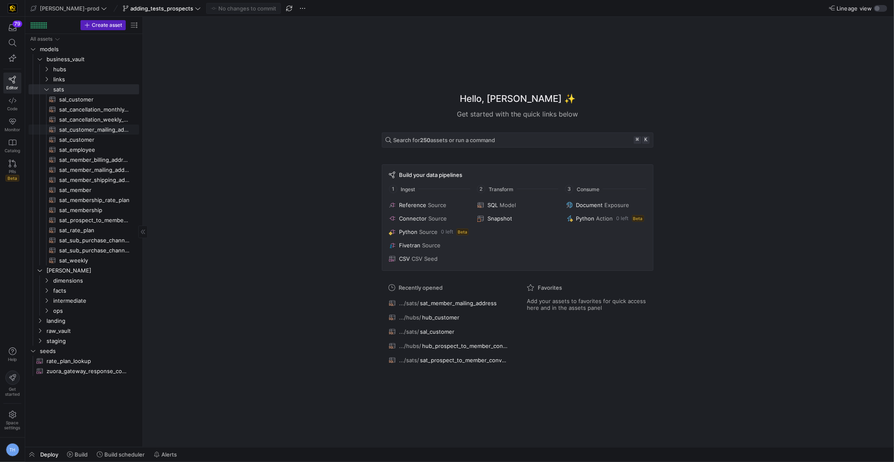
click at [101, 129] on span "sat_customer_mailing_address​​​​​​​​​​" at bounding box center [94, 130] width 70 height 10
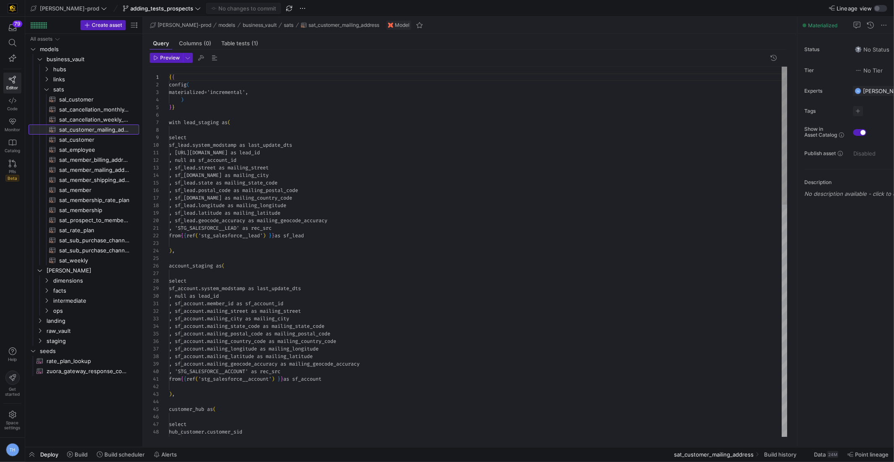
scroll to position [75, 0]
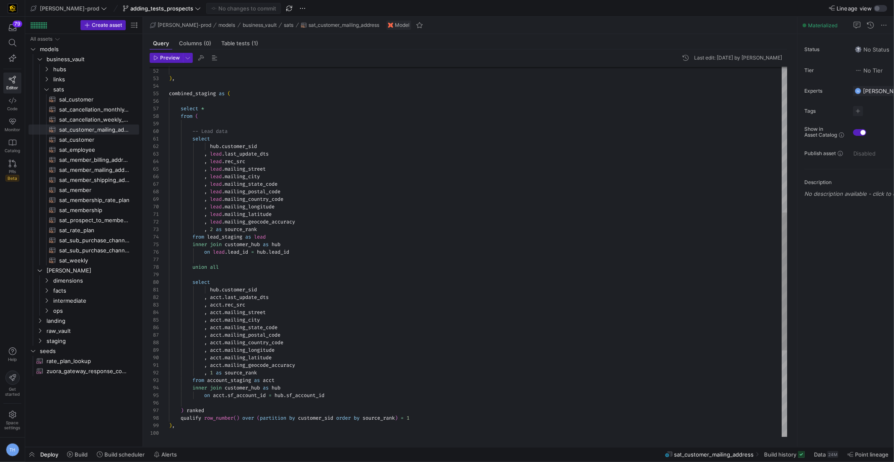
click at [228, 266] on div ", acct . last_update_dts , acct . rec_src , acct . mailing_street , acct . mail…" at bounding box center [478, 173] width 619 height 995
click at [98, 140] on span "sat_customer​​​​​​​​​​" at bounding box center [94, 140] width 70 height 10
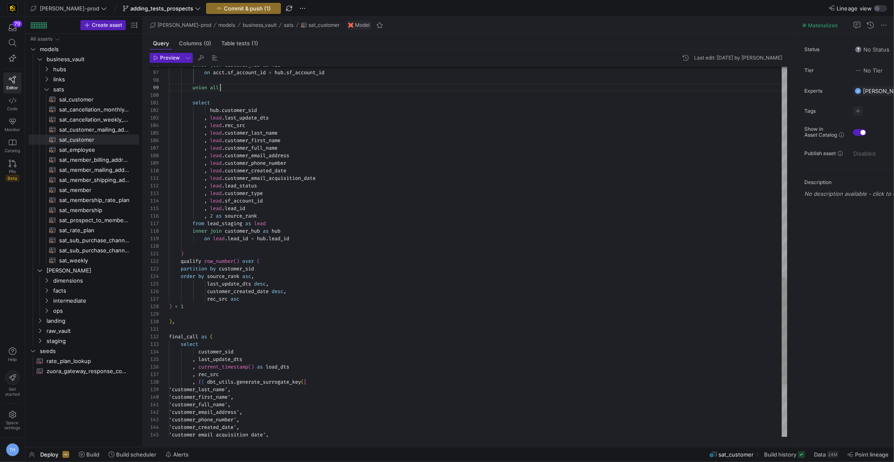
click at [81, 100] on span "sal_customer​​​​​​​​​​" at bounding box center [94, 100] width 70 height 10
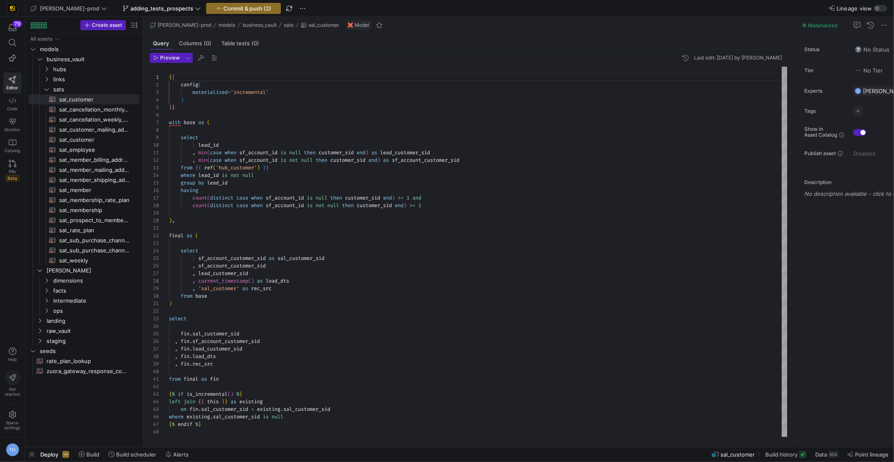
type textarea ", min(case when sf_account_id is null then customer_sid end) as lead_customer_s…"
click at [209, 153] on div "{ { config ( materialized = 'incremental' ) } } with base as ( select lead_id ,…" at bounding box center [478, 252] width 619 height 370
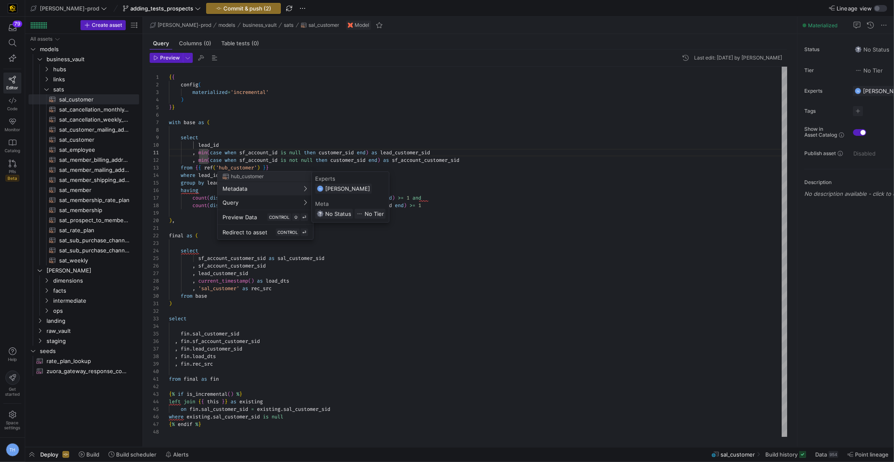
click at [213, 157] on div at bounding box center [447, 231] width 894 height 462
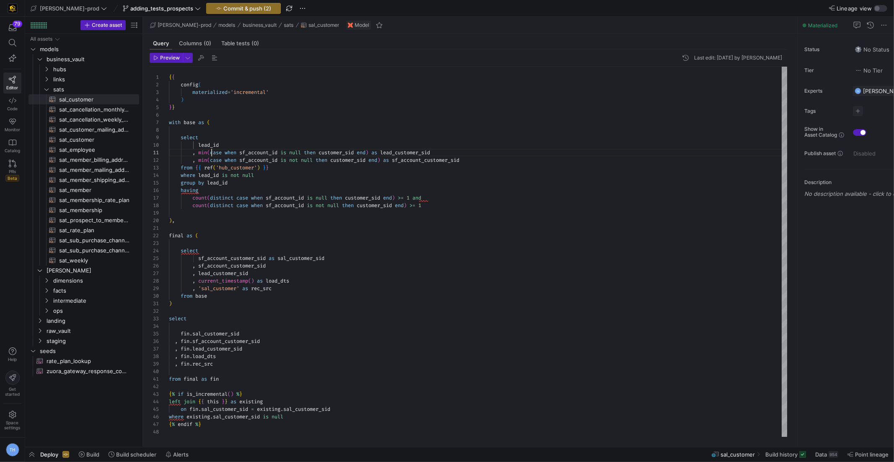
click at [211, 151] on div "{ { config ( materialized = 'incremental' ) } } with base as ( select lead_id ,…" at bounding box center [478, 252] width 619 height 370
click at [207, 149] on div at bounding box center [447, 231] width 894 height 462
click at [207, 150] on div "{ { config ( materialized = 'incremental' ) } } with base as ( select lead_id ,…" at bounding box center [478, 252] width 619 height 370
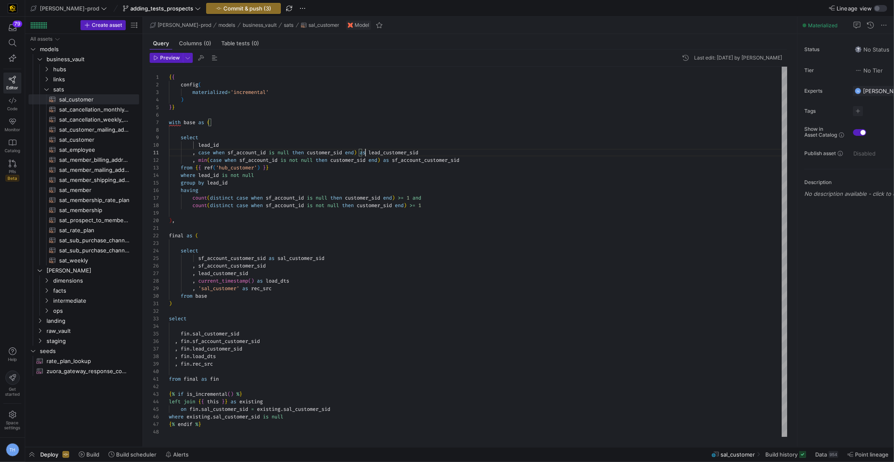
click at [364, 152] on div "{ { config ( materialized = 'incremental' ) } } with base as ( select lead_id ,…" at bounding box center [478, 252] width 619 height 370
click at [362, 151] on div "{ { config ( materialized = 'incremental' ) } } with base as ( select lead_id ,…" at bounding box center [478, 252] width 619 height 370
click at [209, 158] on div at bounding box center [447, 231] width 894 height 462
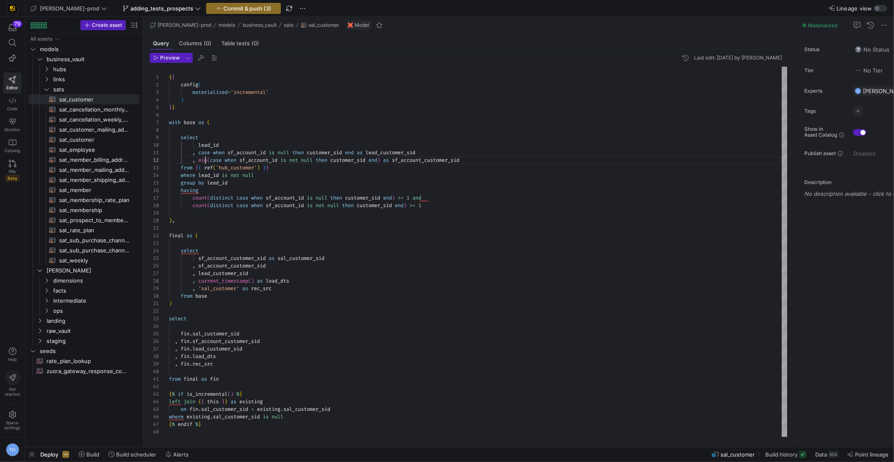
click at [206, 159] on div "{ { config ( materialized = 'incremental' ) } } with base as ( select lead_id ,…" at bounding box center [478, 252] width 619 height 370
click at [375, 160] on div "{ { config ( materialized = 'incremental' ) } } with base as ( select lead_id ,…" at bounding box center [478, 252] width 619 height 370
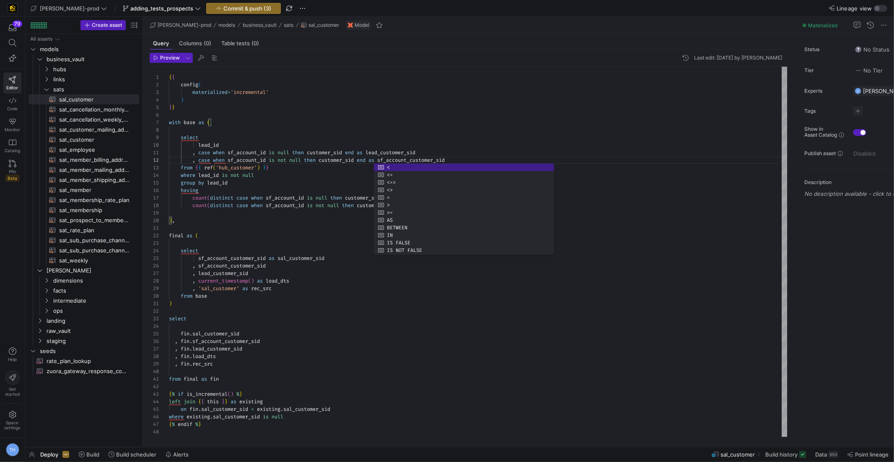
click at [296, 156] on div "{ { config ( materialized = 'incremental' ) } } with base as ( select lead_id ,…" at bounding box center [478, 252] width 619 height 370
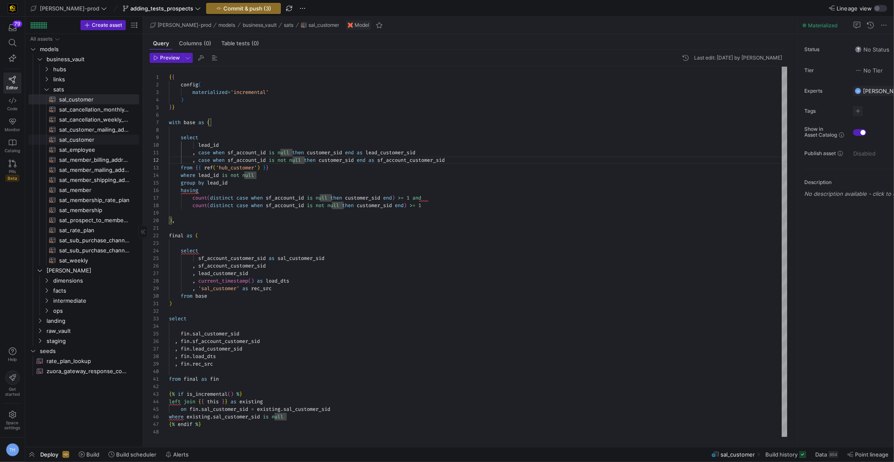
click at [92, 142] on span "sat_customer​​​​​​​​​​" at bounding box center [94, 140] width 70 height 10
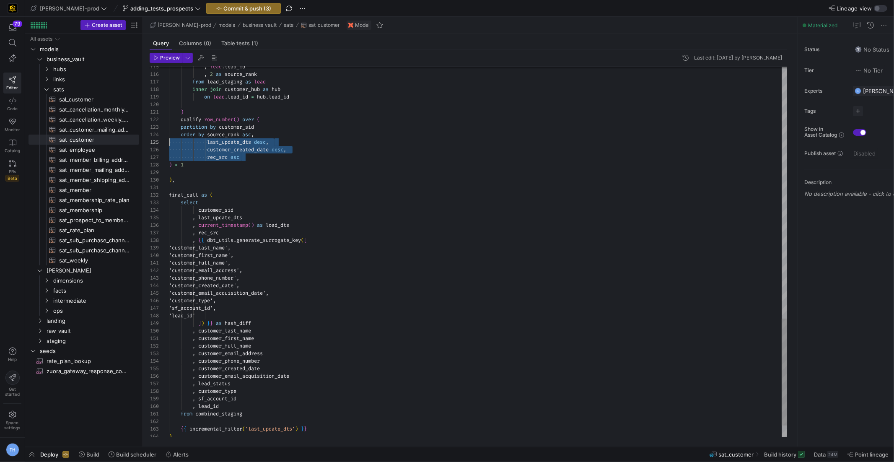
scroll to position [30, 0]
drag, startPoint x: 259, startPoint y: 157, endPoint x: 120, endPoint y: 144, distance: 138.9
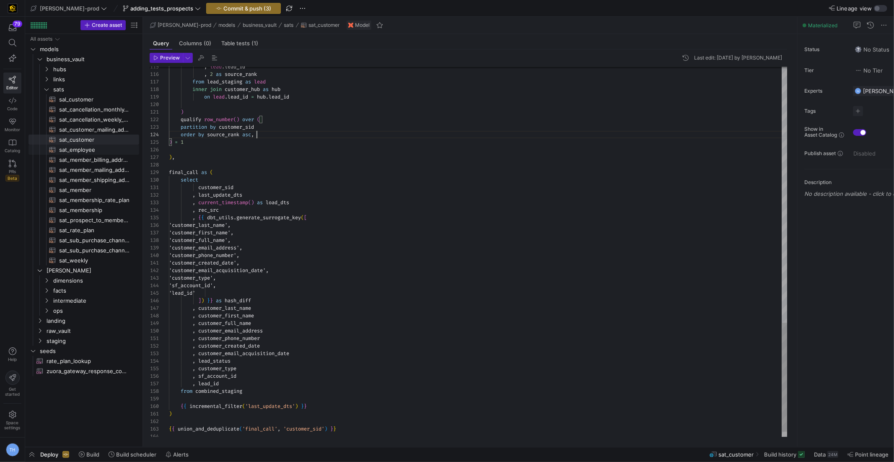
scroll to position [22, 87]
type textarea ") qualify row_number() over ( partition by customer_sid order by source_rank as…"
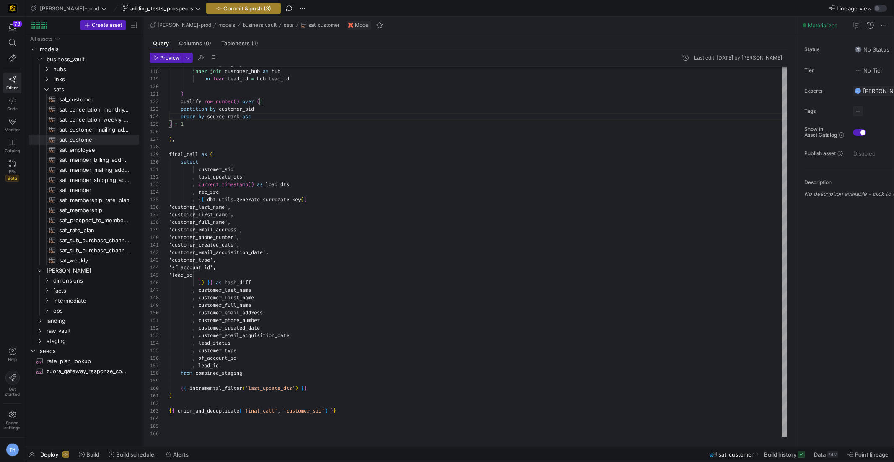
click at [223, 8] on span "Commit & push (3)" at bounding box center [247, 8] width 48 height 7
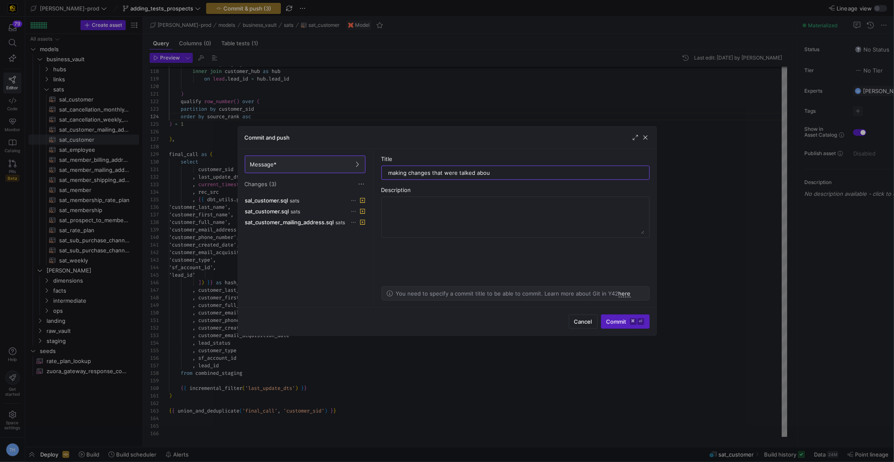
type input "making changes that were talked about"
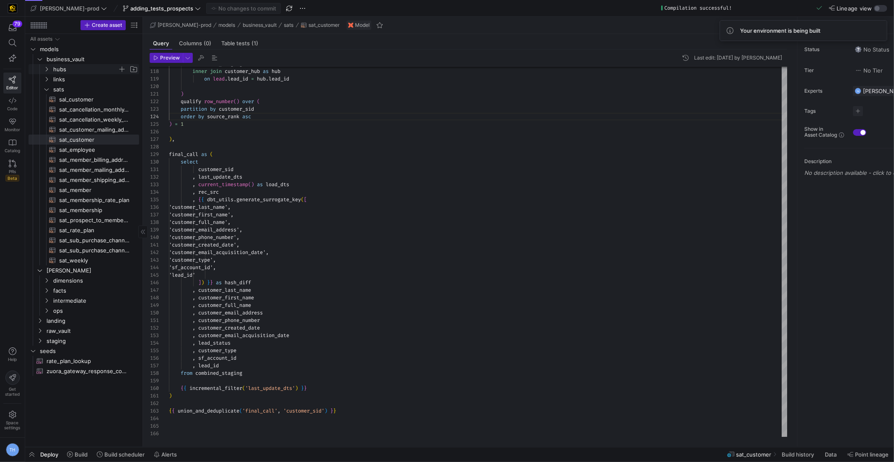
click at [71, 67] on span "hubs" at bounding box center [85, 70] width 65 height 10
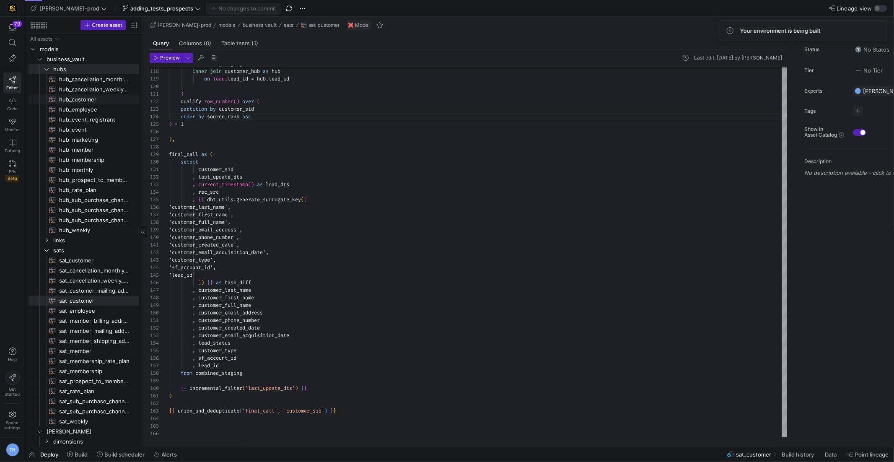
click at [83, 98] on span "hub_customer​​​​​​​​​​" at bounding box center [94, 100] width 70 height 10
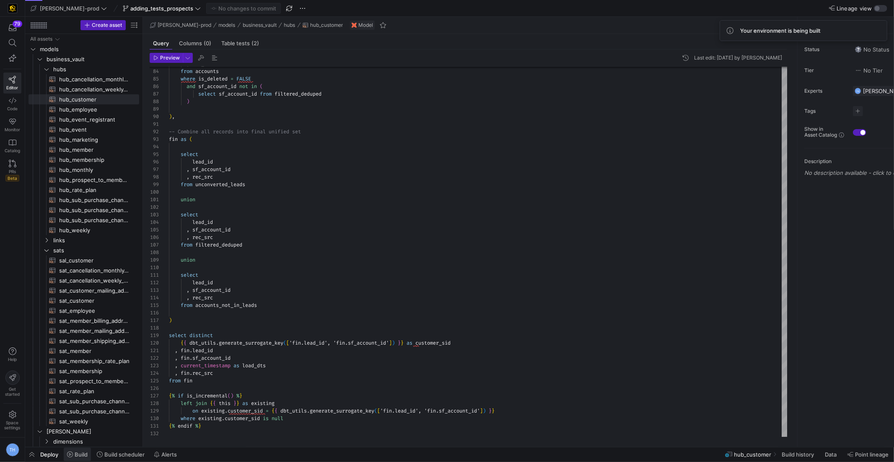
click at [78, 452] on span "Build" at bounding box center [81, 454] width 13 height 7
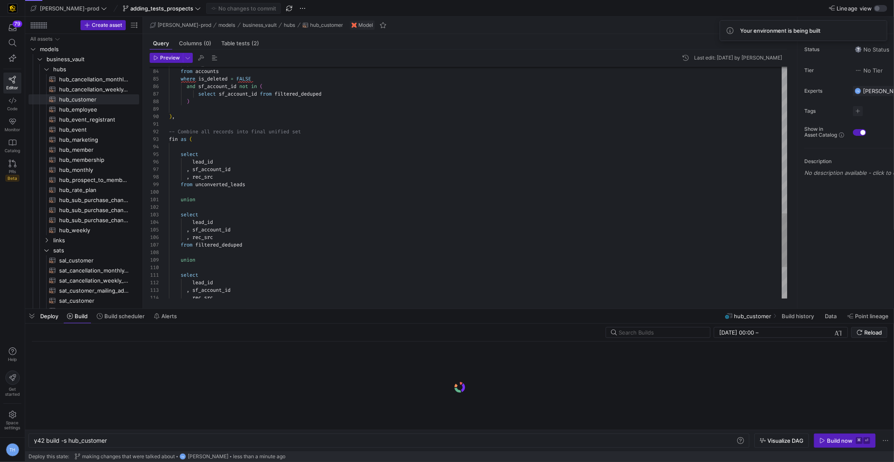
scroll to position [0, 73]
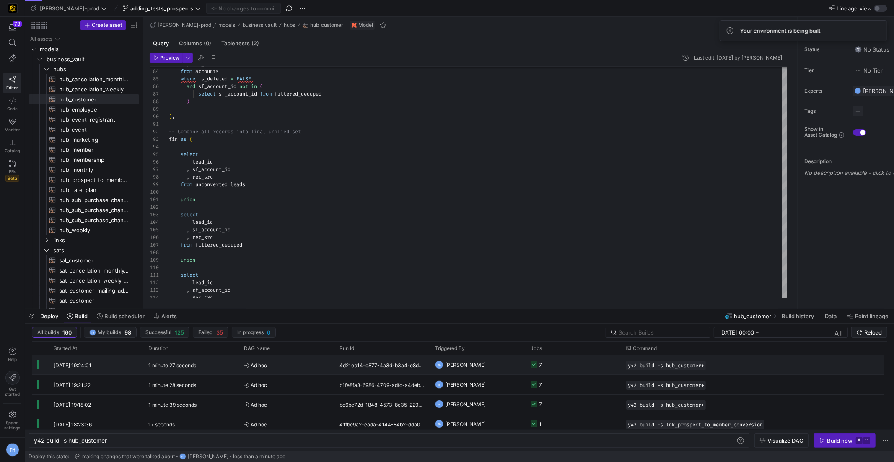
click at [508, 371] on y42-orchestration-triggered-by "TH [PERSON_NAME]" at bounding box center [477, 364] width 85 height 18
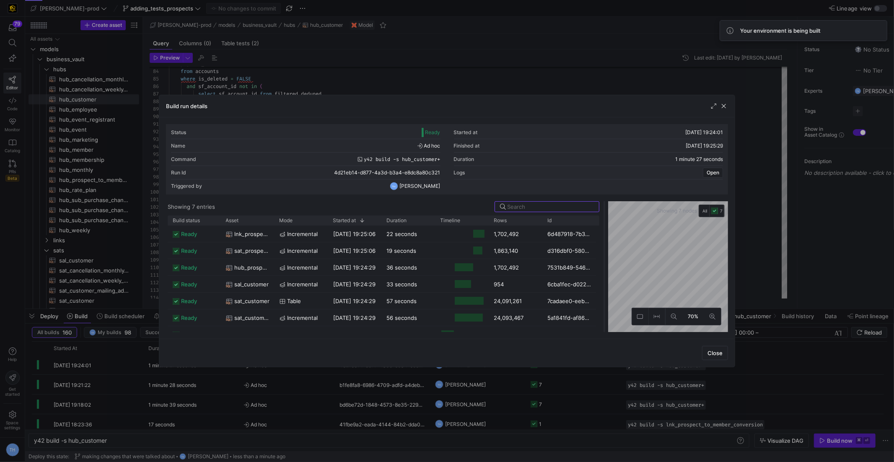
drag, startPoint x: 447, startPoint y: 234, endPoint x: 605, endPoint y: 241, distance: 158.1
click at [605, 241] on div at bounding box center [604, 266] width 3 height 131
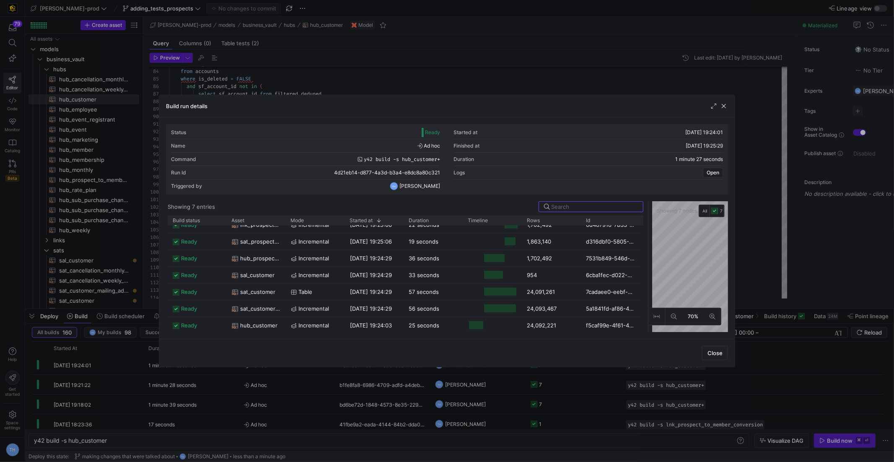
drag, startPoint x: 604, startPoint y: 280, endPoint x: 648, endPoint y: 280, distance: 43.6
click at [648, 280] on div at bounding box center [648, 266] width 3 height 131
click at [538, 322] on div "24,092,221" at bounding box center [551, 325] width 59 height 16
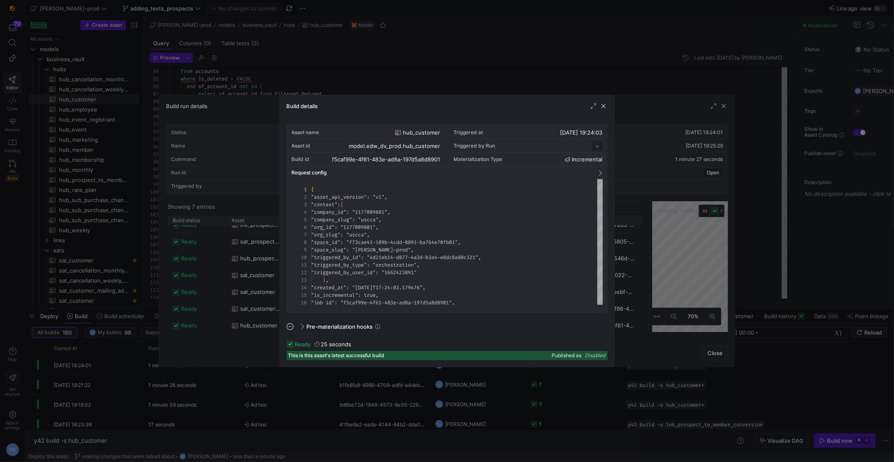
scroll to position [75, 0]
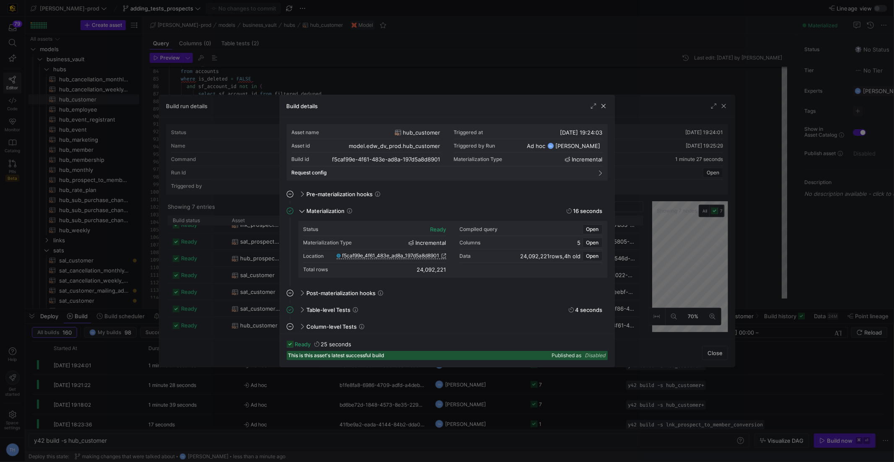
click at [440, 274] on div "Total rows 24,092,221" at bounding box center [374, 269] width 143 height 13
click at [438, 264] on div "Total rows 24,092,221" at bounding box center [374, 269] width 143 height 13
click at [437, 267] on div "24,092,221" at bounding box center [431, 269] width 29 height 7
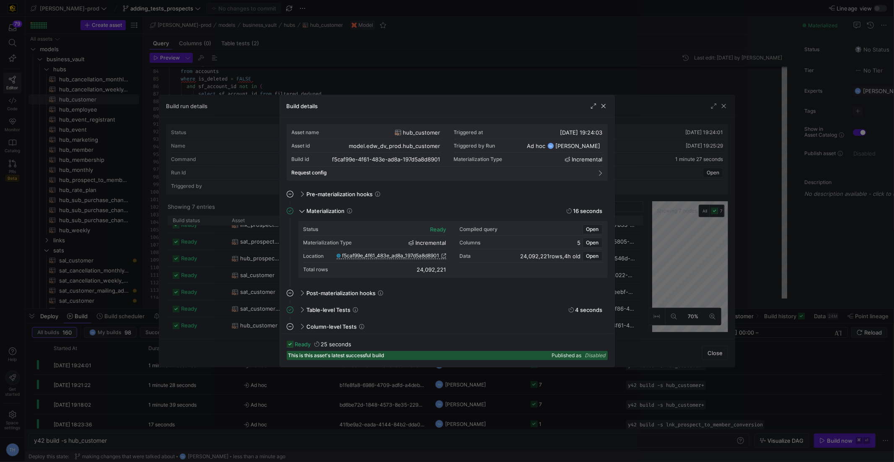
copy mat-accordion "24,092,221"
click at [602, 104] on span "button" at bounding box center [603, 106] width 8 height 8
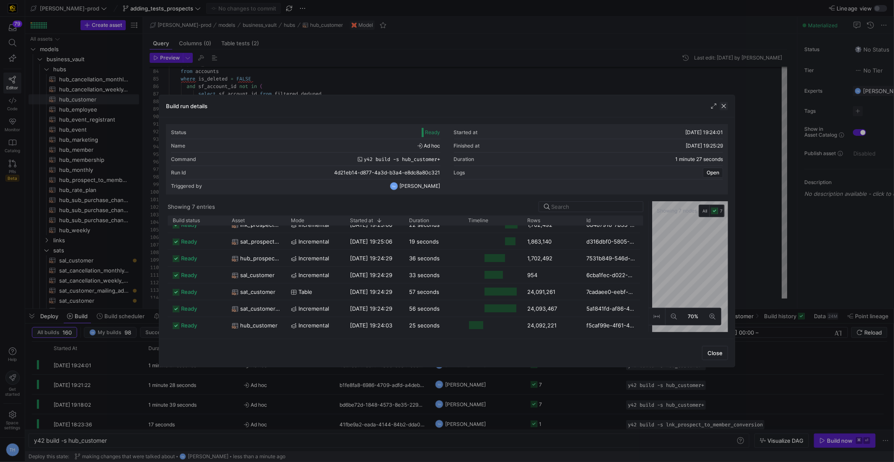
click at [723, 105] on span "button" at bounding box center [724, 106] width 8 height 8
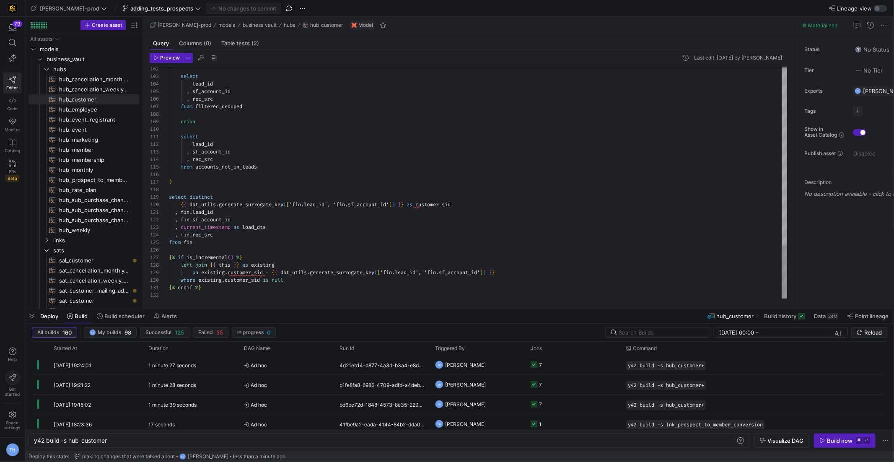
type textarea "select lead_id , sf_account_id , rec_src from accounts_not_in_leads ) select {{…"
click at [224, 7] on span "Commit & push (1)" at bounding box center [247, 8] width 47 height 7
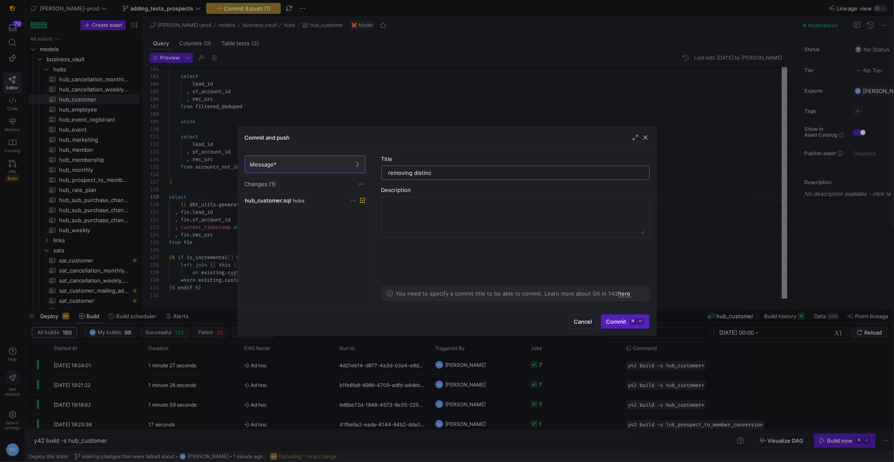
type input "removing distinct"
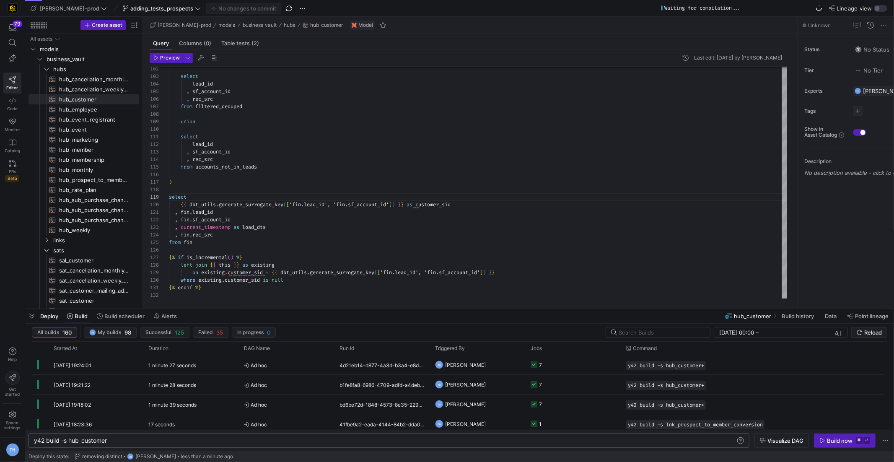
scroll to position [0, 0]
click at [151, 443] on div "y42 build -s hub_customer" at bounding box center [385, 440] width 703 height 7
type textarea "y42 build -s hub_customer+"
click at [844, 440] on div "Build now" at bounding box center [840, 440] width 26 height 7
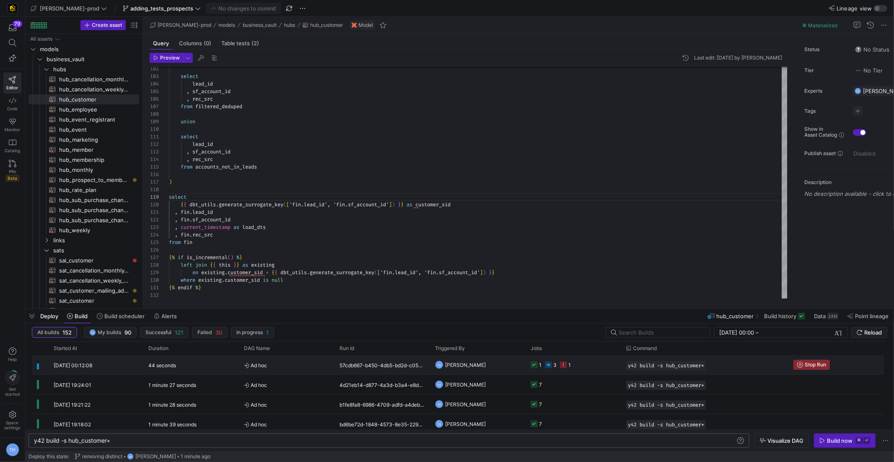
click at [278, 364] on span "Ad hoc" at bounding box center [286, 365] width 85 height 20
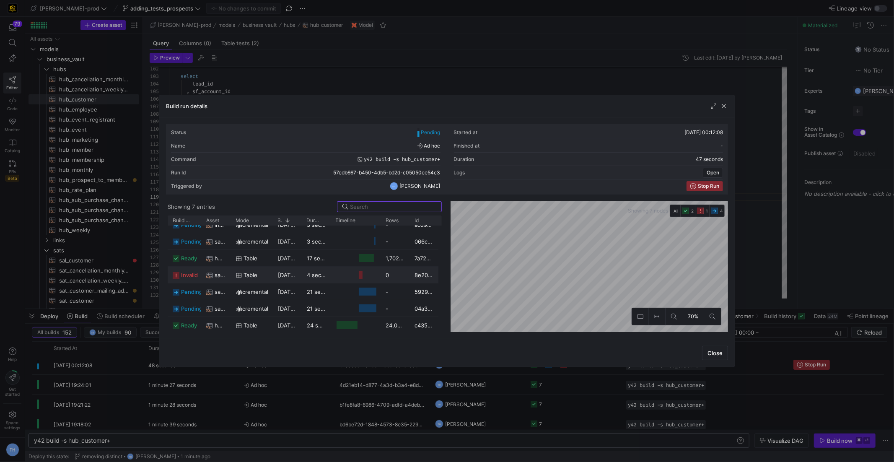
scroll to position [9, 0]
click at [344, 268] on y42-job-duration-timeline-cell-renderer at bounding box center [356, 275] width 40 height 16
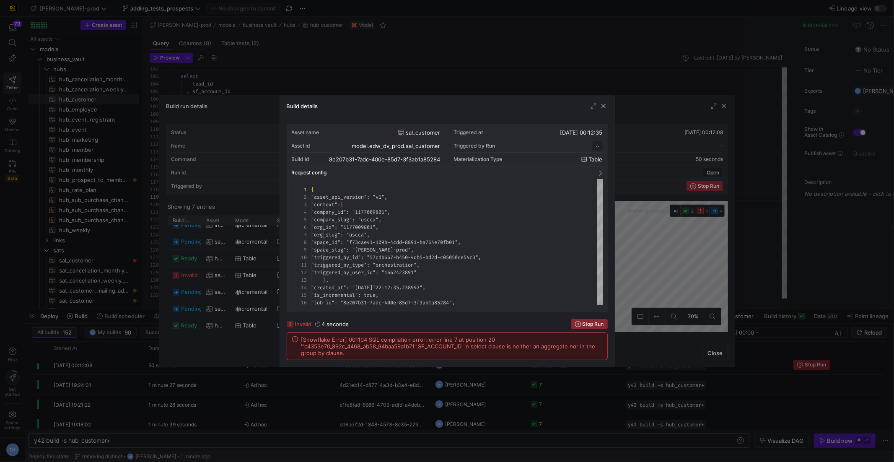
scroll to position [75, 0]
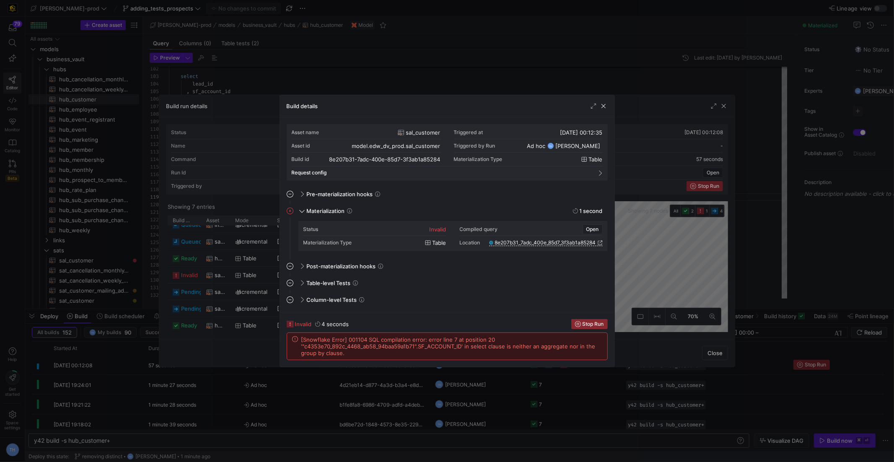
click at [400, 70] on div at bounding box center [447, 231] width 894 height 462
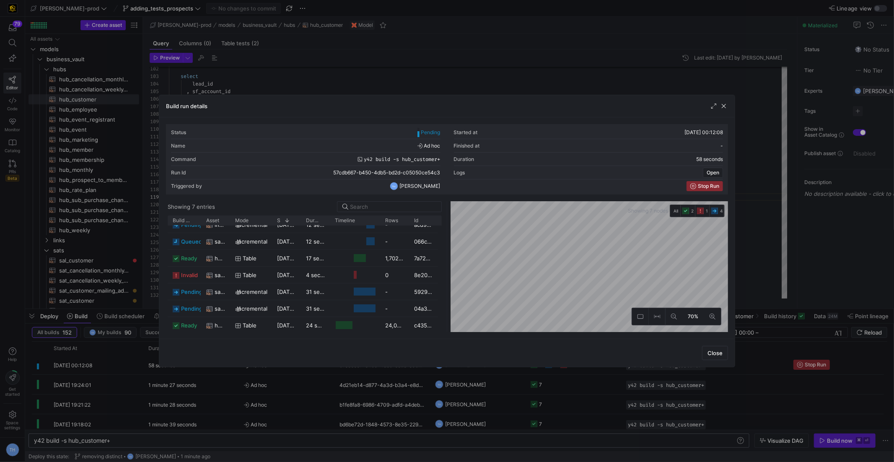
click at [400, 70] on div at bounding box center [447, 231] width 894 height 462
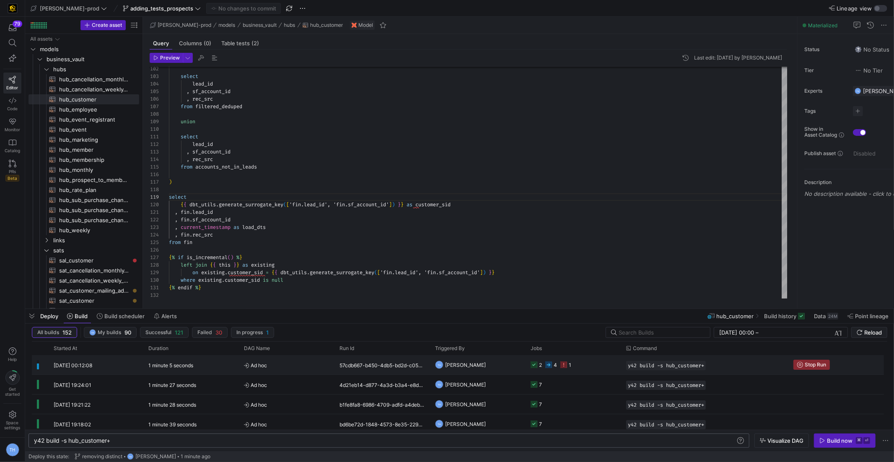
click at [303, 361] on span "Ad hoc" at bounding box center [286, 365] width 85 height 20
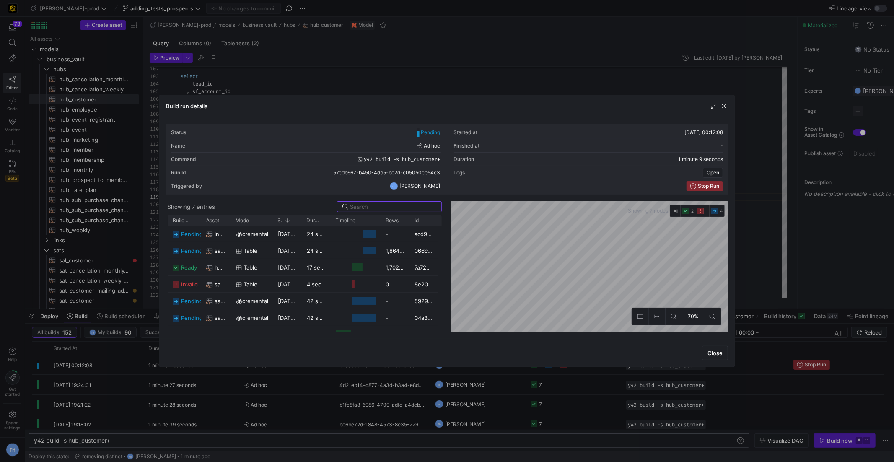
click at [436, 56] on div at bounding box center [447, 231] width 894 height 462
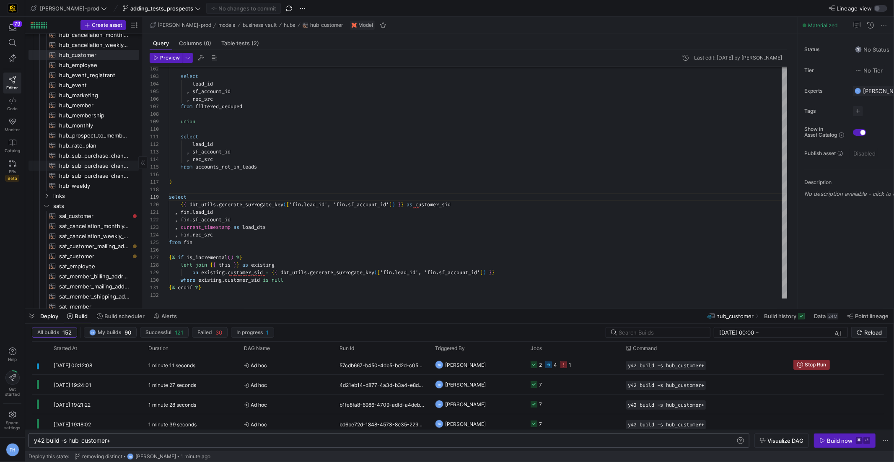
scroll to position [50, 0]
click at [93, 209] on span "sal_customer​​​​​​​​​​" at bounding box center [94, 210] width 70 height 10
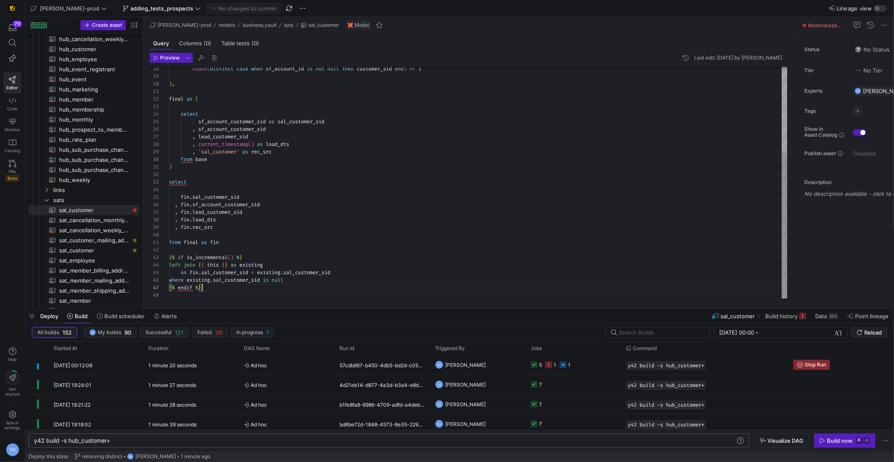
scroll to position [68, 0]
type textarea "{{ config( materialized='incremental' ) }} with base as ( select lead_id …from …"
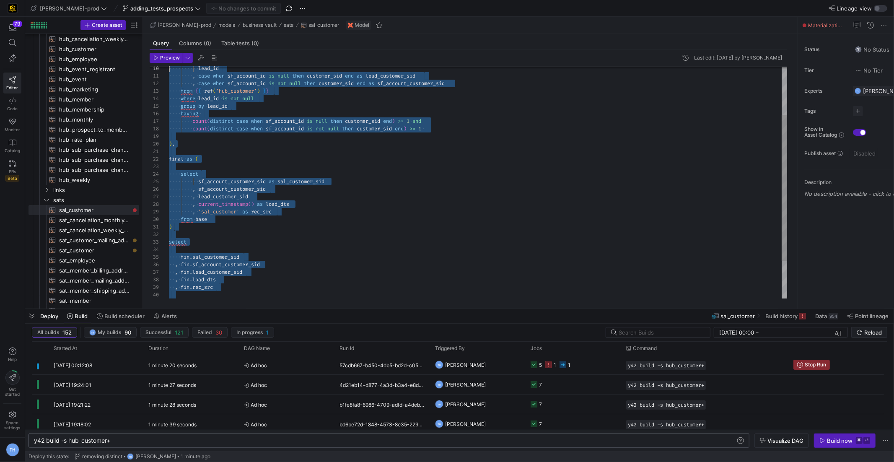
scroll to position [0, 0]
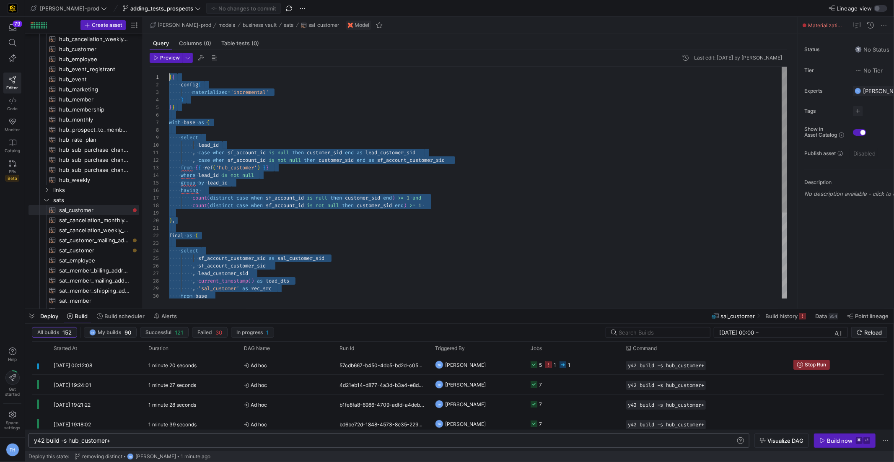
drag, startPoint x: 229, startPoint y: 287, endPoint x: 129, endPoint y: 3, distance: 301.1
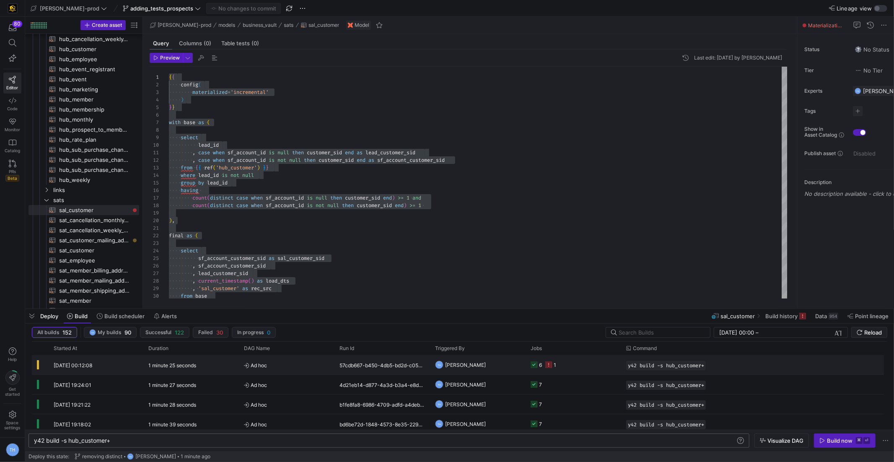
click at [308, 365] on span "Ad hoc" at bounding box center [286, 365] width 85 height 20
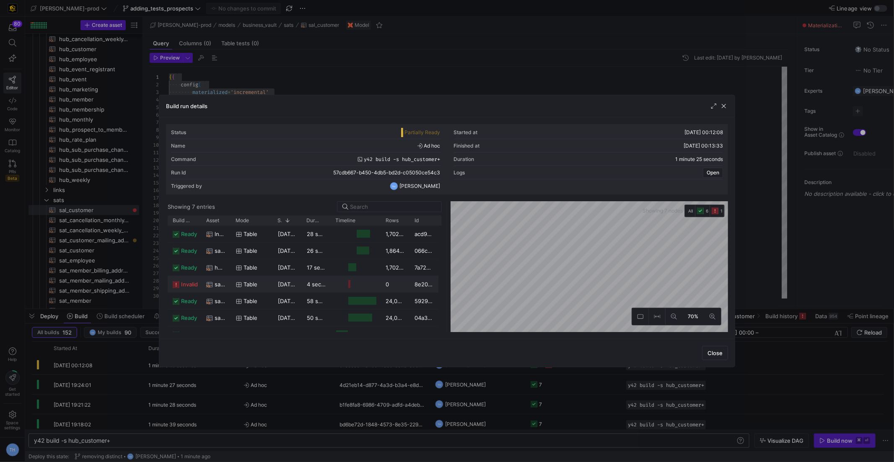
click at [368, 285] on y42-job-duration-timeline-cell-renderer at bounding box center [356, 284] width 40 height 16
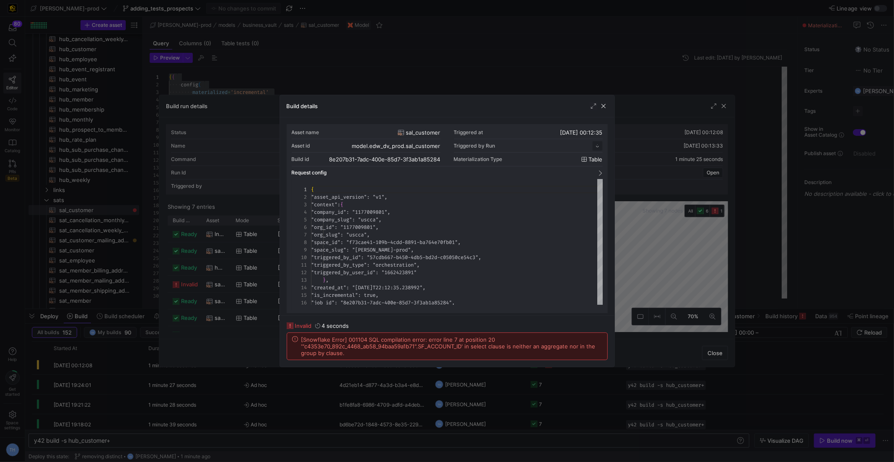
scroll to position [75, 0]
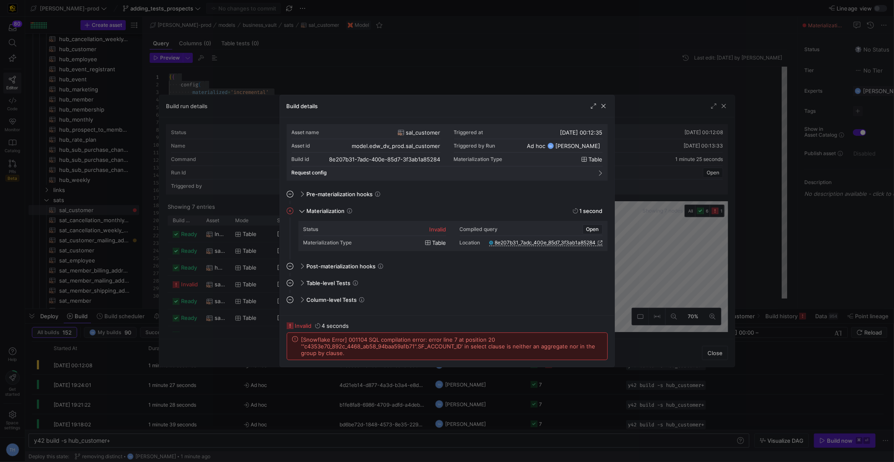
drag, startPoint x: 373, startPoint y: 354, endPoint x: 298, endPoint y: 340, distance: 75.9
click at [298, 340] on div "[Snowflake Error] 001104 SQL compilation error: error line 7 at position 20 '"c…" at bounding box center [447, 346] width 310 height 20
copy span "[Snowflake Error] 001104 SQL compilation error: error line 7 at position 20 '"c…"
click at [603, 105] on span "button" at bounding box center [603, 106] width 8 height 8
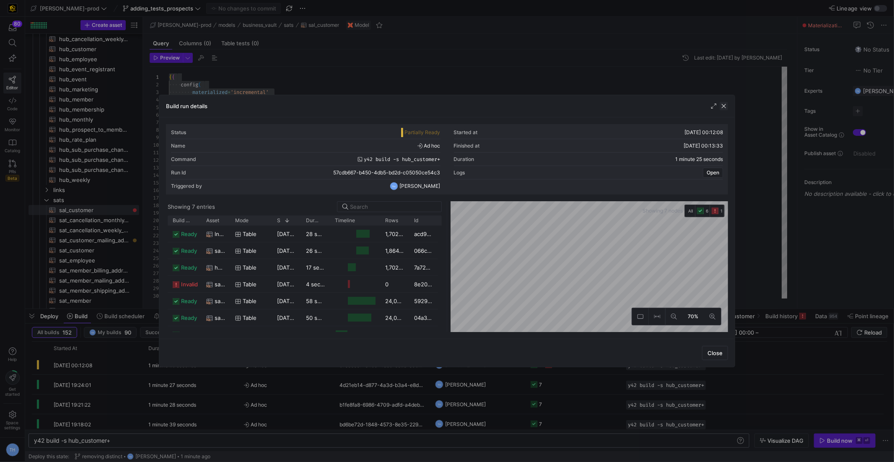
click at [726, 106] on span "button" at bounding box center [724, 106] width 8 height 8
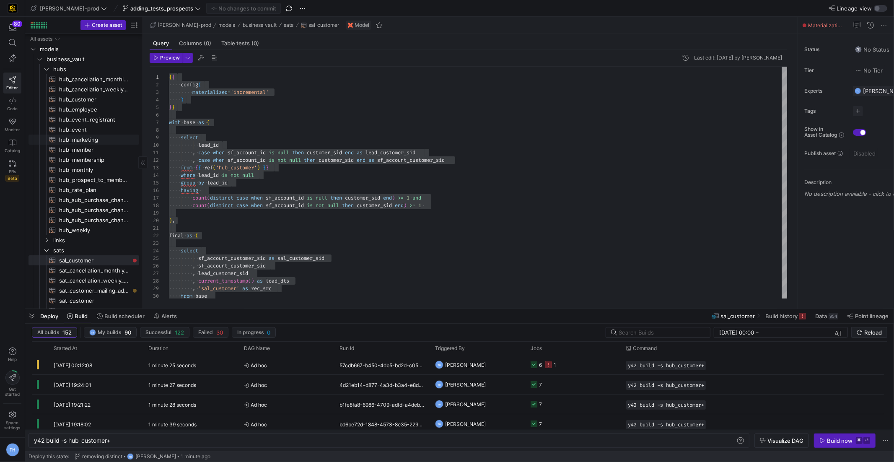
scroll to position [0, 77]
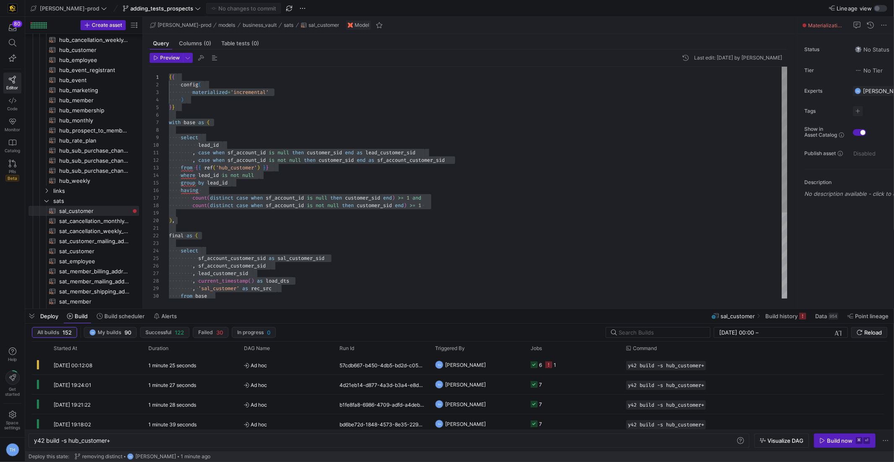
click at [217, 163] on div "count ( distinct case when sf_account_id is not null then customer_sid end ) >=…" at bounding box center [478, 251] width 619 height 369
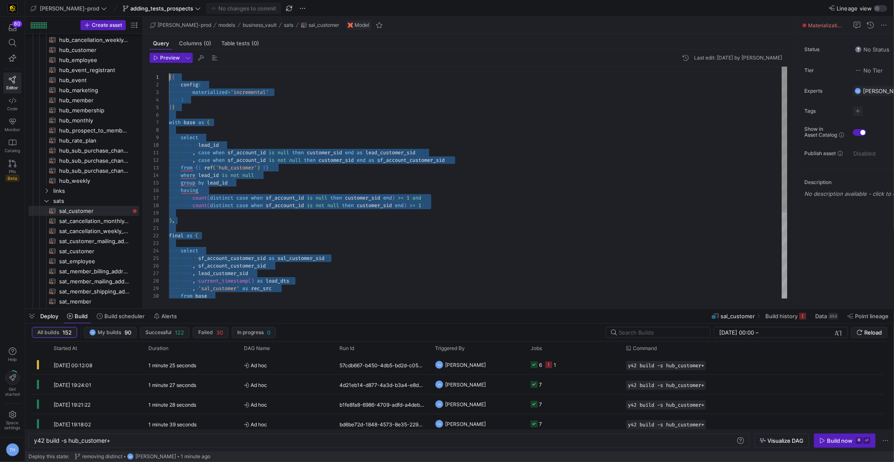
click at [208, 158] on div "count ( distinct case when sf_account_id is not null then customer_sid end ) >=…" at bounding box center [478, 251] width 619 height 369
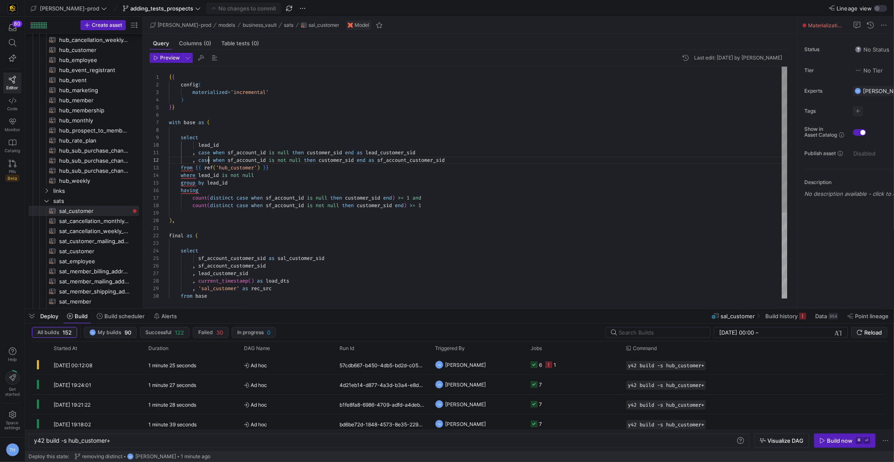
scroll to position [7, 39]
click at [216, 150] on div "count ( distinct case when sf_account_id is not null then customer_sid end ) >=…" at bounding box center [478, 251] width 619 height 369
click at [199, 151] on div "count ( distinct case when sf_account_id is not null then customer_sid end ) >=…" at bounding box center [478, 251] width 619 height 369
click at [369, 153] on div "count ( distinct case when sf_account_id is not null then customer_sid end ) >=…" at bounding box center [478, 251] width 619 height 369
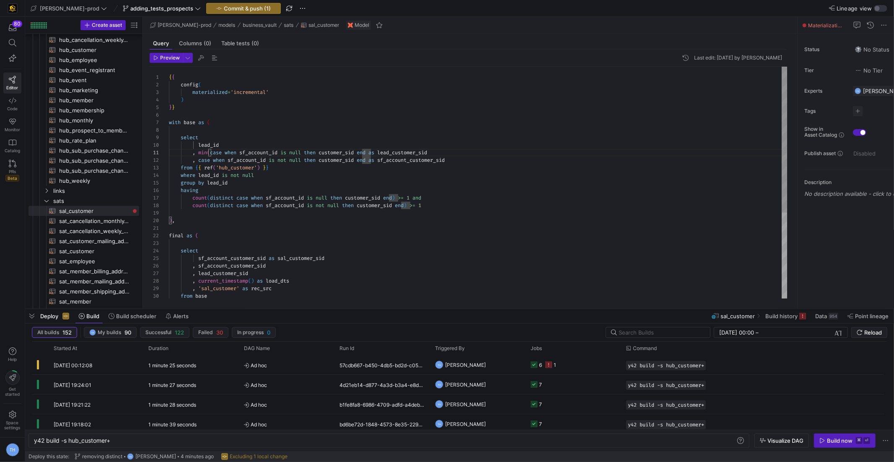
scroll to position [0, 204]
click at [198, 159] on div "count ( distinct case when sf_account_id is not null then customer_sid end ) >=…" at bounding box center [478, 251] width 619 height 369
click at [373, 158] on div "count ( distinct case when sf_account_id is not null then customer_sid end ) >=…" at bounding box center [478, 251] width 619 height 369
click at [383, 159] on div "count ( distinct case when sf_account_id is not null then customer_sid end ) >=…" at bounding box center [478, 251] width 619 height 369
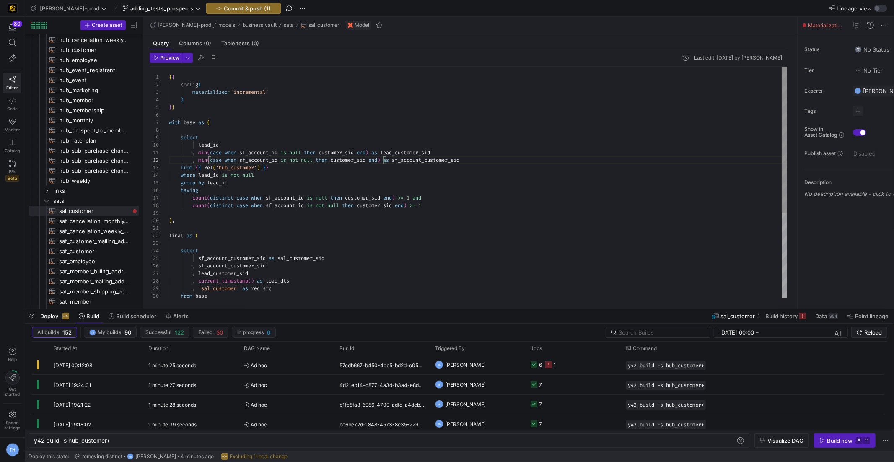
scroll to position [68, 51]
click at [473, 141] on div "count ( distinct case when sf_account_id is not null then customer_sid end ) >=…" at bounding box center [478, 251] width 619 height 369
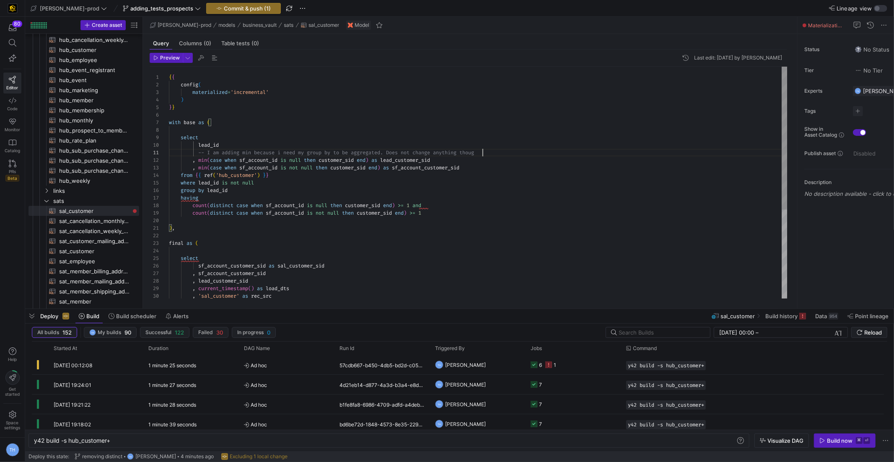
scroll to position [0, 316]
type textarea "-- I am adding min because i need my group by to be aggregated. Does not change…"
click at [227, 7] on span "Commit & push (1)" at bounding box center [247, 8] width 47 height 7
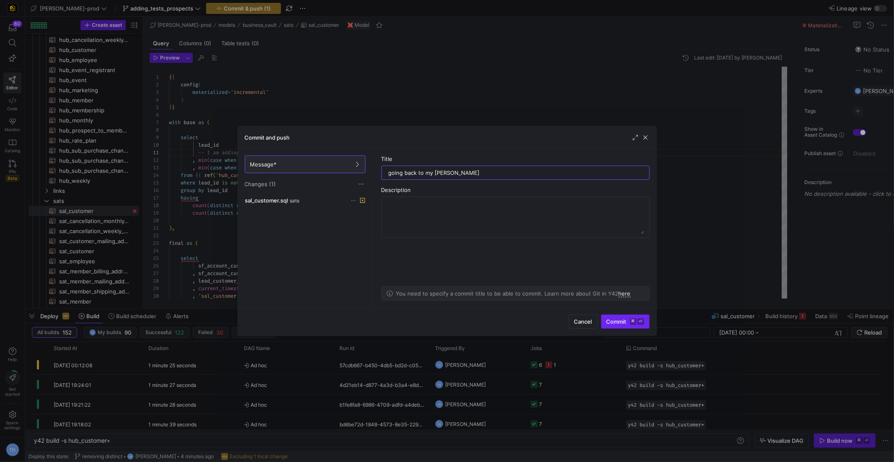
type input "going back to my sal"
click at [609, 318] on span "Commit ⌘ ⏎" at bounding box center [625, 321] width 38 height 7
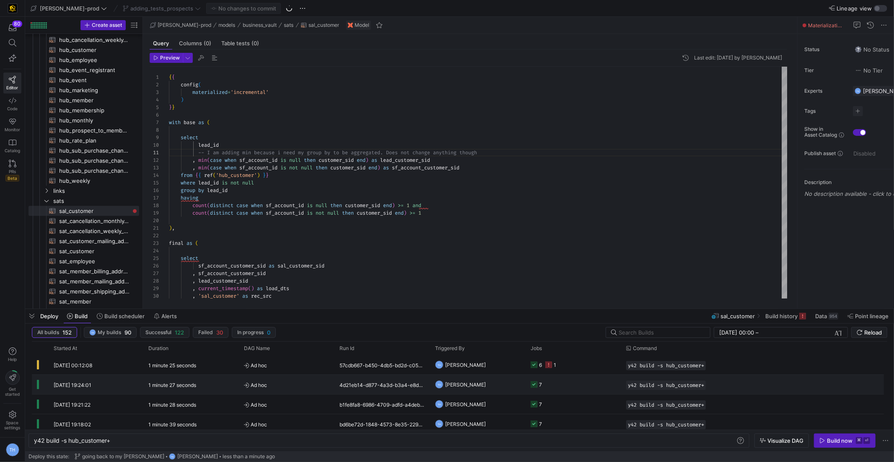
click at [557, 383] on y42-job-status-cell-renderer "7" at bounding box center [573, 384] width 85 height 18
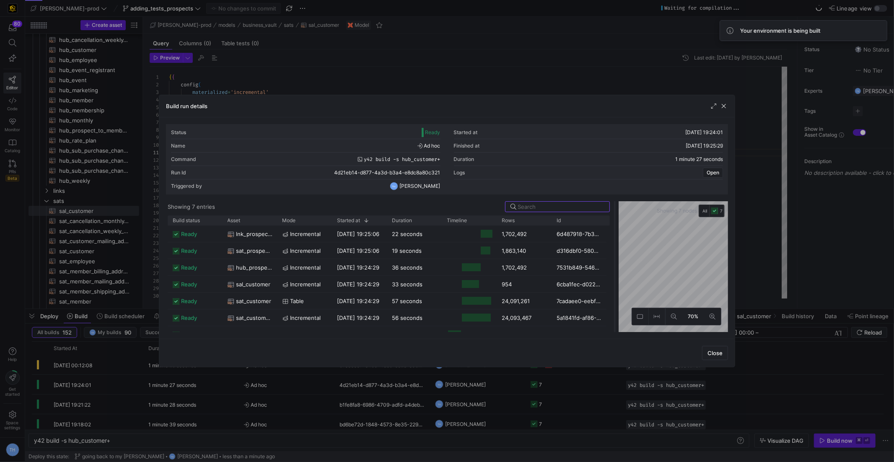
drag, startPoint x: 447, startPoint y: 219, endPoint x: 627, endPoint y: 246, distance: 182.2
click at [616, 246] on div at bounding box center [614, 266] width 3 height 131
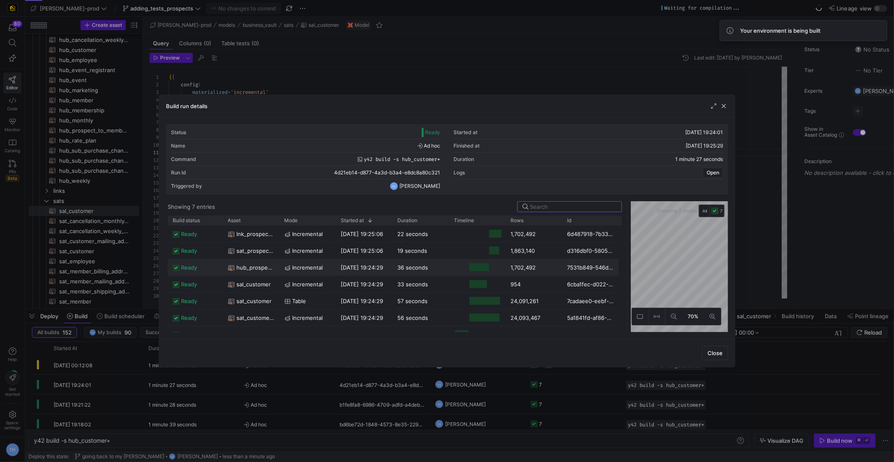
scroll to position [9, 0]
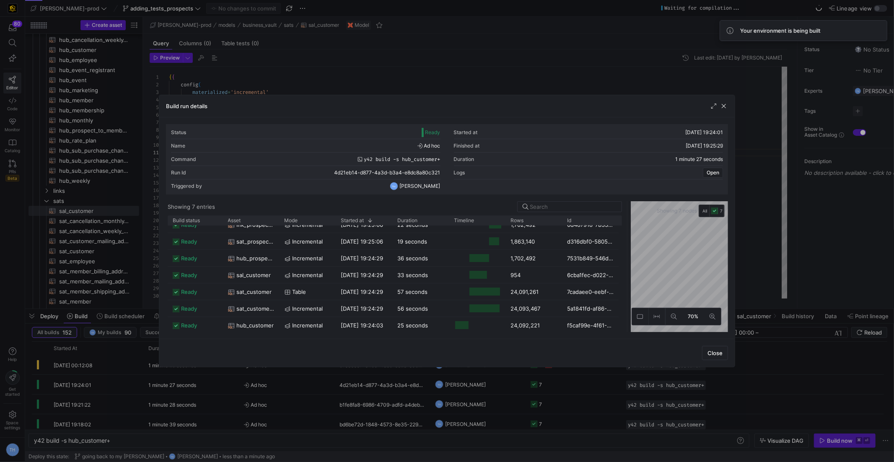
click at [801, 215] on div at bounding box center [447, 231] width 894 height 462
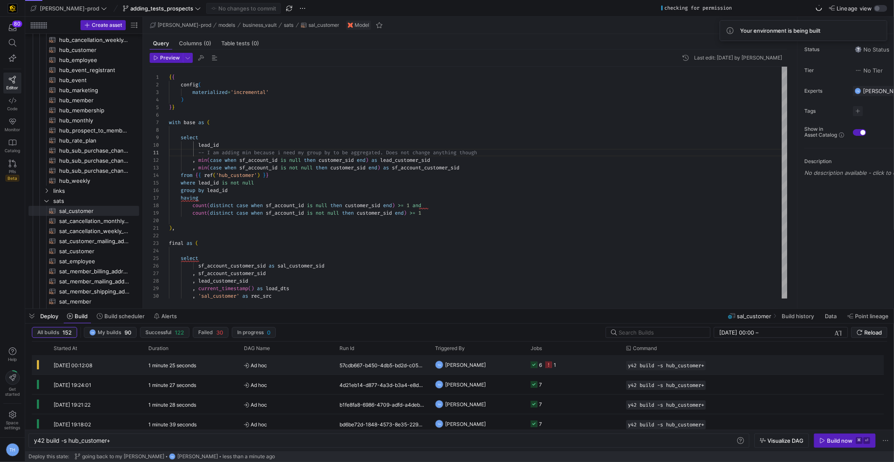
click at [568, 362] on y42-job-status-cell-renderer "6 1" at bounding box center [573, 364] width 85 height 18
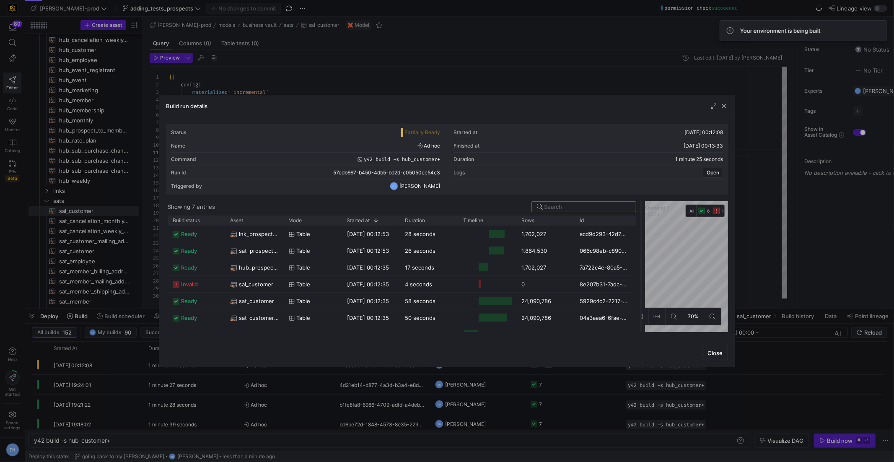
drag, startPoint x: 446, startPoint y: 239, endPoint x: 647, endPoint y: 264, distance: 203.1
click at [643, 264] on div at bounding box center [640, 266] width 3 height 131
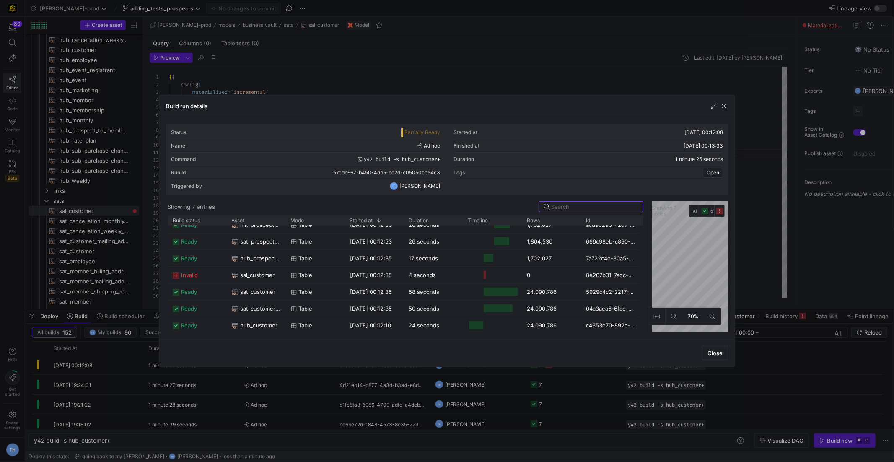
click at [762, 237] on div at bounding box center [447, 231] width 894 height 462
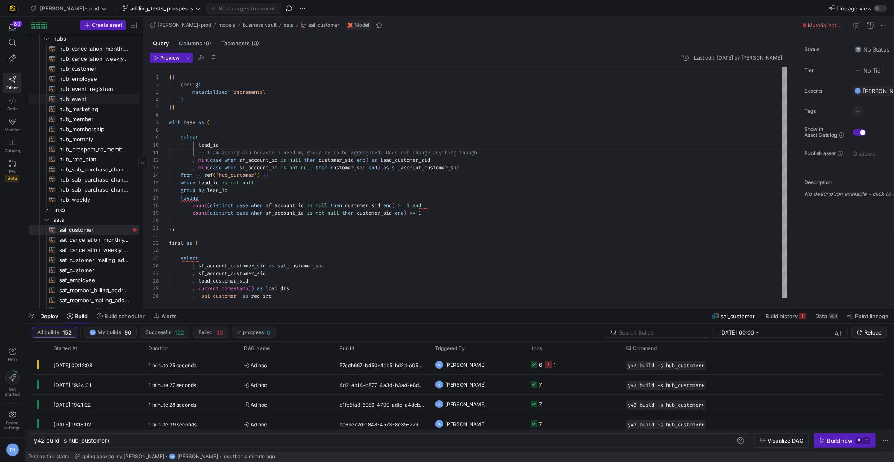
scroll to position [13, 0]
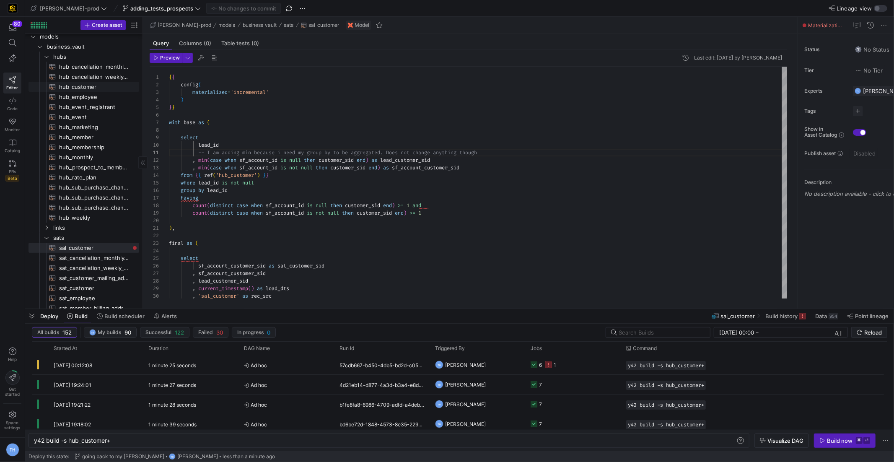
click at [87, 87] on span "hub_customer​​​​​​​​​​" at bounding box center [94, 87] width 70 height 10
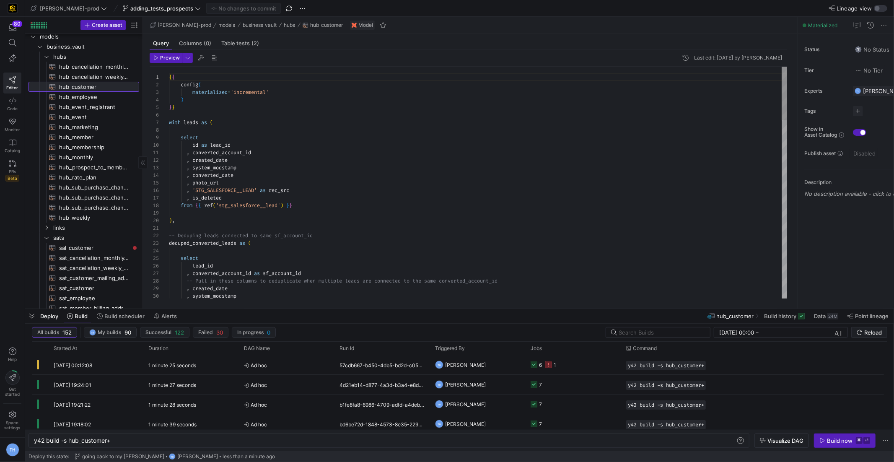
scroll to position [75, 0]
click at [293, 163] on div at bounding box center [447, 231] width 894 height 462
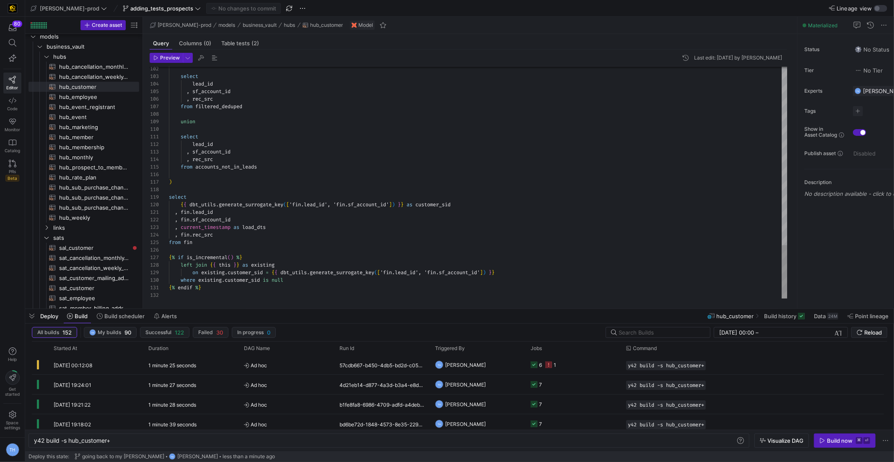
scroll to position [0, 33]
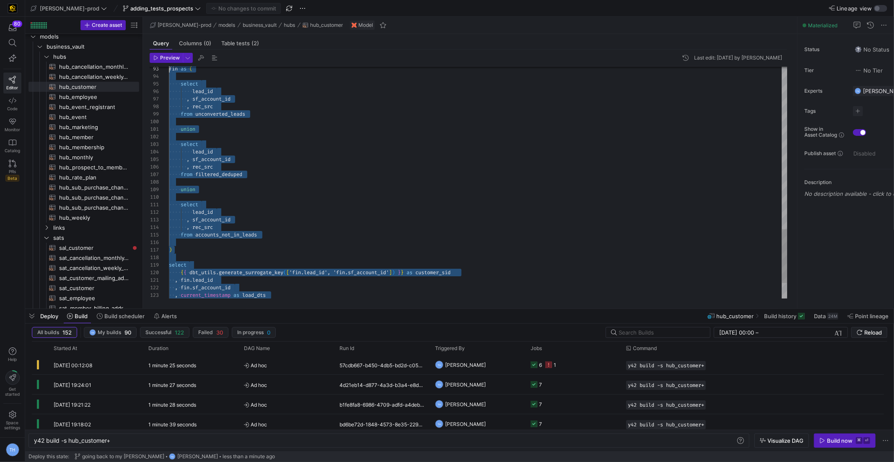
type textarea "{{ config( materialized='incremental' ) }} with leads as ( select id as lead_id…"
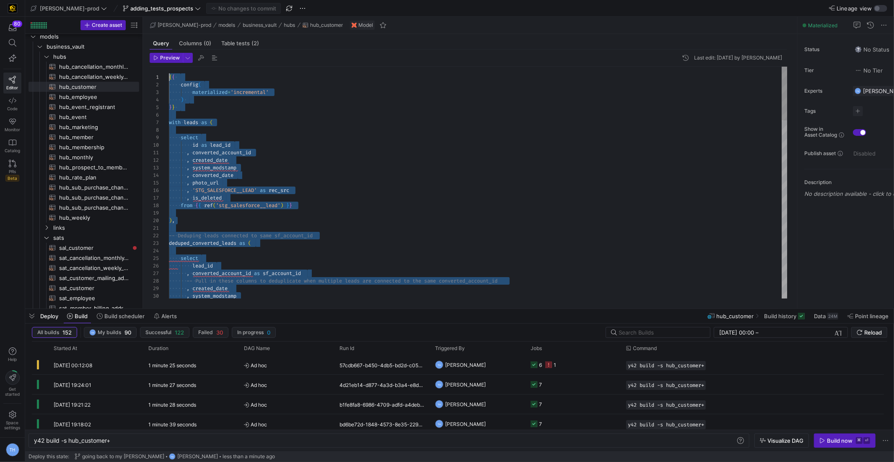
scroll to position [0, 0]
drag, startPoint x: 216, startPoint y: 289, endPoint x: 103, endPoint y: -41, distance: 348.7
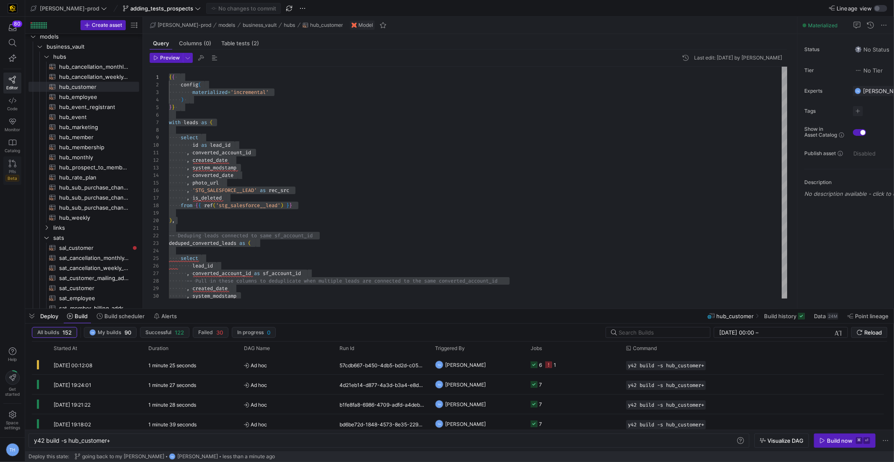
click at [15, 169] on span "PRs" at bounding box center [12, 171] width 7 height 5
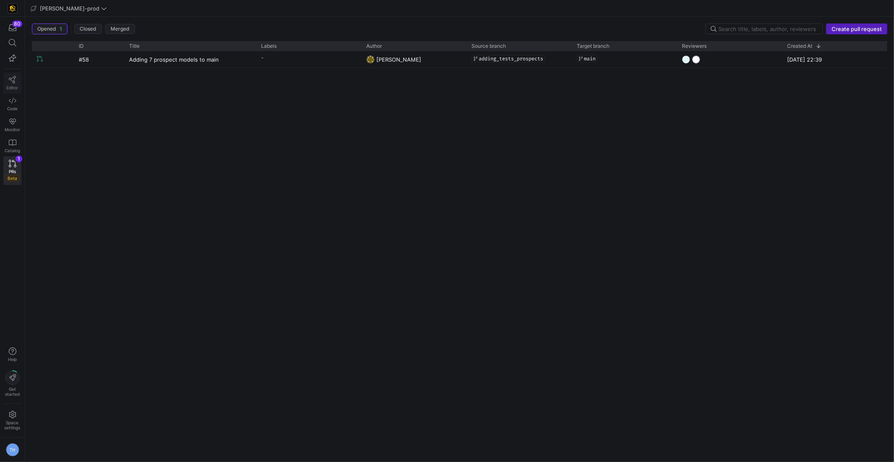
click at [14, 80] on icon at bounding box center [13, 80] width 8 height 8
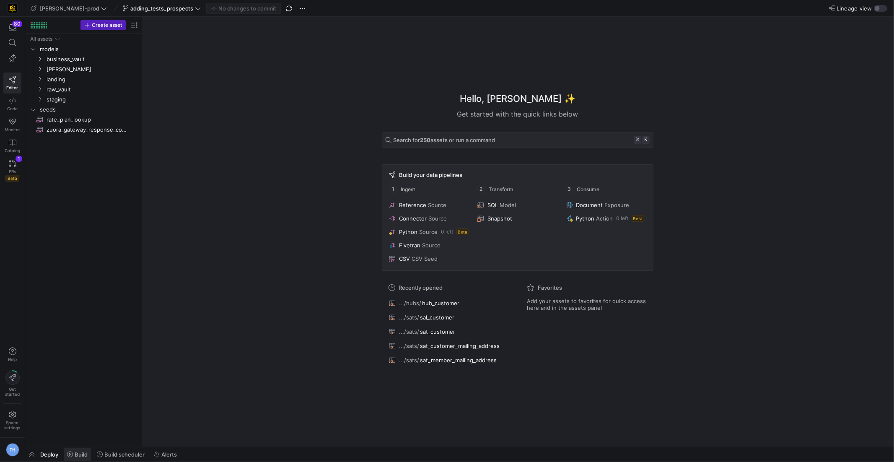
click at [86, 453] on span "Build" at bounding box center [81, 454] width 13 height 7
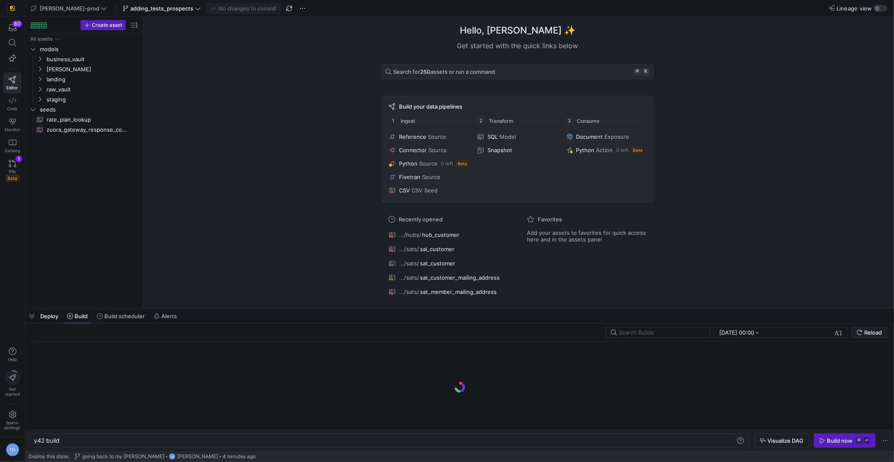
scroll to position [0, 25]
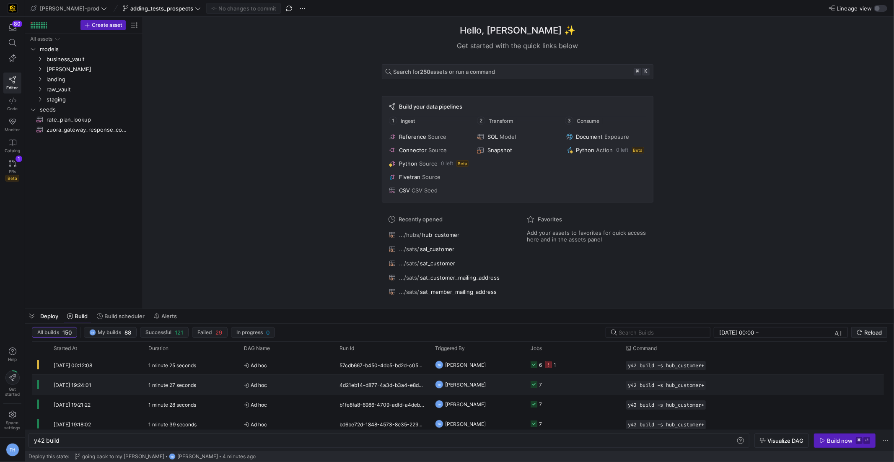
click at [310, 378] on span "Ad hoc" at bounding box center [286, 385] width 85 height 20
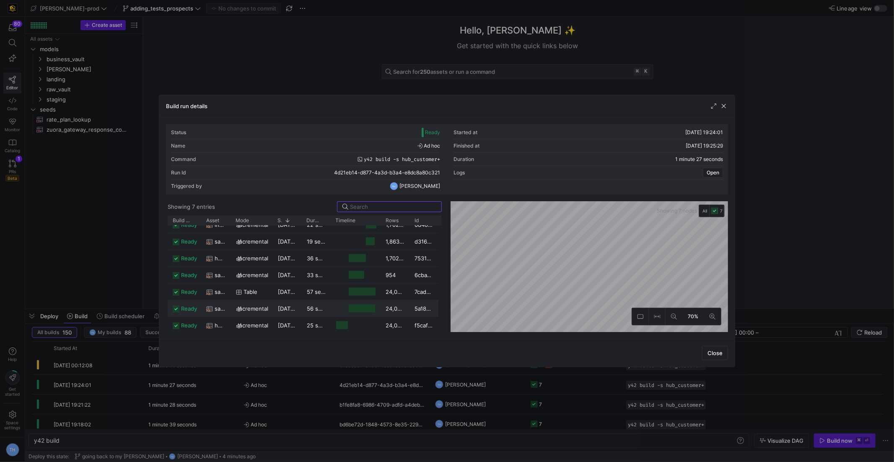
scroll to position [9, 0]
click at [269, 326] on div "incremental" at bounding box center [252, 325] width 42 height 16
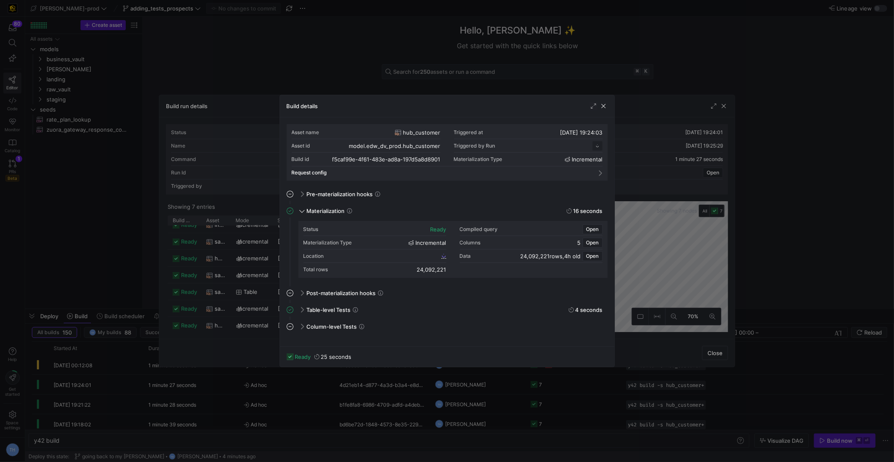
scroll to position [75, 0]
click at [424, 254] on span "f5caf99e_4f61_483e_ad8a_197d5a8d8901" at bounding box center [390, 256] width 97 height 6
click at [456, 71] on div at bounding box center [447, 231] width 894 height 462
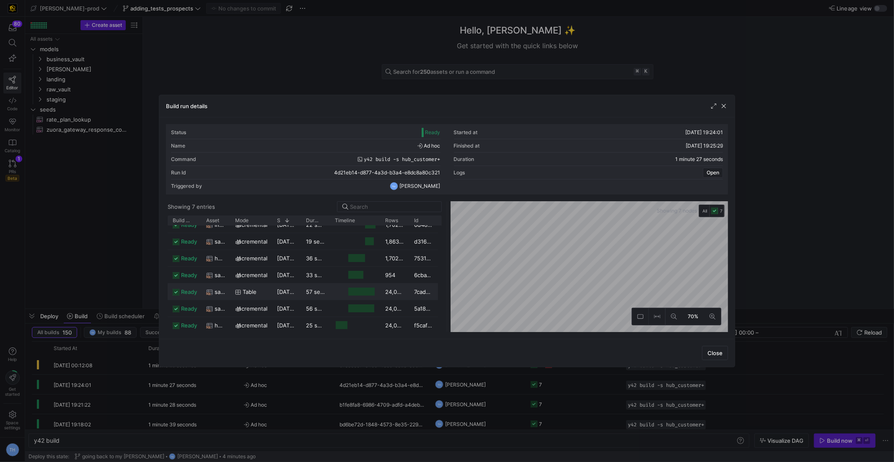
scroll to position [0, 0]
click at [394, 85] on div at bounding box center [447, 231] width 894 height 462
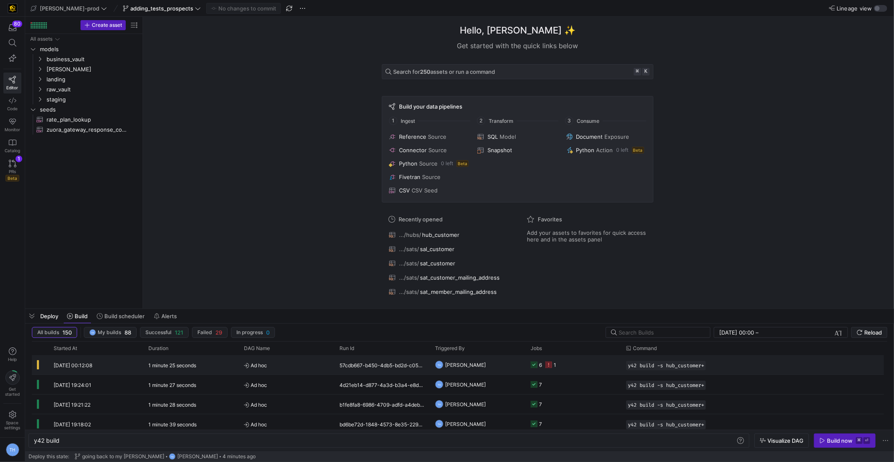
click at [500, 366] on y42-orchestration-triggered-by "TH [PERSON_NAME]" at bounding box center [477, 364] width 85 height 18
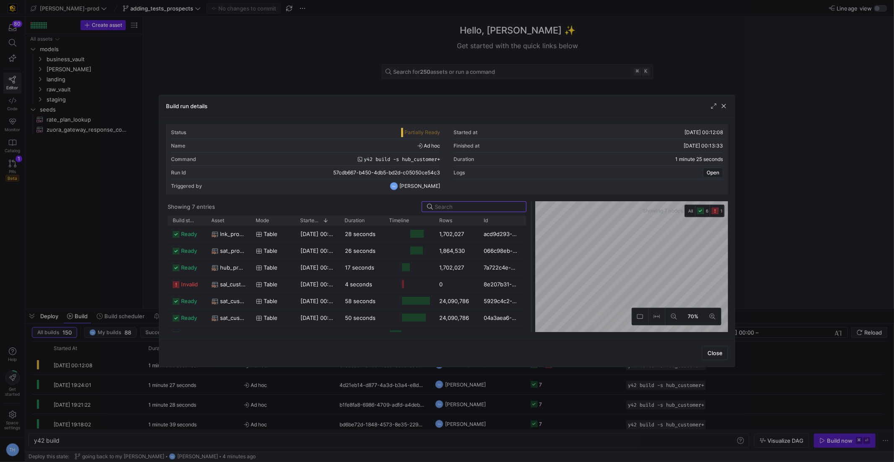
drag, startPoint x: 446, startPoint y: 228, endPoint x: 532, endPoint y: 232, distance: 86.4
click at [532, 232] on div at bounding box center [531, 266] width 3 height 131
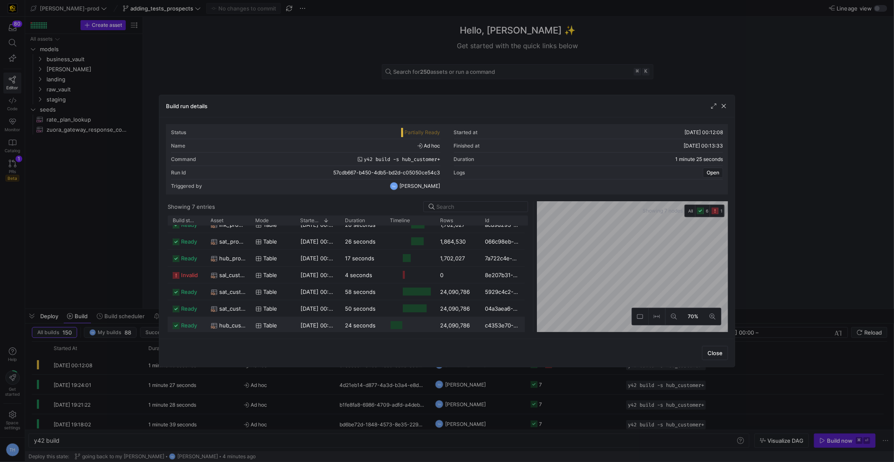
click at [419, 326] on y42-job-duration-timeline-cell-renderer at bounding box center [410, 325] width 40 height 16
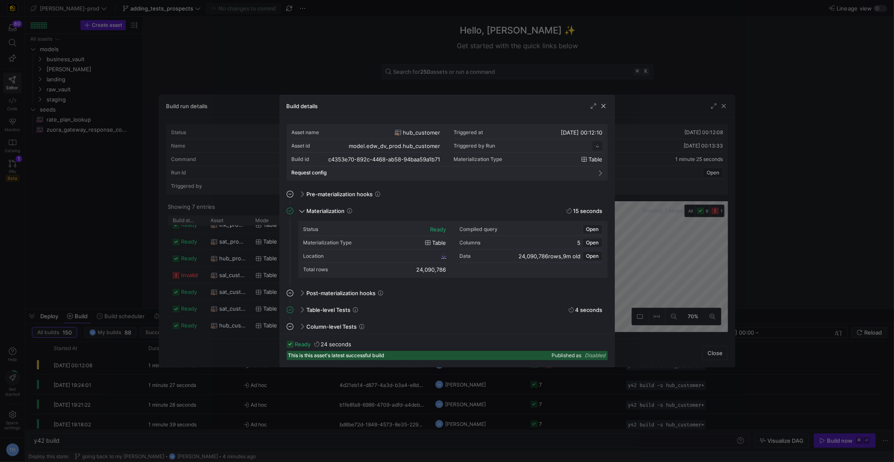
scroll to position [75, 0]
click at [422, 254] on span "c4353e70_892c_4468_ab58_94baa59a1b71" at bounding box center [388, 256] width 103 height 6
click at [602, 104] on span "button" at bounding box center [603, 106] width 8 height 8
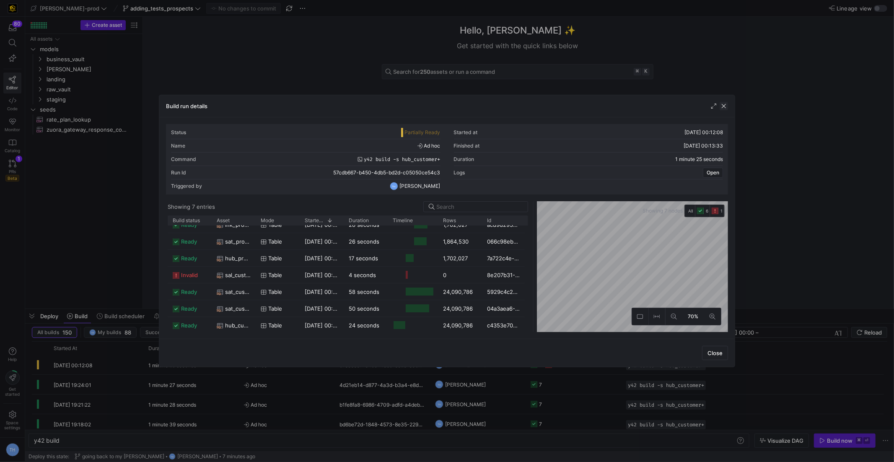
click at [725, 108] on span "button" at bounding box center [724, 106] width 8 height 8
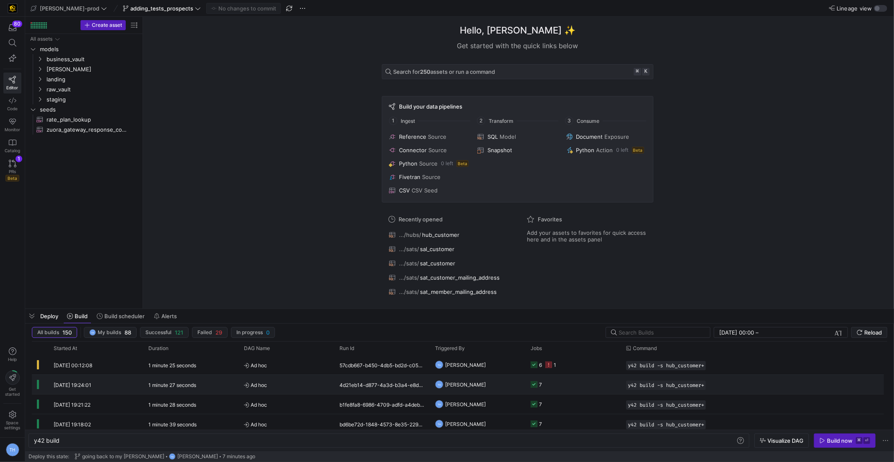
click at [337, 383] on div "4d21eb14-d877-4a3d-b3a4-e8dc8a80c321" at bounding box center [382, 384] width 96 height 19
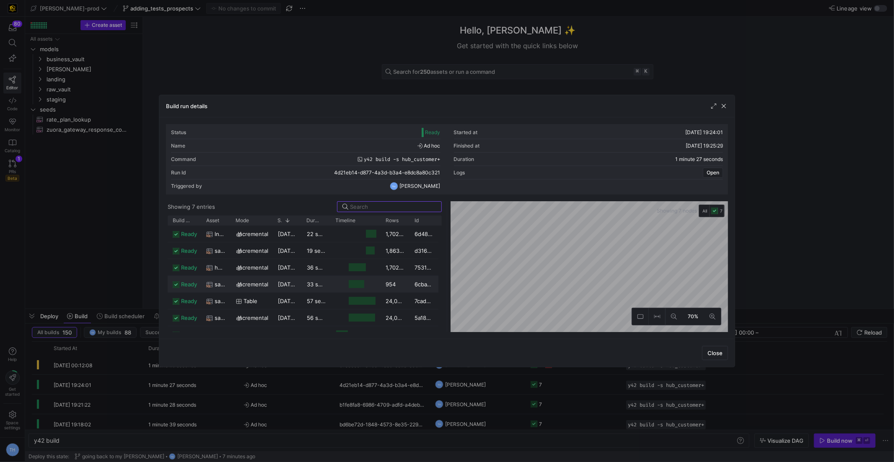
scroll to position [9, 0]
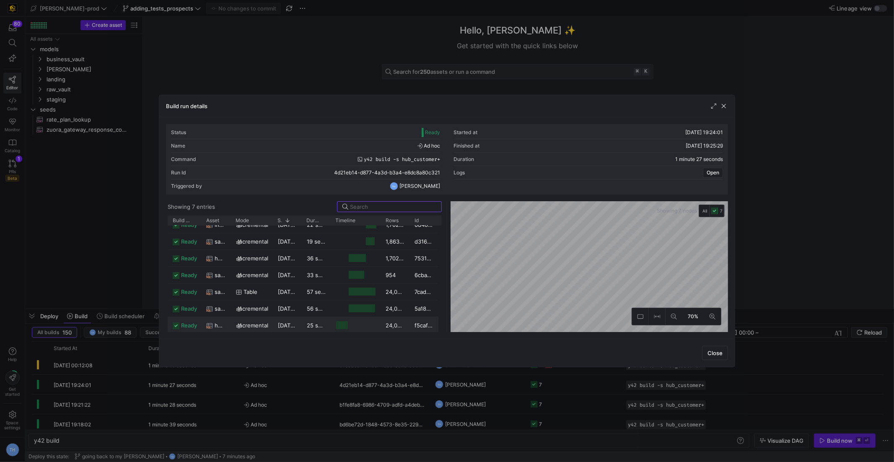
click at [359, 324] on y42-job-duration-timeline-cell-renderer at bounding box center [356, 325] width 40 height 16
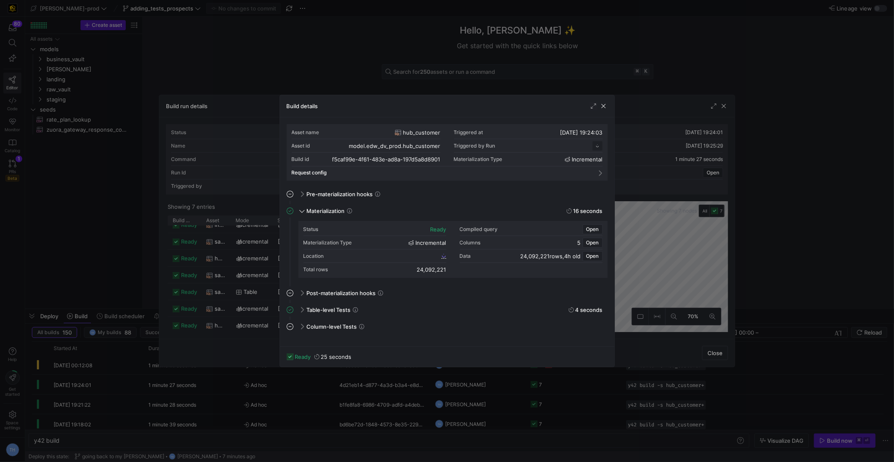
scroll to position [75, 0]
click at [420, 256] on span "f5caf99e_4f61_483e_ad8a_197d5a8d8901" at bounding box center [390, 256] width 97 height 6
click at [606, 109] on span "button" at bounding box center [603, 106] width 8 height 8
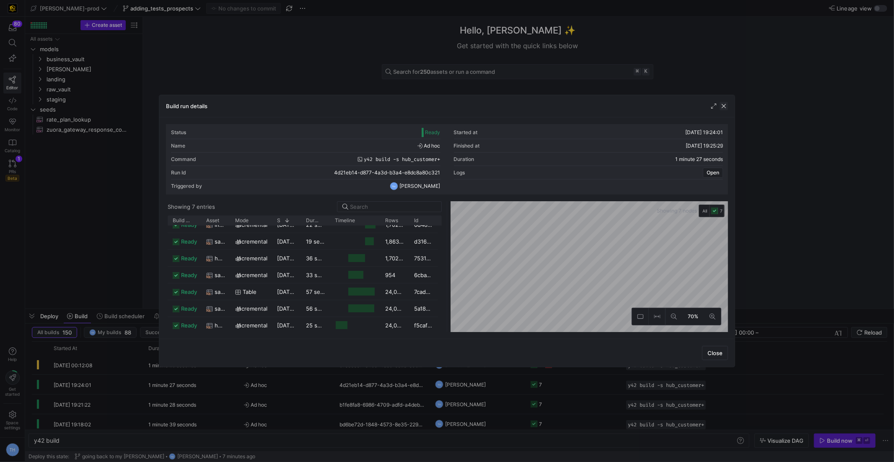
click at [724, 106] on span "button" at bounding box center [724, 106] width 8 height 8
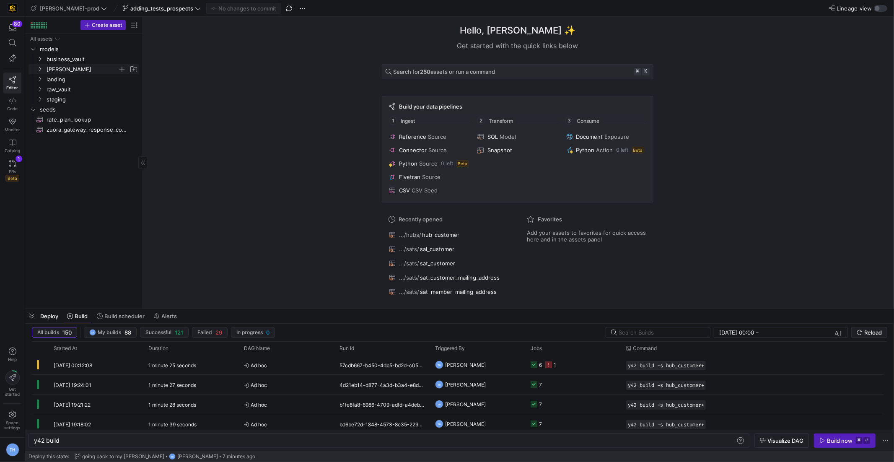
click at [64, 65] on span "[PERSON_NAME]" at bounding box center [82, 70] width 71 height 10
click at [67, 121] on span "landing" at bounding box center [82, 120] width 71 height 10
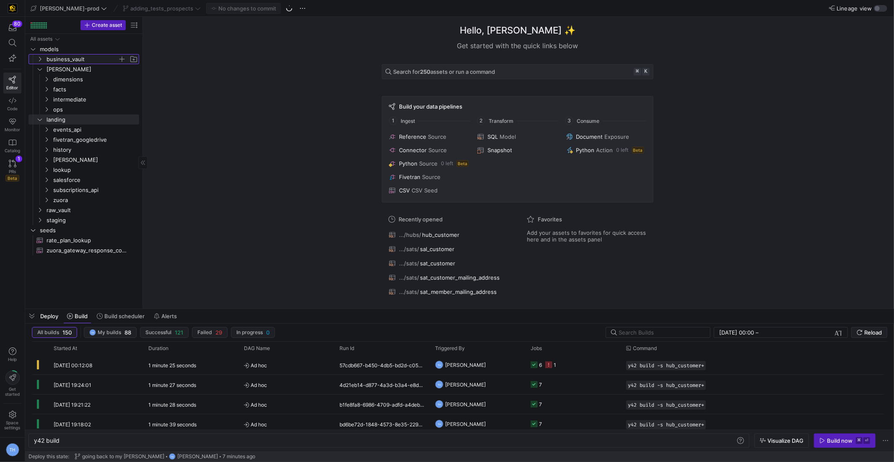
click at [65, 55] on span "business_vault" at bounding box center [82, 59] width 71 height 10
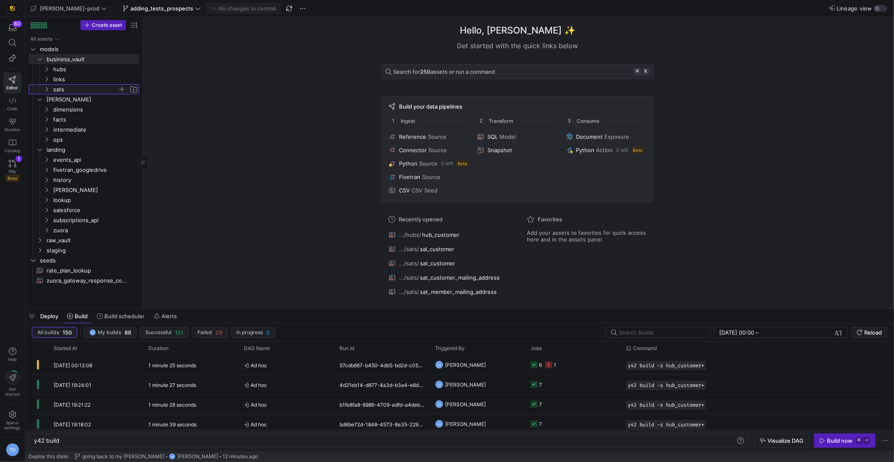
click at [75, 87] on span "sats" at bounding box center [85, 90] width 65 height 10
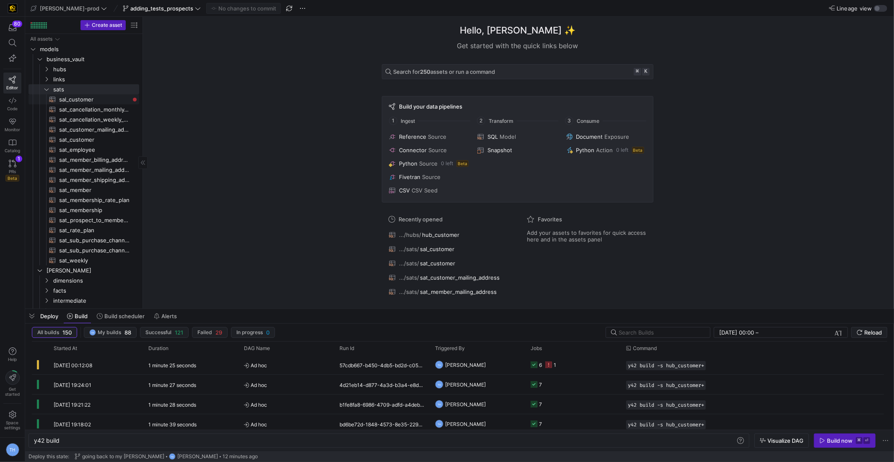
click at [78, 100] on span "sal_customer​​​​​​​​​​" at bounding box center [94, 100] width 70 height 10
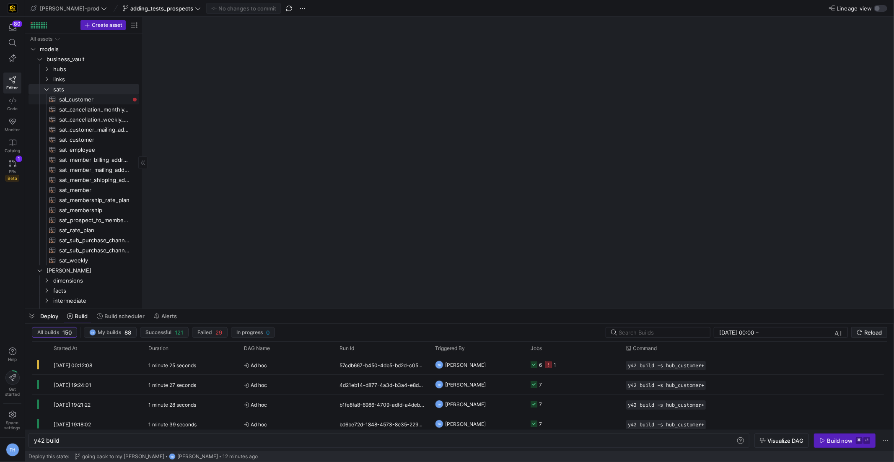
type textarea "y42 build -s sal_customer"
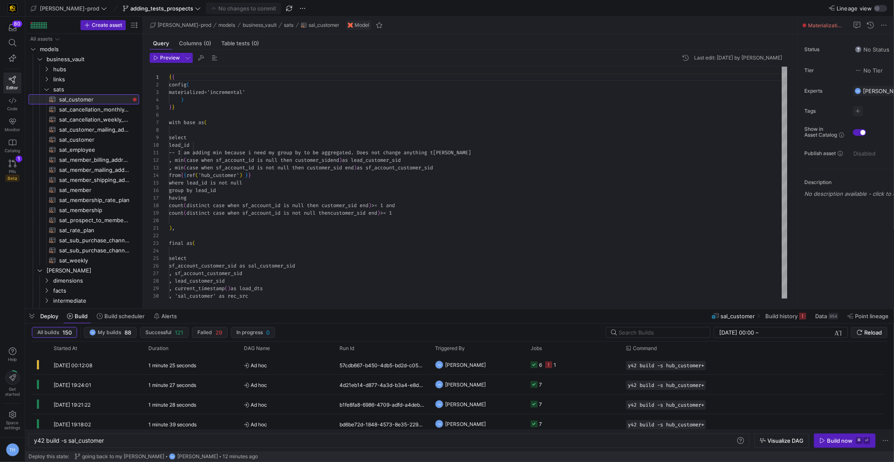
scroll to position [75, 0]
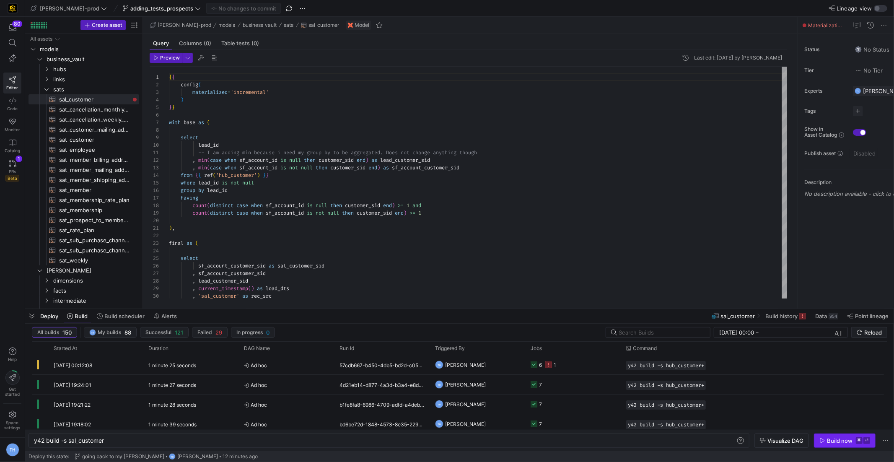
click at [848, 440] on div "Build now" at bounding box center [840, 440] width 26 height 7
click at [560, 366] on y42-job-status-cell-renderer "1" at bounding box center [573, 364] width 85 height 18
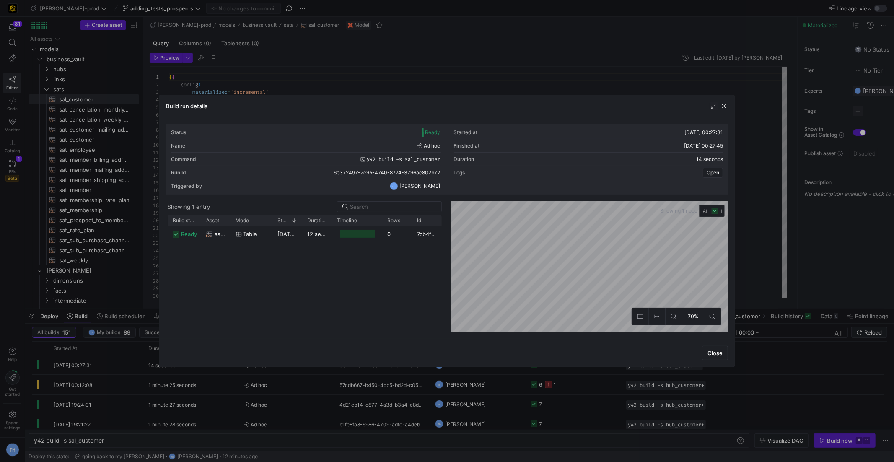
click at [471, 82] on div at bounding box center [447, 231] width 894 height 462
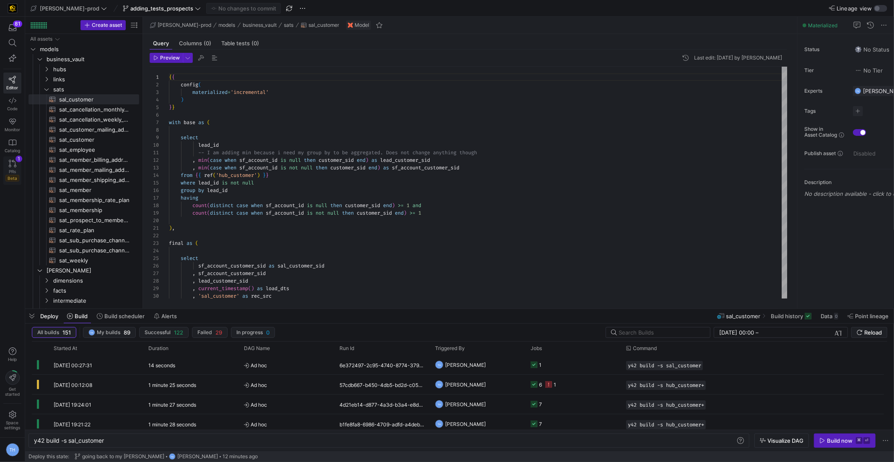
click at [15, 164] on icon at bounding box center [13, 164] width 8 height 8
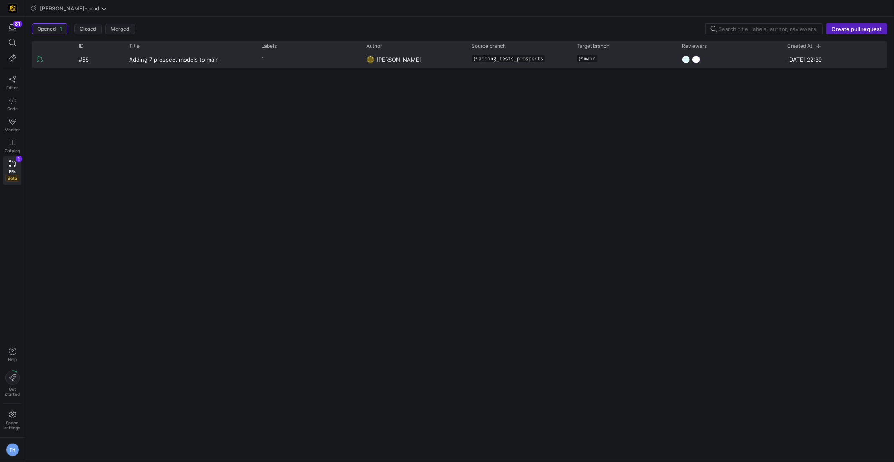
click at [452, 61] on y42-pull-request-list-view-author-cell-renderer "[PERSON_NAME]" at bounding box center [413, 60] width 95 height 16
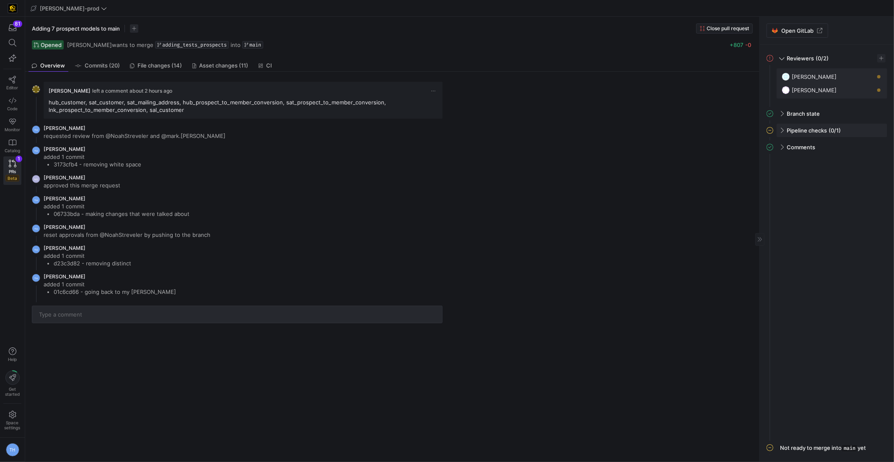
click at [785, 127] on div "Pipeline checks (0/1)" at bounding box center [832, 130] width 111 height 13
click at [784, 127] on div "Pipeline checks (0/1)" at bounding box center [832, 130] width 111 height 13
click at [782, 127] on div "Pipeline checks (0/1)" at bounding box center [832, 130] width 111 height 13
click at [804, 147] on span "Y42 CI check" at bounding box center [797, 146] width 31 height 6
click at [159, 65] on span "File changes (14)" at bounding box center [160, 65] width 44 height 5
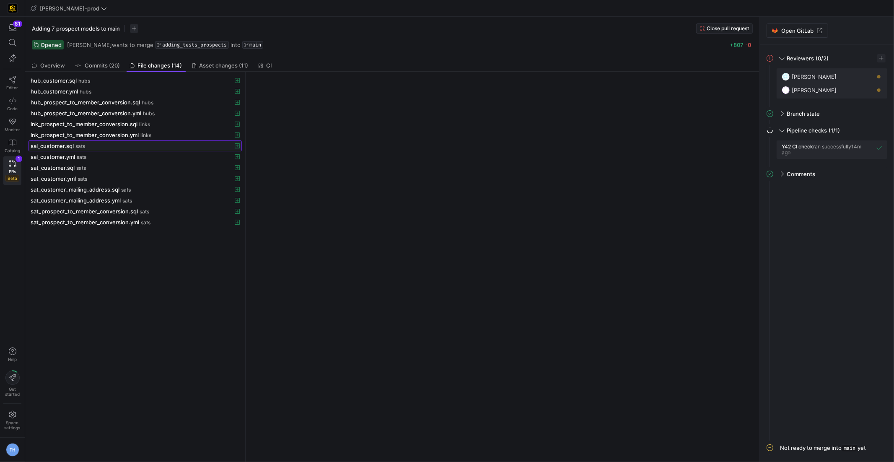
click at [123, 144] on div "sal_customer.sql sats" at bounding box center [126, 145] width 191 height 7
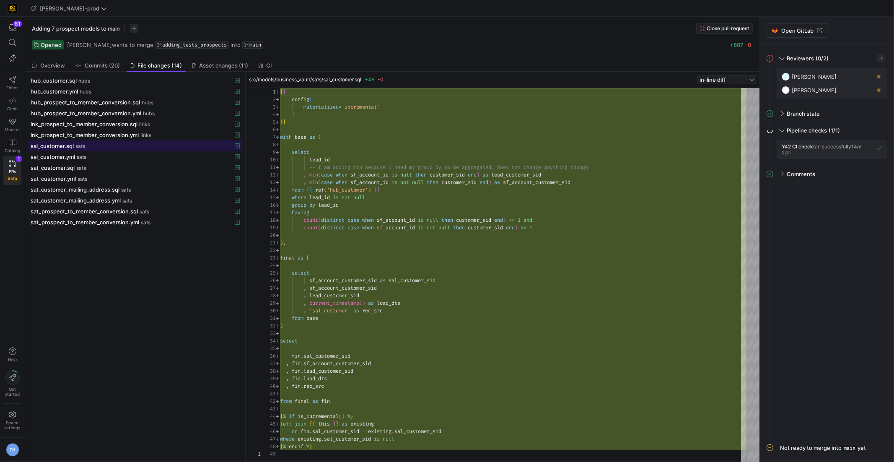
scroll to position [75, 0]
type textarea "-- I am adding min because i need my group by to be aggregated. Does not change…"
drag, startPoint x: 309, startPoint y: 198, endPoint x: 333, endPoint y: 198, distance: 23.9
click at [333, 198] on div "{ { config ( materialized = 'incremental' ) } } with base as ( select lead_id -…" at bounding box center [513, 275] width 467 height 375
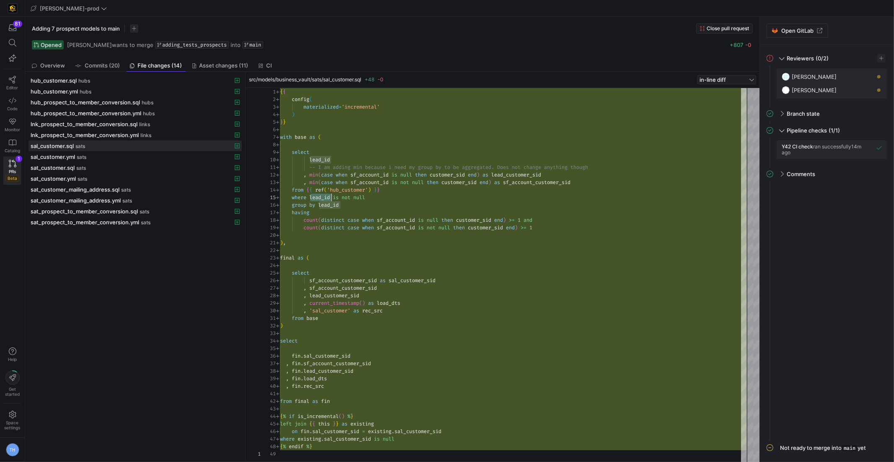
click at [333, 198] on div "{ { config ( materialized = 'incremental' ) } } with base as ( select lead_id -…" at bounding box center [513, 275] width 467 height 375
drag, startPoint x: 318, startPoint y: 201, endPoint x: 374, endPoint y: 201, distance: 55.3
click at [374, 201] on div "{ { config ( materialized = 'incremental' ) } } with base as ( select lead_id -…" at bounding box center [513, 275] width 467 height 375
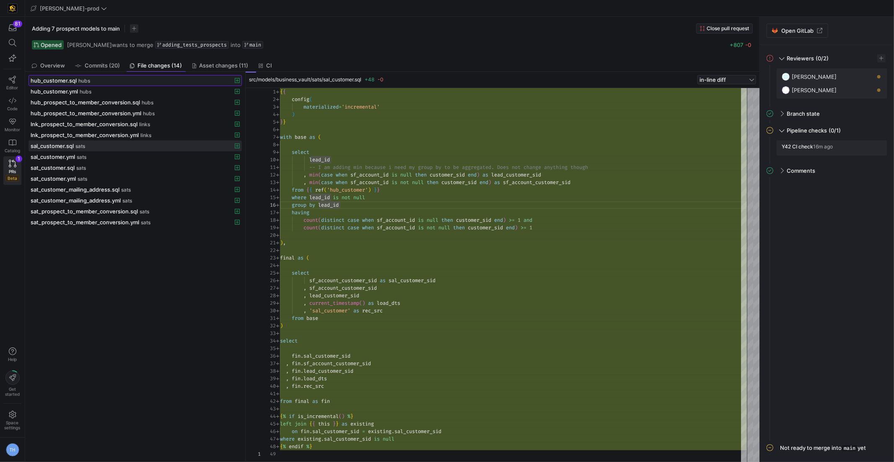
click at [109, 80] on div "hub_customer.sql hubs" at bounding box center [126, 80] width 191 height 7
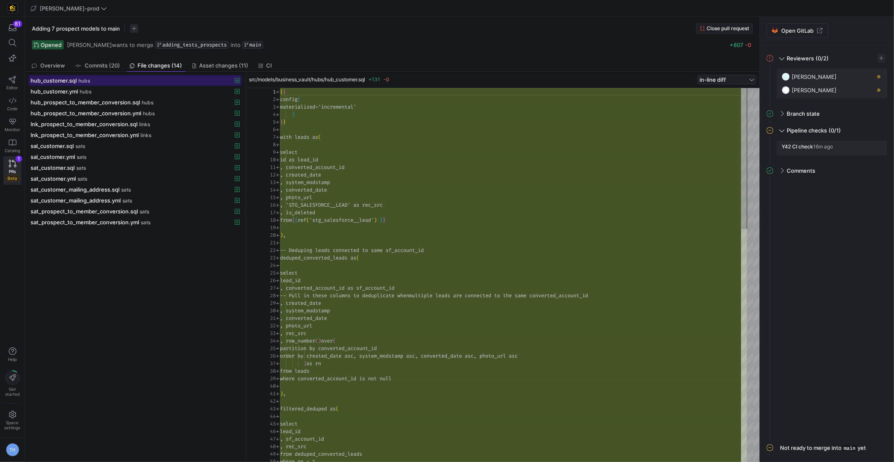
scroll to position [75, 0]
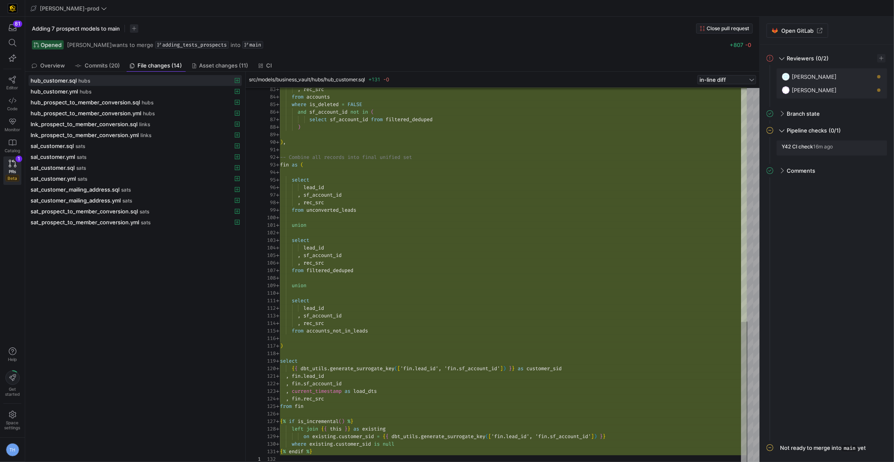
type textarea "select lead_id , sf_account_id , rec_src from accounts_not_in_leads ) select {{…"
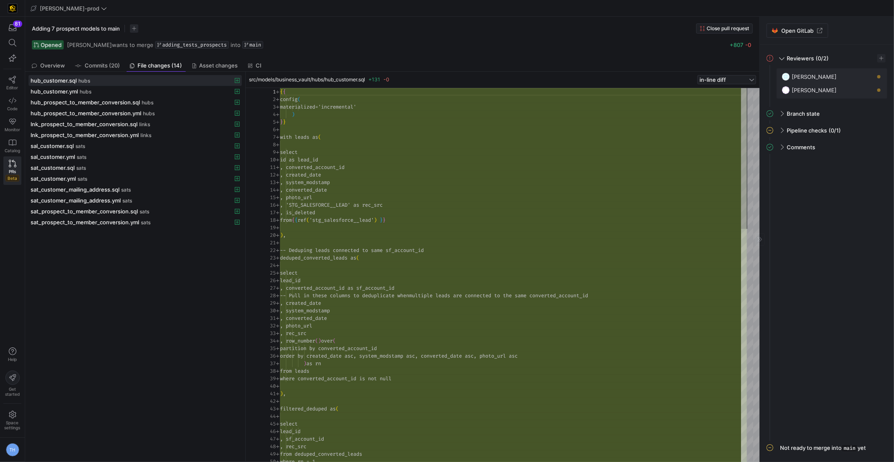
scroll to position [75, 0]
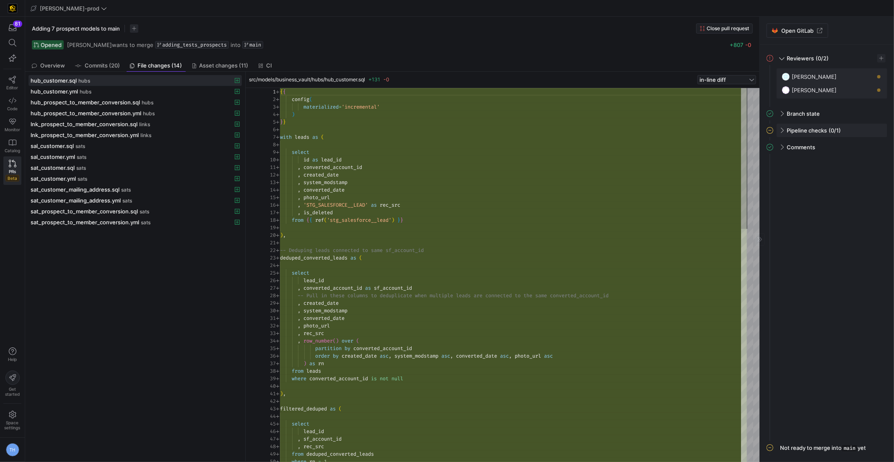
click at [782, 132] on div "Pipeline checks (0/1)" at bounding box center [832, 130] width 111 height 13
click at [806, 252] on y42-pull-request-detail-sidebar-unresolved-comments-panel "Comments All comments have been resolved" at bounding box center [826, 302] width 121 height 277
click at [869, 77] on span "button" at bounding box center [868, 76] width 8 height 8
click at [883, 60] on span "button" at bounding box center [881, 58] width 8 height 8
click at [824, 133] on button "CM Caden Miller" at bounding box center [838, 138] width 93 height 13
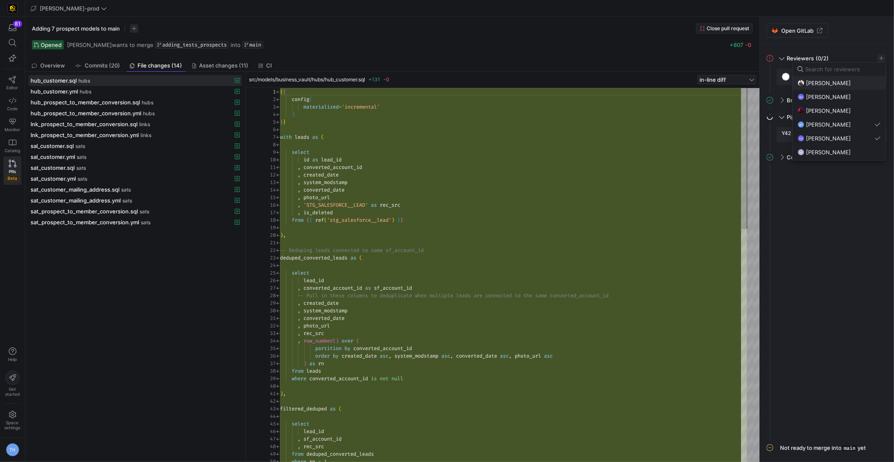
scroll to position [7, 0]
click at [829, 145] on span "[PERSON_NAME]" at bounding box center [828, 145] width 45 height 7
click at [830, 217] on div at bounding box center [447, 231] width 894 height 462
click at [9, 80] on icon at bounding box center [13, 80] width 8 height 8
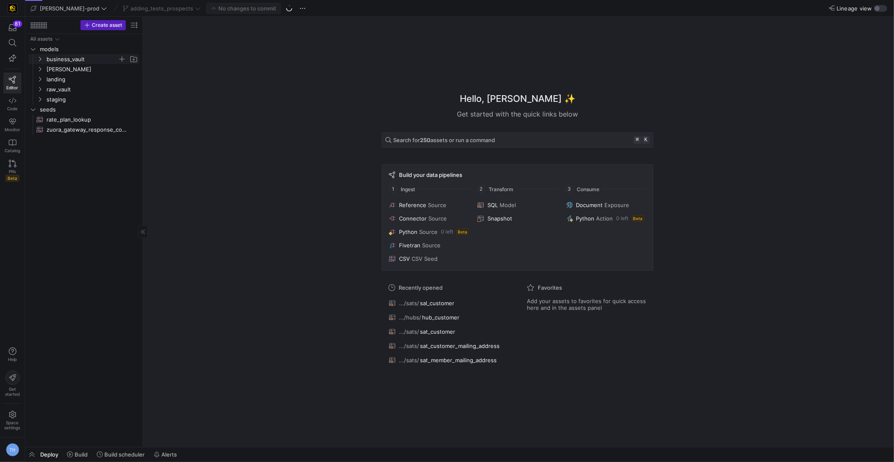
click at [71, 58] on span "business_vault" at bounding box center [82, 59] width 71 height 10
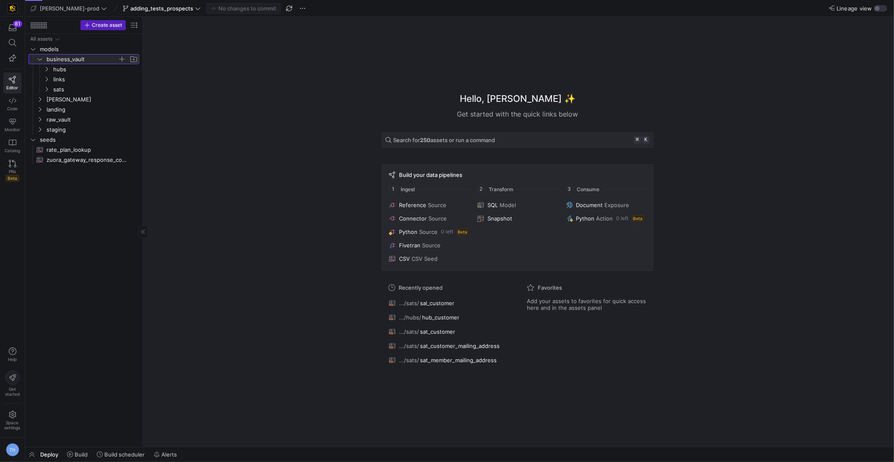
click at [72, 57] on span "business_vault" at bounding box center [82, 59] width 71 height 10
click at [73, 65] on span "[PERSON_NAME]" at bounding box center [82, 70] width 71 height 10
click at [78, 67] on span "[PERSON_NAME]" at bounding box center [82, 70] width 71 height 10
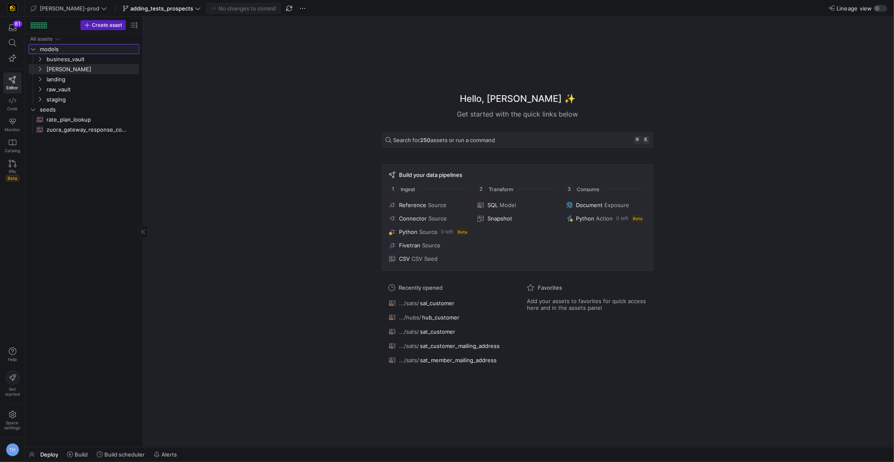
click at [79, 53] on link "models" at bounding box center [83, 49] width 111 height 10
click at [79, 49] on span "models" at bounding box center [79, 49] width 78 height 10
click at [79, 53] on span "models" at bounding box center [79, 49] width 78 height 10
click at [79, 54] on span "business_vault" at bounding box center [82, 59] width 71 height 10
click at [79, 50] on span "models" at bounding box center [79, 49] width 78 height 10
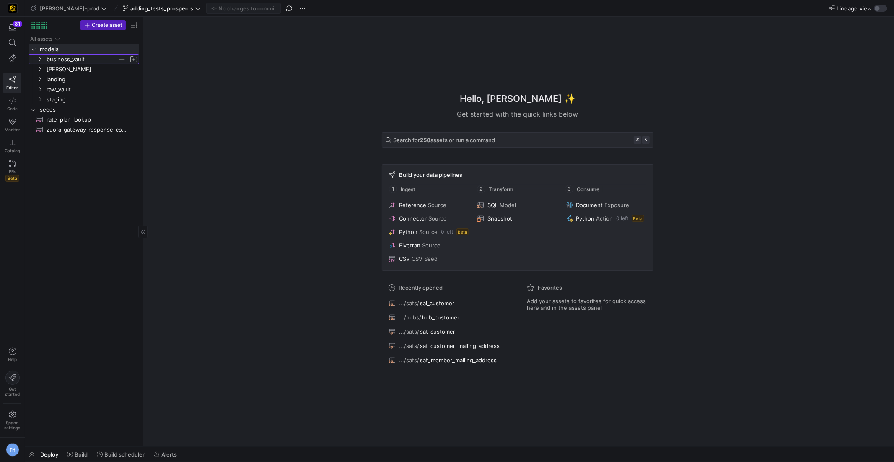
click at [79, 57] on span "business_vault" at bounding box center [82, 59] width 71 height 10
click at [80, 68] on span "hubs" at bounding box center [85, 70] width 65 height 10
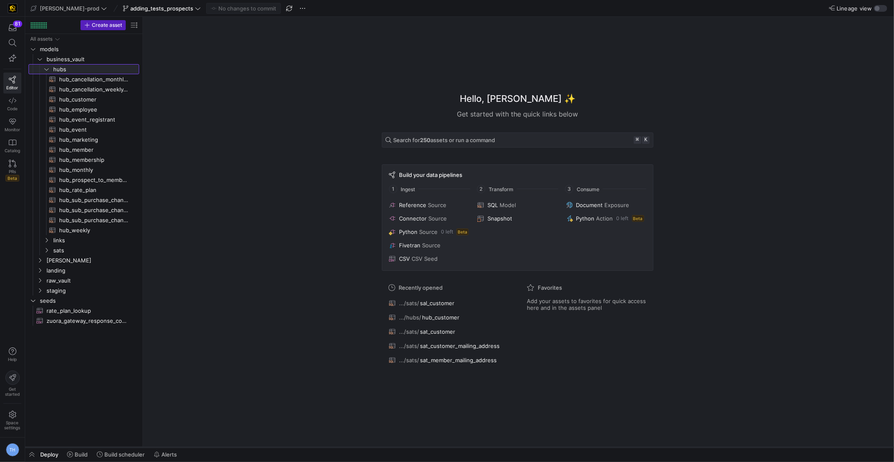
click at [72, 448] on div at bounding box center [459, 446] width 869 height 3
click at [75, 453] on span "Build" at bounding box center [81, 454] width 13 height 7
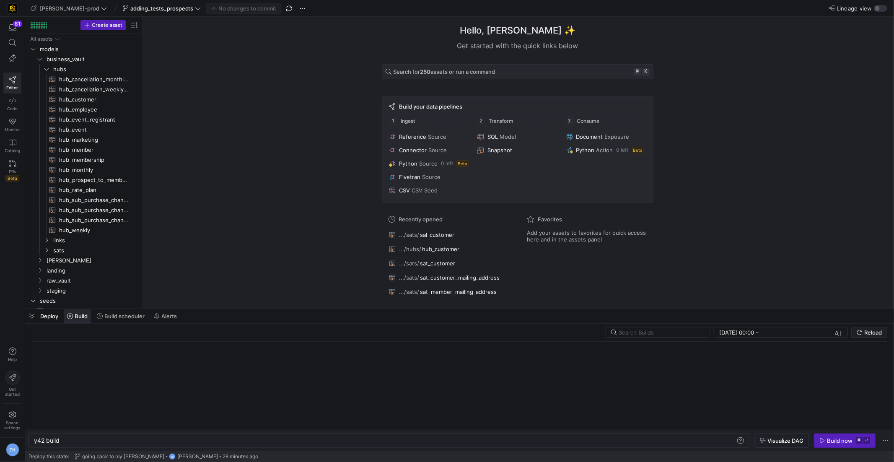
scroll to position [0, 25]
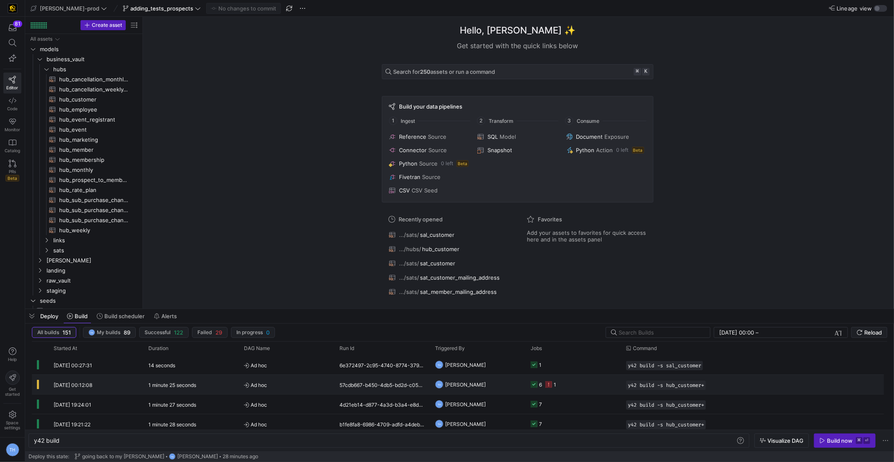
click at [510, 383] on y42-orchestration-triggered-by "TH [PERSON_NAME]" at bounding box center [477, 384] width 85 height 18
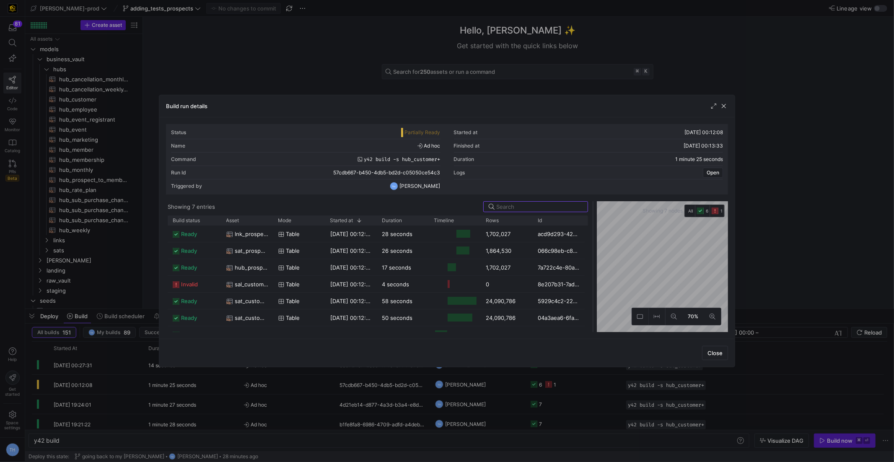
drag, startPoint x: 447, startPoint y: 235, endPoint x: 619, endPoint y: 241, distance: 172.8
click at [595, 241] on div at bounding box center [592, 266] width 3 height 131
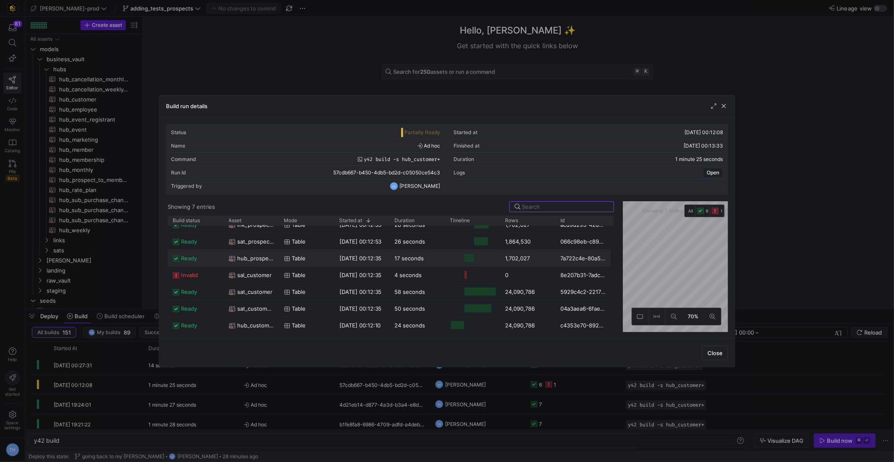
scroll to position [0, 0]
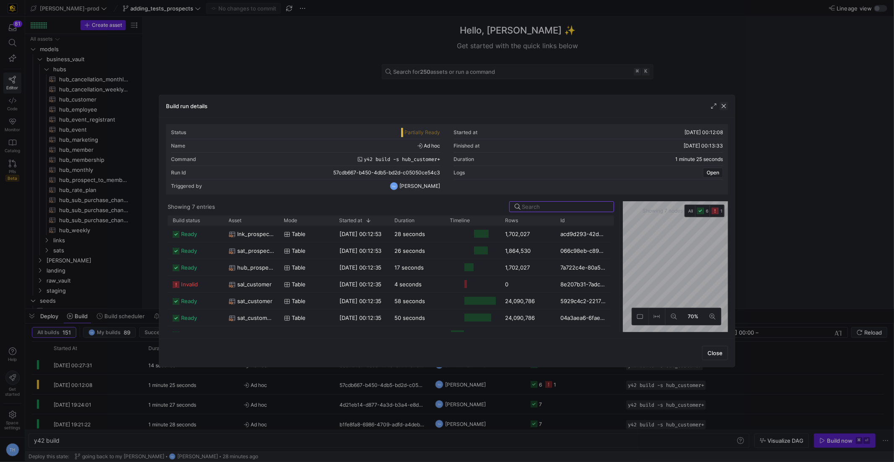
click at [725, 107] on span "button" at bounding box center [724, 106] width 8 height 8
